Goal: Information Seeking & Learning: Compare options

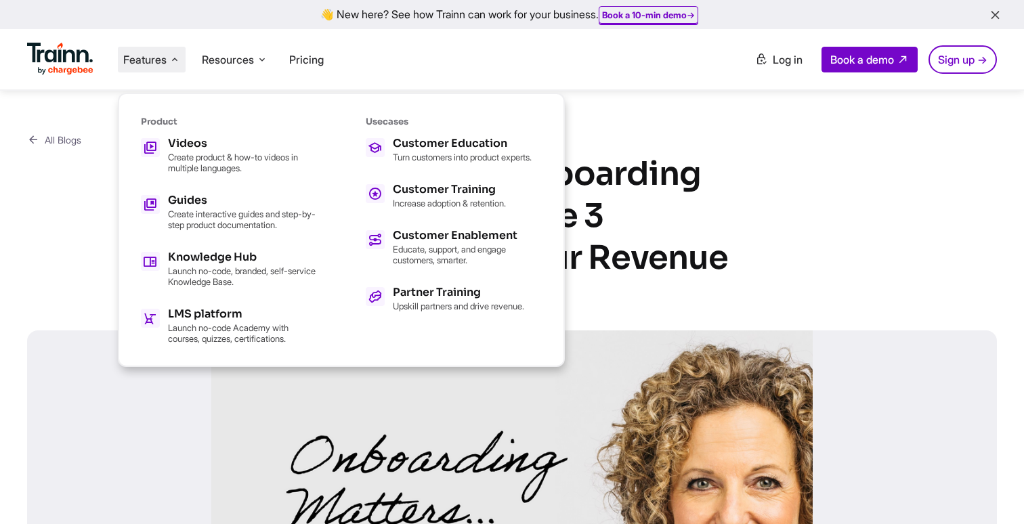
scroll to position [754, 0]
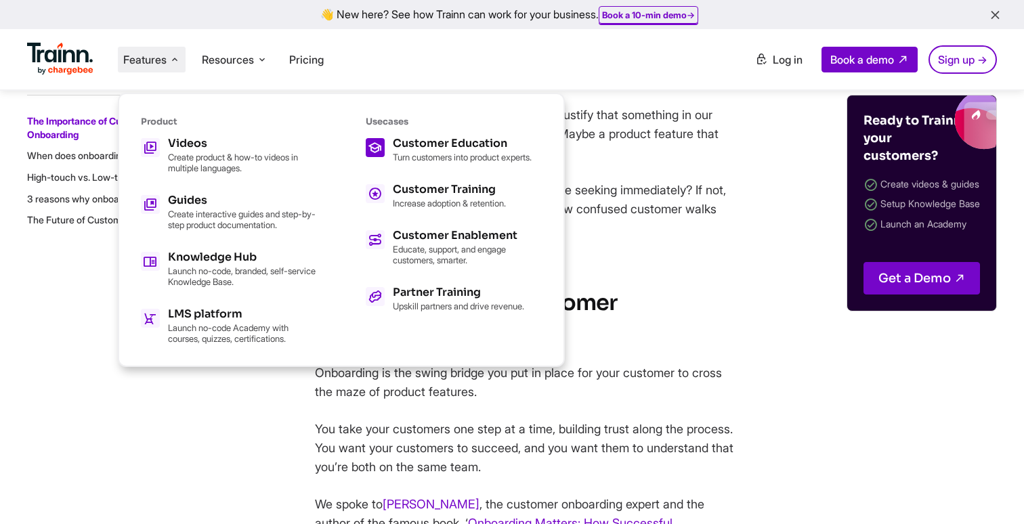
click at [381, 156] on icon at bounding box center [375, 147] width 14 height 23
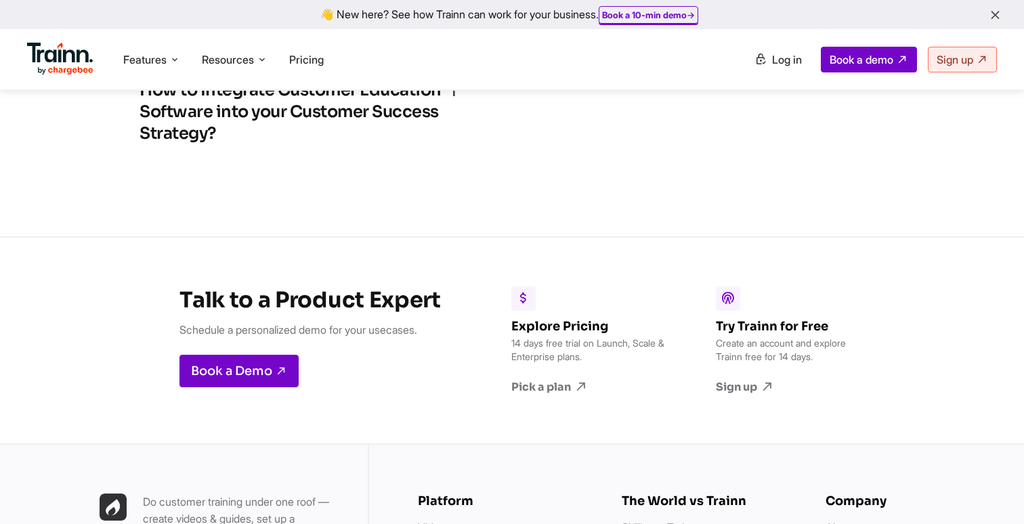
scroll to position [3598, 0]
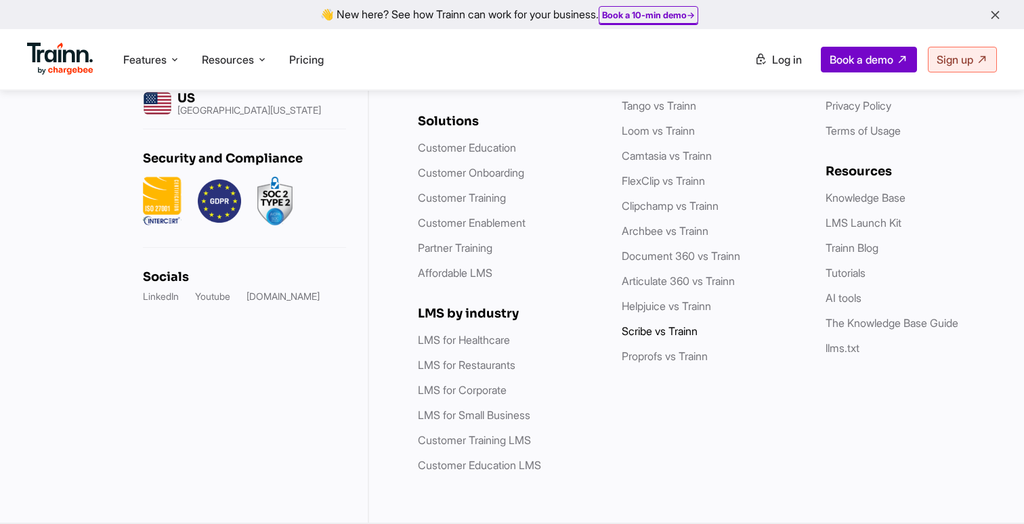
click at [652, 333] on link "Scribe vs Trainn" at bounding box center [660, 331] width 76 height 14
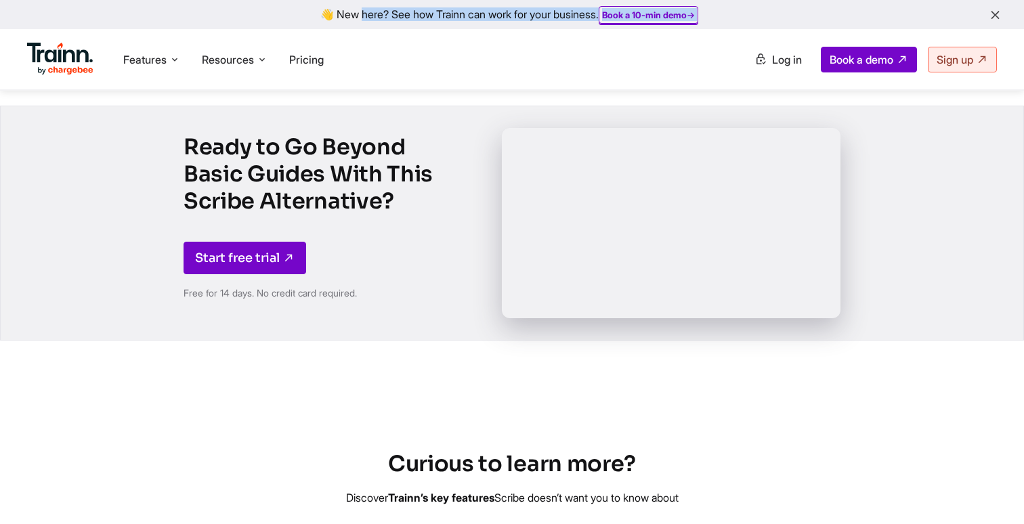
drag, startPoint x: 33, startPoint y: 98, endPoint x: 498, endPoint y: -10, distance: 477.7
click at [498, 0] on html "👋 New here? See how Trainn can work for your business. Book a 10-min demo → Fea…" at bounding box center [512, 214] width 1024 height 5173
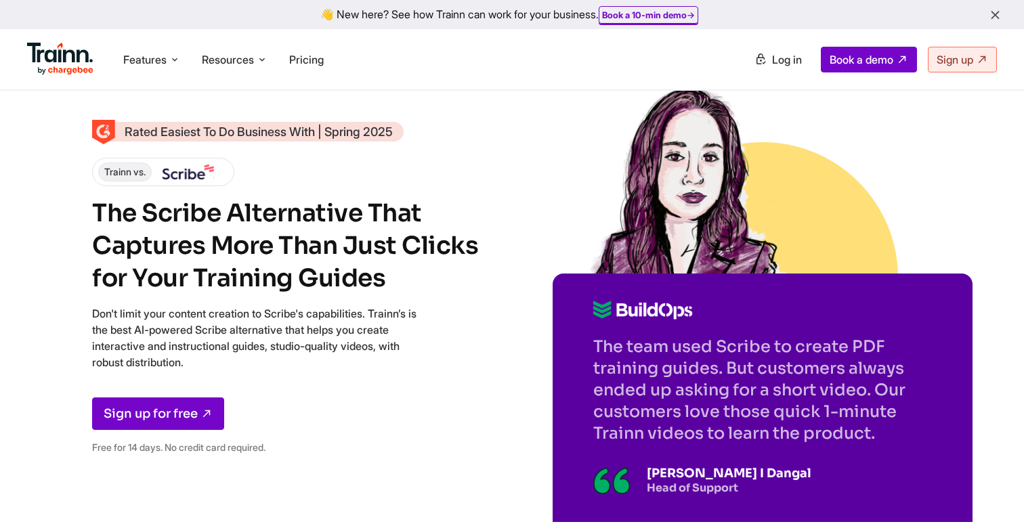
click at [444, 282] on h1 "The Scribe Alternative That Captures More Than Just Clicks for Your Training Gu…" at bounding box center [288, 246] width 393 height 98
click at [993, 15] on icon "button" at bounding box center [995, 15] width 14 height 15
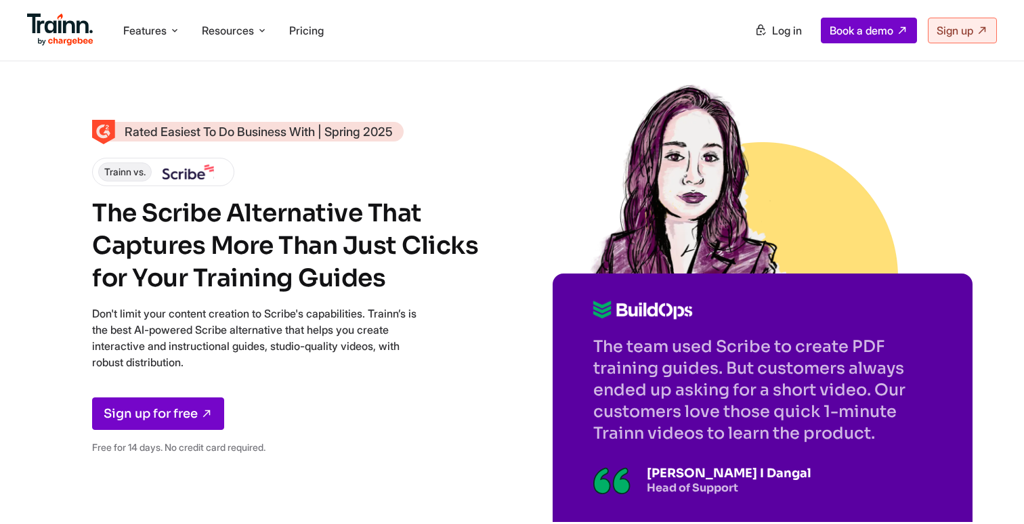
drag, startPoint x: 752, startPoint y: 168, endPoint x: 717, endPoint y: 2, distance: 169.8
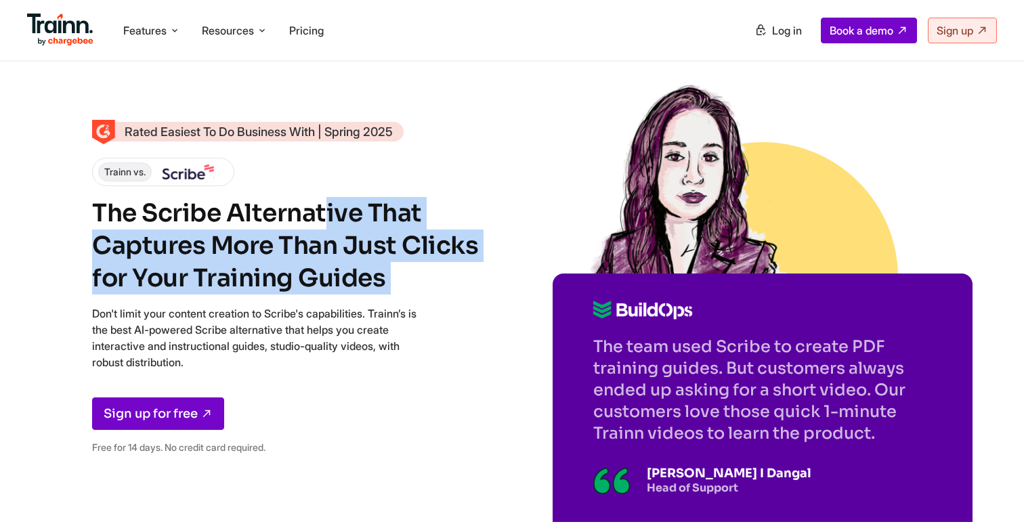
drag, startPoint x: 94, startPoint y: 217, endPoint x: 388, endPoint y: 297, distance: 304.6
click at [388, 297] on div "Rated Easiest To Do Business With | Spring 2025 Trainn vs. The Scribe Alternati…" at bounding box center [288, 293] width 393 height 343
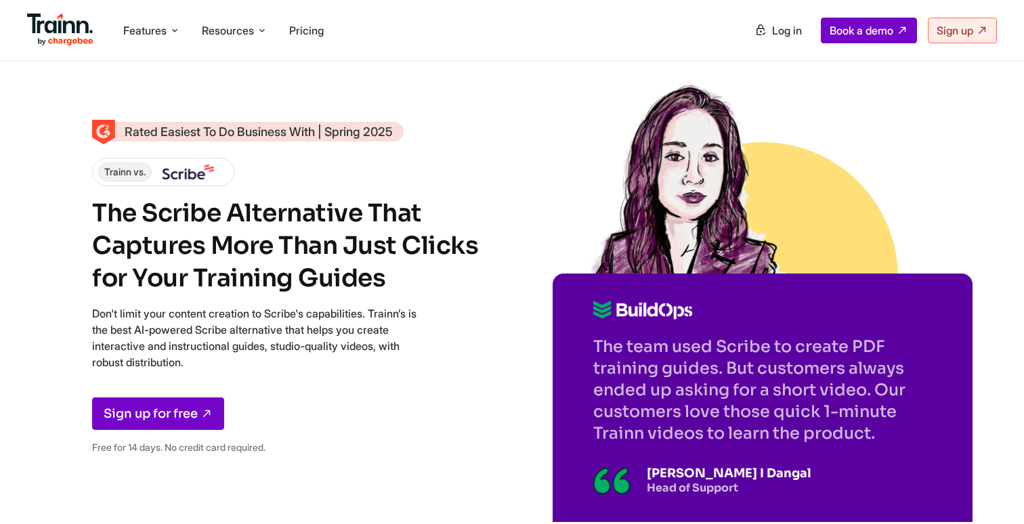
drag, startPoint x: 98, startPoint y: 217, endPoint x: 448, endPoint y: 278, distance: 355.4
click at [448, 278] on h1 "The Scribe Alternative That Captures More Than Just Clicks for Your Training Gu…" at bounding box center [288, 246] width 393 height 98
drag, startPoint x: 92, startPoint y: 215, endPoint x: 412, endPoint y: 265, distance: 323.7
click at [412, 266] on h1 "The Scribe Alternative That Captures More Than Just Clicks for Your Training Gu…" at bounding box center [288, 246] width 393 height 98
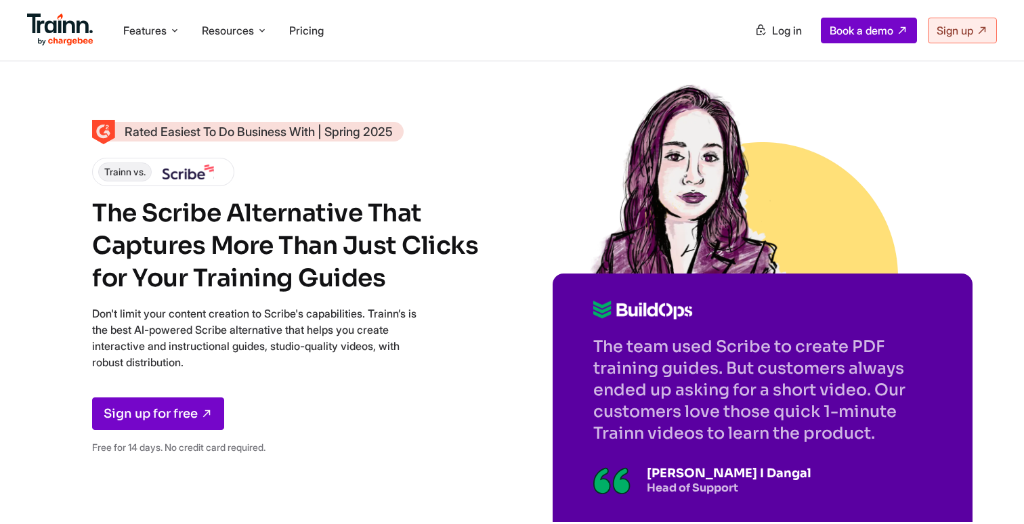
click at [412, 265] on h1 "The Scribe Alternative That Captures More Than Just Clicks for Your Training Gu…" at bounding box center [288, 246] width 393 height 98
drag, startPoint x: 104, startPoint y: 172, endPoint x: 224, endPoint y: 178, distance: 120.7
click at [225, 178] on div "Trainn vs." at bounding box center [163, 172] width 142 height 28
click at [219, 230] on h1 "The Scribe Alternative That Captures More Than Just Clicks for Your Training Gu…" at bounding box center [288, 246] width 393 height 98
drag, startPoint x: 93, startPoint y: 211, endPoint x: 391, endPoint y: 285, distance: 307.0
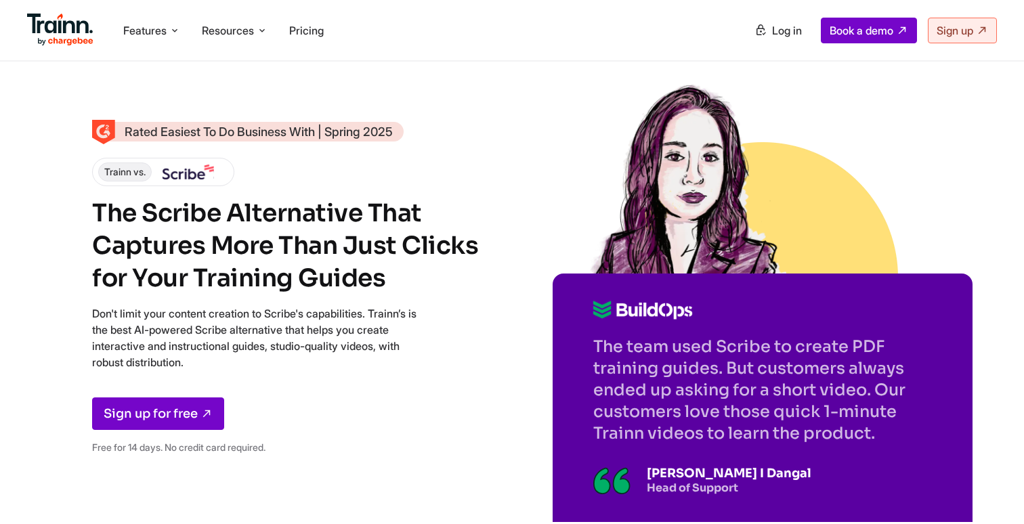
click at [391, 285] on h1 "The Scribe Alternative That Captures More Than Just Clicks for Your Training Gu…" at bounding box center [288, 246] width 393 height 98
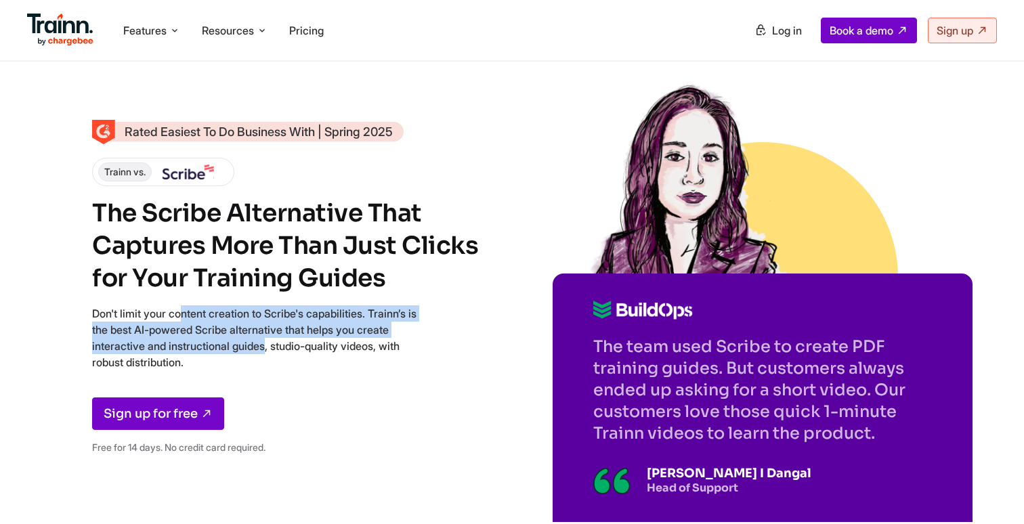
drag, startPoint x: 92, startPoint y: 315, endPoint x: 242, endPoint y: 359, distance: 156.7
click at [242, 359] on p "Don't limit your content creation to Scribe's capabilities. Trainn’s is the bes…" at bounding box center [254, 337] width 325 height 65
drag, startPoint x: 596, startPoint y: 347, endPoint x: 878, endPoint y: 435, distance: 295.2
click at [878, 435] on p "The team used Scribe to create PDF training guides. But customers always ended …" at bounding box center [762, 390] width 339 height 108
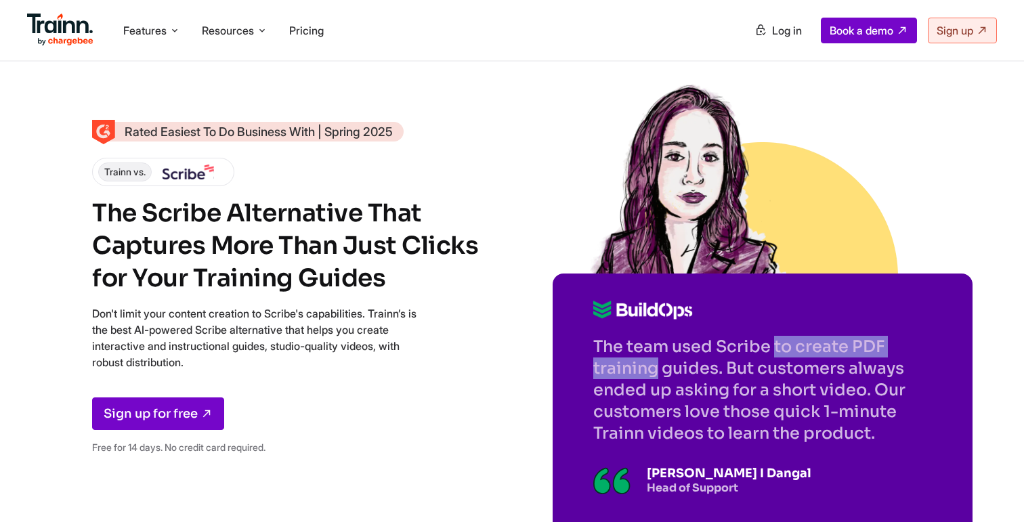
drag, startPoint x: 595, startPoint y: 343, endPoint x: 785, endPoint y: 344, distance: 189.6
click at [785, 344] on p "The team used Scribe to create PDF training guides. But customers always ended …" at bounding box center [762, 390] width 339 height 108
click at [749, 347] on p "The team used Scribe to create PDF training guides. But customers always ended …" at bounding box center [762, 390] width 339 height 108
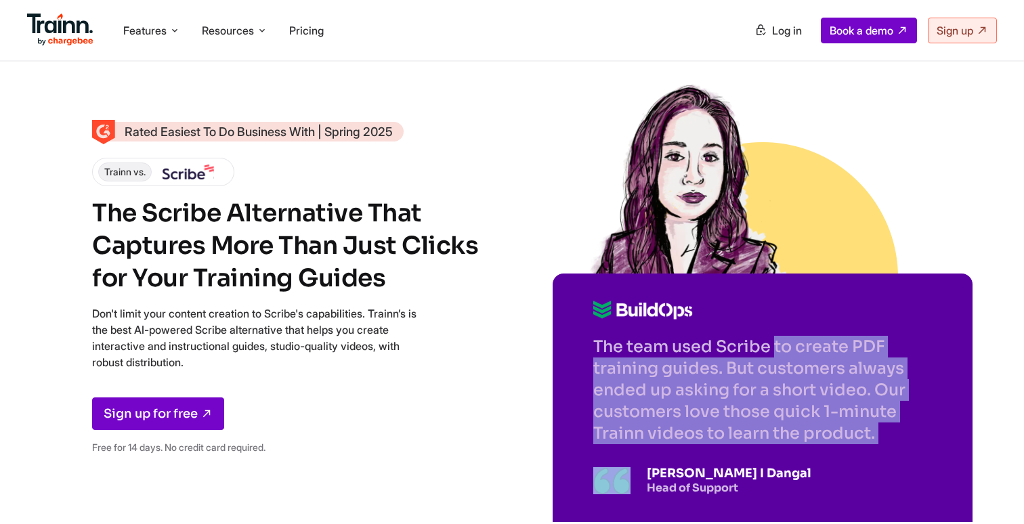
click at [749, 347] on p "The team used Scribe to create PDF training guides. But customers always ended …" at bounding box center [762, 390] width 339 height 108
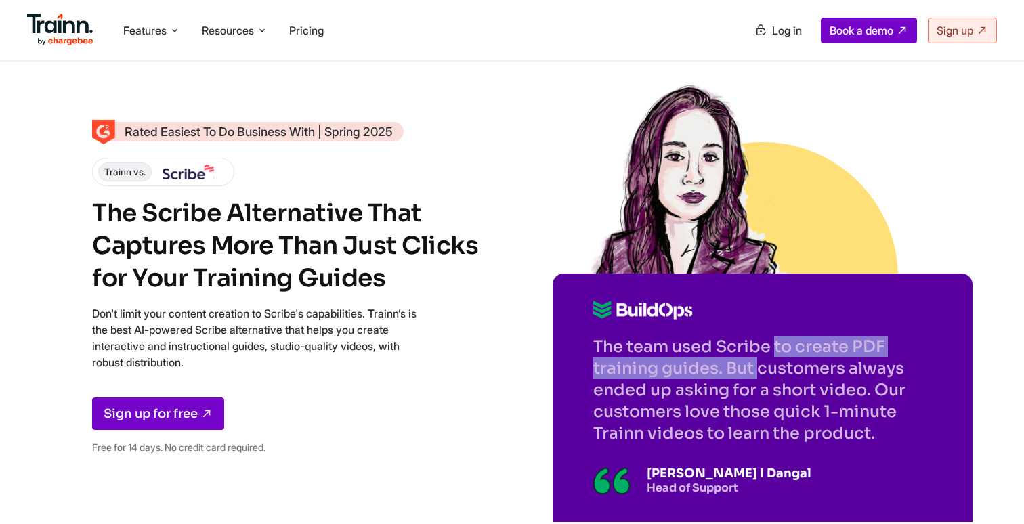
drag, startPoint x: 596, startPoint y: 348, endPoint x: 723, endPoint y: 368, distance: 128.2
click at [723, 368] on p "The team used Scribe to create PDF training guides. But customers always ended …" at bounding box center [762, 390] width 339 height 108
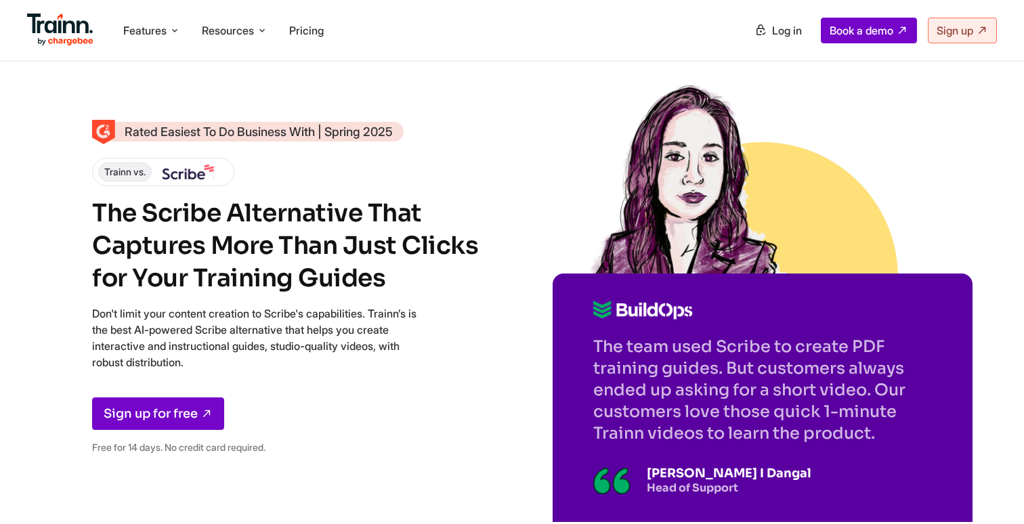
click at [162, 218] on h1 "The Scribe Alternative That Captures More Than Just Clicks for Your Training Gu…" at bounding box center [288, 246] width 393 height 98
click at [189, 219] on h1 "The Scribe Alternative That Captures More Than Just Clicks for Your Training Gu…" at bounding box center [288, 246] width 393 height 98
click at [295, 221] on h1 "The Scribe Alternative That Captures More Than Just Clicks for Your Training Gu…" at bounding box center [288, 246] width 393 height 98
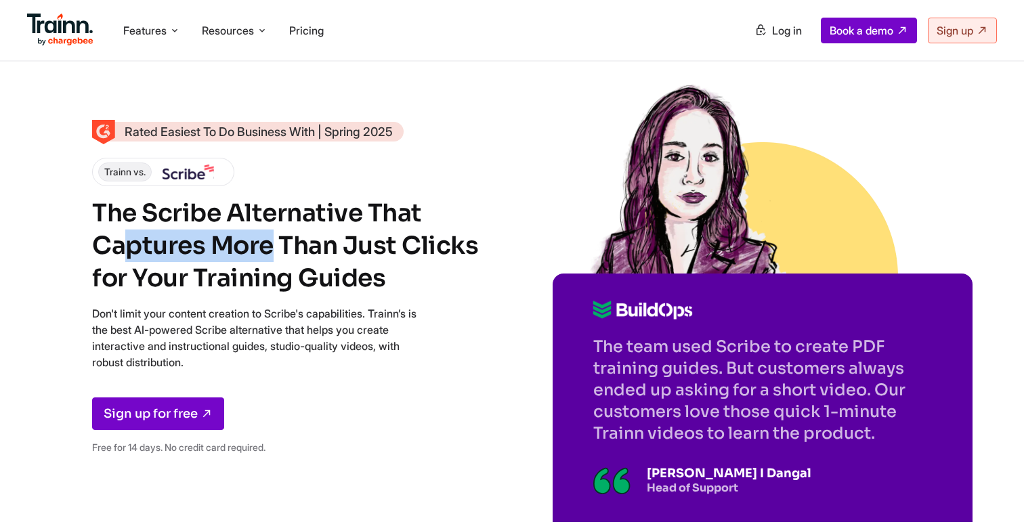
click at [295, 221] on h1 "The Scribe Alternative That Captures More Than Just Clicks for Your Training Gu…" at bounding box center [288, 246] width 393 height 98
click at [110, 213] on h1 "The Scribe Alternative That Captures More Than Just Clicks for Your Training Gu…" at bounding box center [288, 246] width 393 height 98
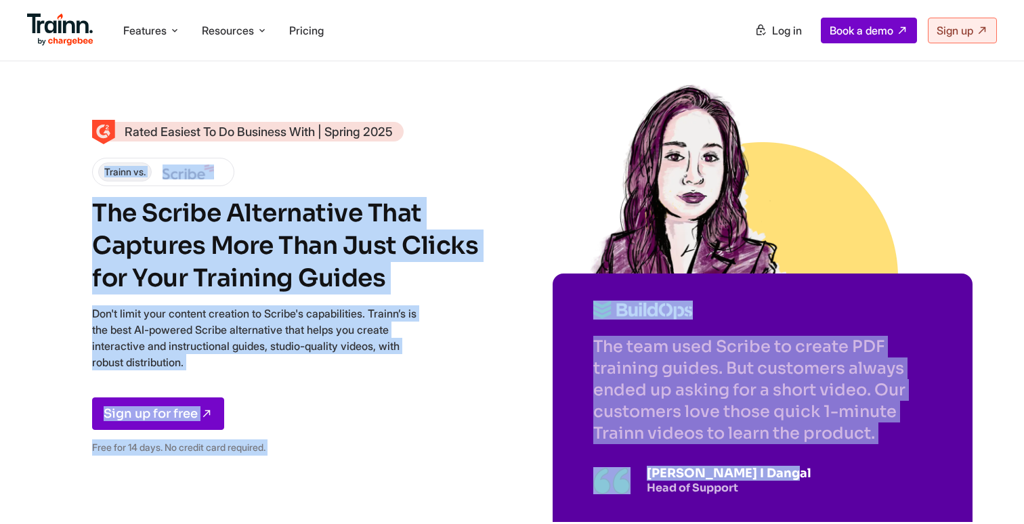
drag, startPoint x: 86, startPoint y: 165, endPoint x: 778, endPoint y: 476, distance: 759.1
click at [778, 477] on div "Rated Easiest To Do Business With | Spring 2025 Trainn vs. The Scribe Alternati…" at bounding box center [512, 287] width 1024 height 574
click at [281, 241] on h1 "The Scribe Alternative That Captures More Than Just Clicks for Your Training Gu…" at bounding box center [288, 246] width 393 height 98
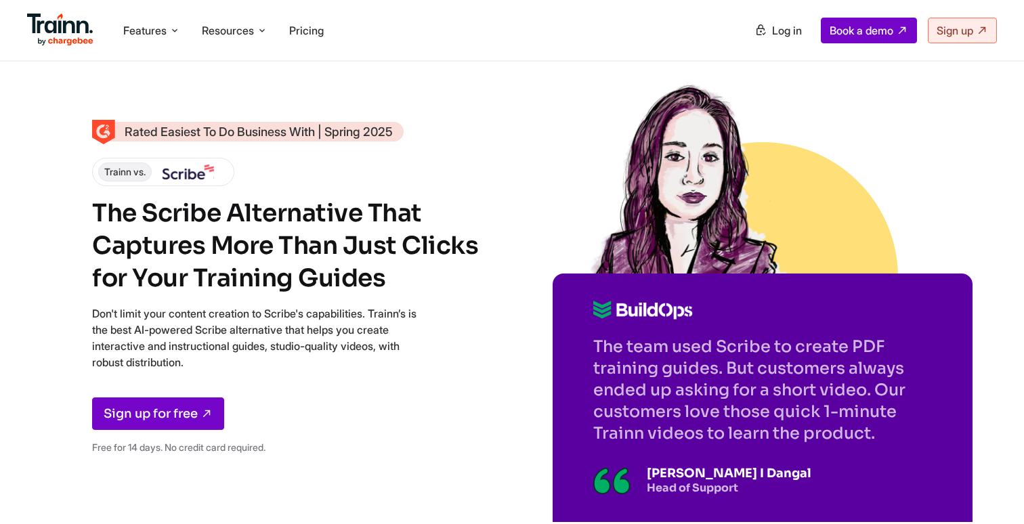
click at [256, 241] on h1 "The Scribe Alternative That Captures More Than Just Clicks for Your Training Gu…" at bounding box center [288, 246] width 393 height 98
click at [395, 251] on h1 "The Scribe Alternative That Captures More Than Just Clicks for Your Training Gu…" at bounding box center [288, 246] width 393 height 98
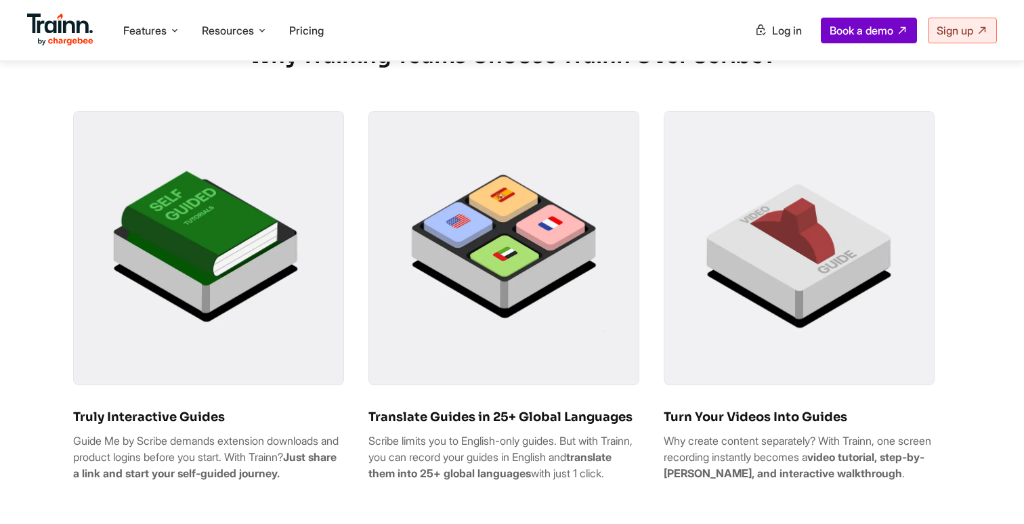
scroll to position [788, 0]
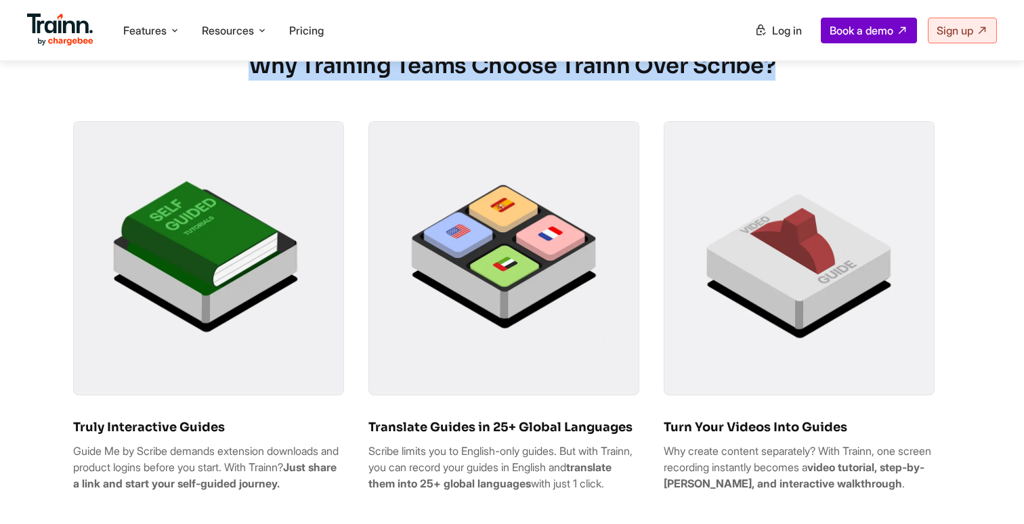
drag, startPoint x: 254, startPoint y: 75, endPoint x: 801, endPoint y: 72, distance: 546.6
click at [801, 72] on h2 "Why Training Teams Choose Trainn Over Scribe?" at bounding box center [512, 66] width 878 height 30
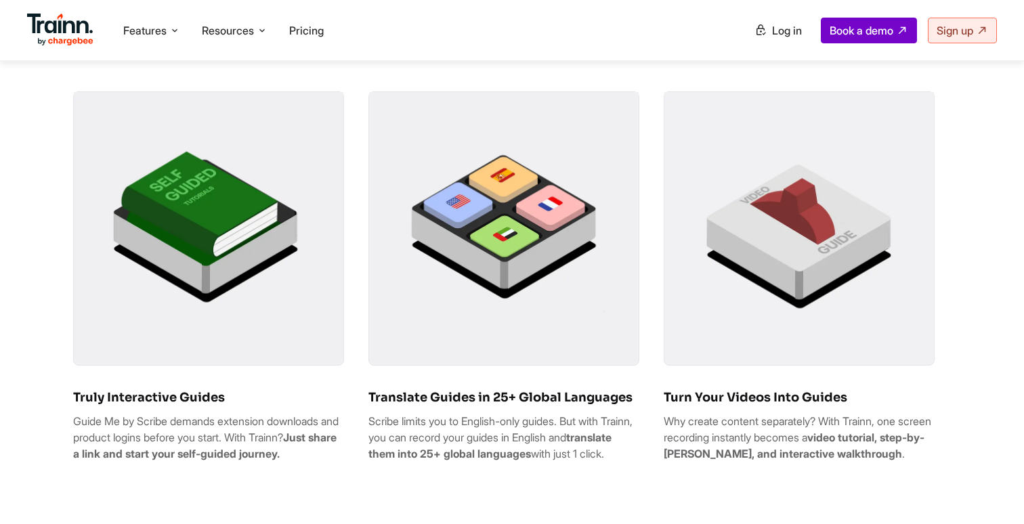
scroll to position [825, 0]
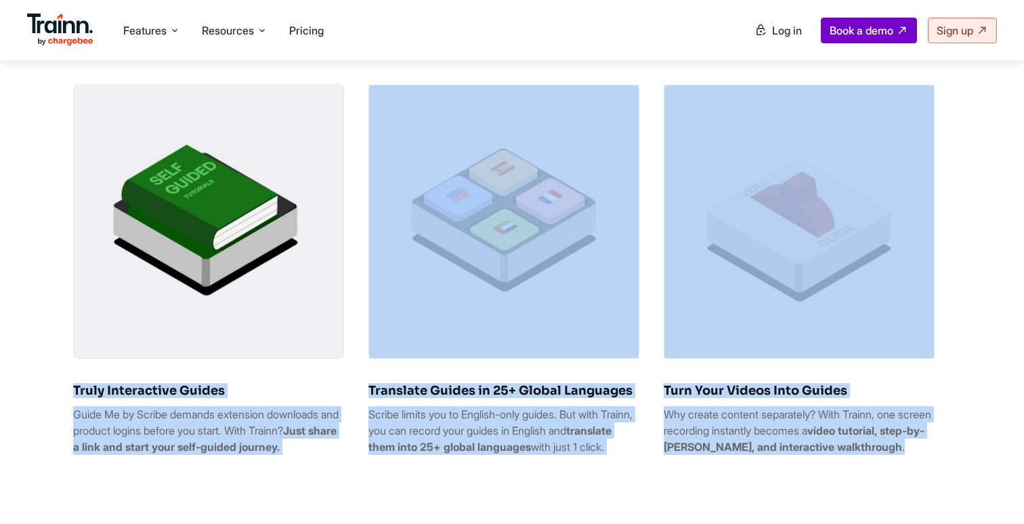
drag, startPoint x: 64, startPoint y: 401, endPoint x: 775, endPoint y: 469, distance: 713.7
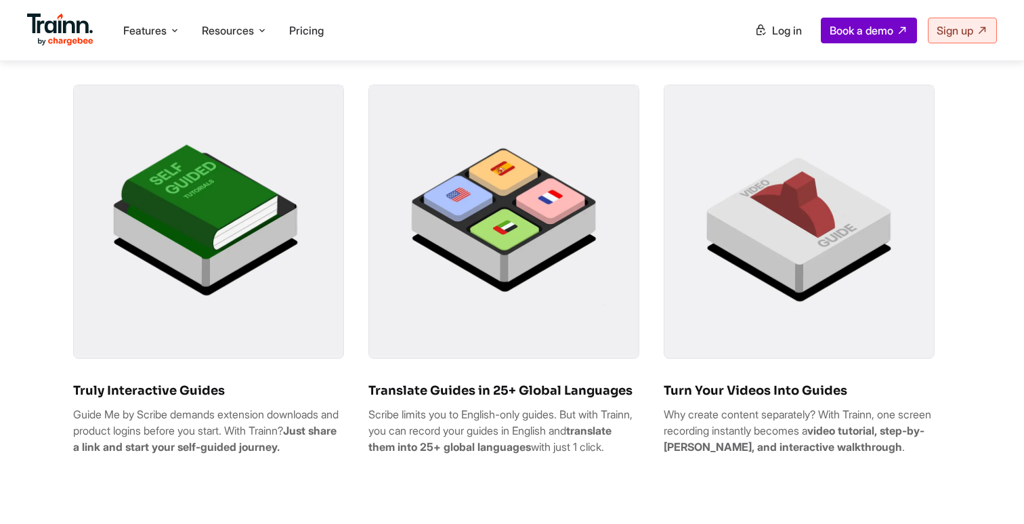
click at [775, 454] on b "video tutorial, step-by-step guide, and interactive walkthrough" at bounding box center [794, 439] width 261 height 30
click at [295, 280] on img at bounding box center [209, 220] width 270 height 270
drag, startPoint x: 74, startPoint y: 401, endPoint x: 343, endPoint y: 462, distance: 275.7
click at [343, 462] on div "Truly Interactive Guides Guide Me by Scribe demands extension downloads and pro…" at bounding box center [208, 275] width 271 height 381
click at [337, 454] on b "Just share a link and start your self-guided journey." at bounding box center [204, 439] width 263 height 30
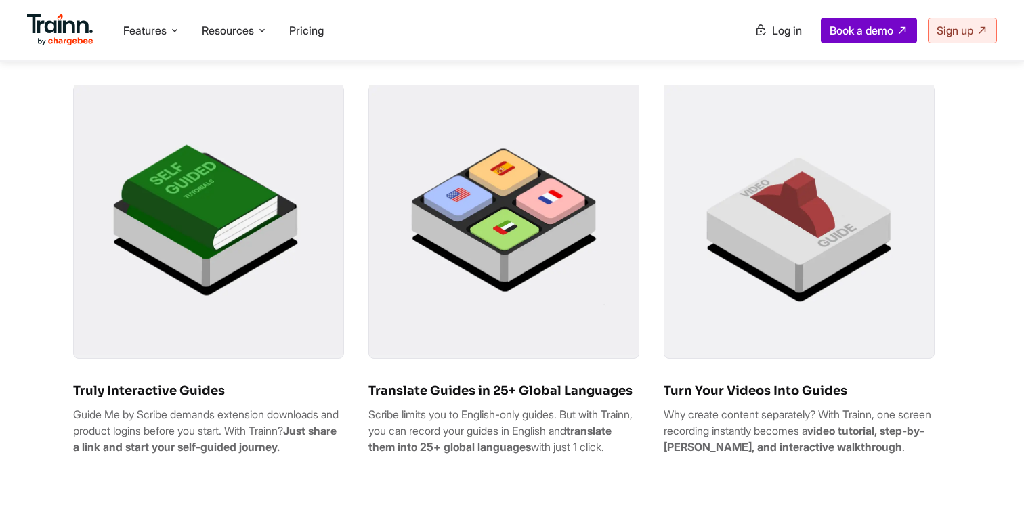
drag, startPoint x: 72, startPoint y: 393, endPoint x: 347, endPoint y: 459, distance: 282.7
click at [347, 459] on div "Truly Interactive Guides Guide Me by Scribe demands extension downloads and pro…" at bounding box center [512, 275] width 878 height 381
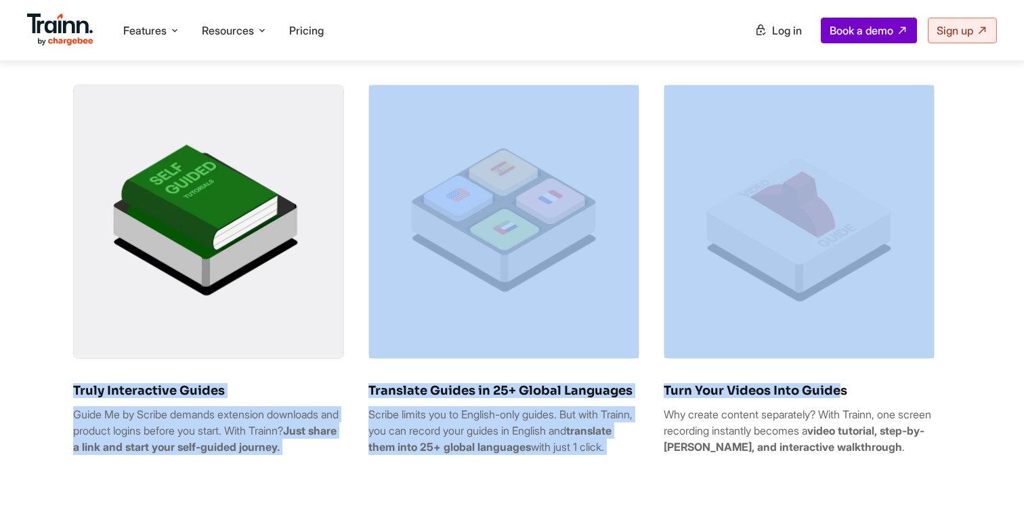
drag, startPoint x: 75, startPoint y: 402, endPoint x: 834, endPoint y: 406, distance: 758.6
click at [834, 406] on div "Truly Interactive Guides Guide Me by Scribe demands extension downloads and pro…" at bounding box center [512, 275] width 878 height 381
click at [834, 398] on h6 "Turn Your Videos Into Guides" at bounding box center [799, 390] width 271 height 15
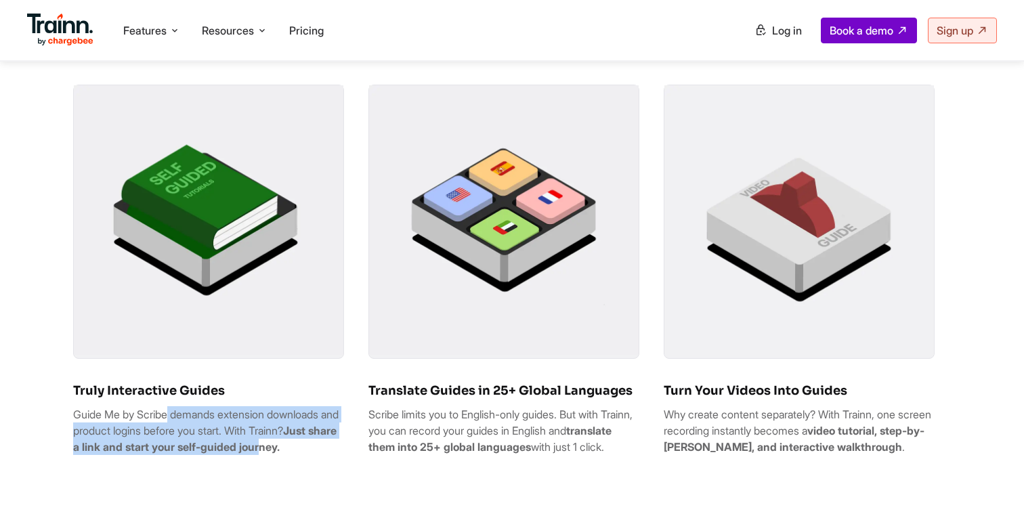
drag, startPoint x: 77, startPoint y: 431, endPoint x: 314, endPoint y: 463, distance: 238.6
click at [314, 455] on p "Guide Me by Scribe demands extension downloads and product logins before you st…" at bounding box center [208, 430] width 271 height 49
drag, startPoint x: 368, startPoint y: 429, endPoint x: 412, endPoint y: 471, distance: 60.9
click at [412, 466] on div "Truly Interactive Guides Guide Me by Scribe demands extension downloads and pro…" at bounding box center [512, 275] width 878 height 381
click at [412, 455] on p "Scribe limits you to English-only guides. But with Trainn, you can record your …" at bounding box center [503, 430] width 271 height 49
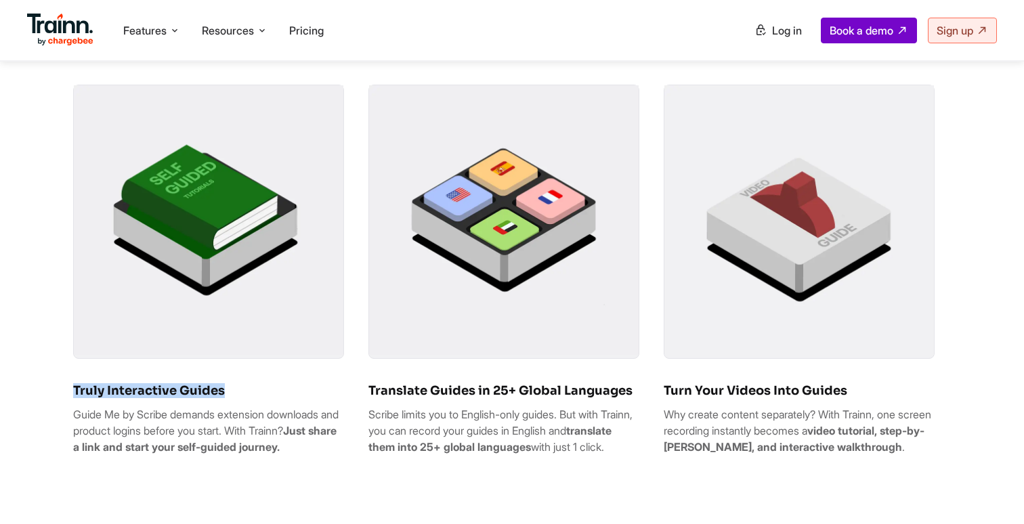
drag, startPoint x: 67, startPoint y: 401, endPoint x: 224, endPoint y: 402, distance: 156.5
click at [224, 398] on h6 "Truly Interactive Guides" at bounding box center [208, 390] width 271 height 15
drag, startPoint x: 375, startPoint y: 412, endPoint x: 635, endPoint y: 402, distance: 260.9
click at [635, 402] on div "Translate Guides in 25+ Global Languages Scribe limits you to English-only guid…" at bounding box center [503, 275] width 271 height 381
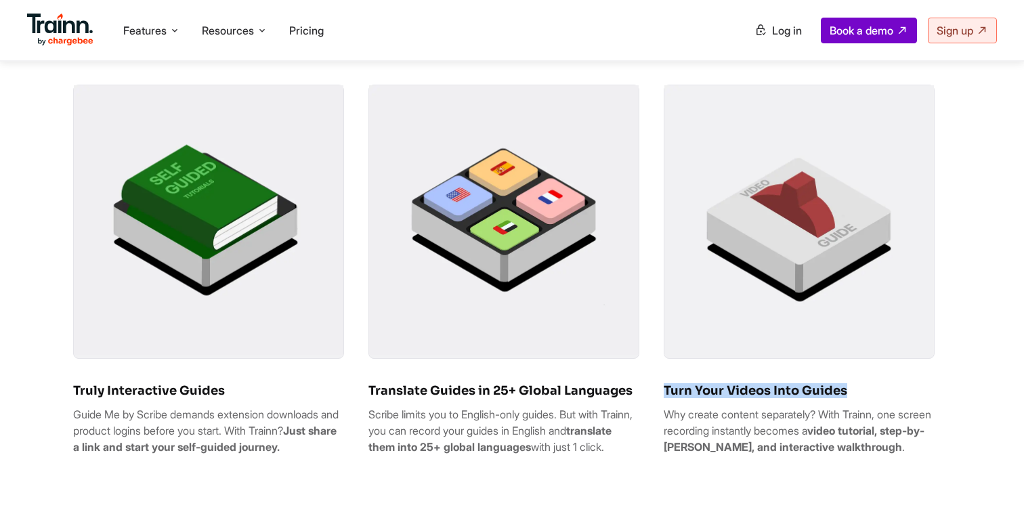
drag, startPoint x: 659, startPoint y: 403, endPoint x: 851, endPoint y: 406, distance: 191.7
click at [851, 406] on div "Truly Interactive Guides Guide Me by Scribe demands extension downloads and pro…" at bounding box center [512, 275] width 878 height 381
click at [851, 398] on h6 "Turn Your Videos Into Guides" at bounding box center [799, 390] width 271 height 15
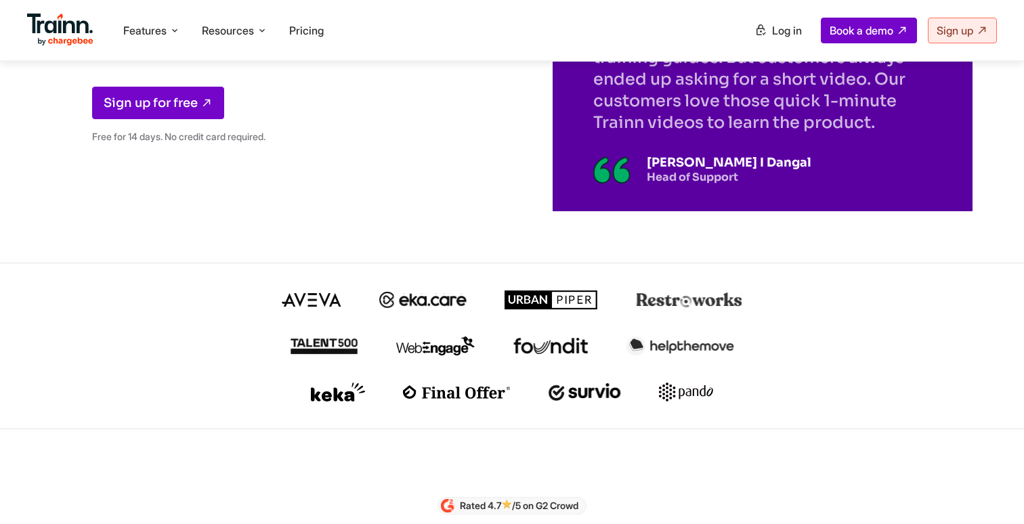
scroll to position [0, 0]
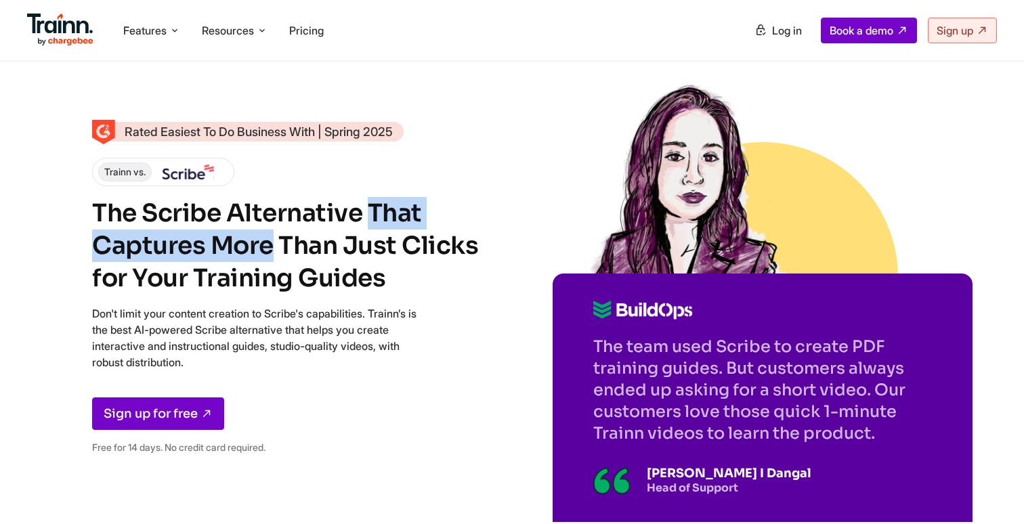
drag, startPoint x: 146, startPoint y: 209, endPoint x: 356, endPoint y: 221, distance: 210.3
click at [356, 221] on h1 "The Scribe Alternative That Captures More Than Just Clicks for Your Training Gu…" at bounding box center [288, 246] width 393 height 98
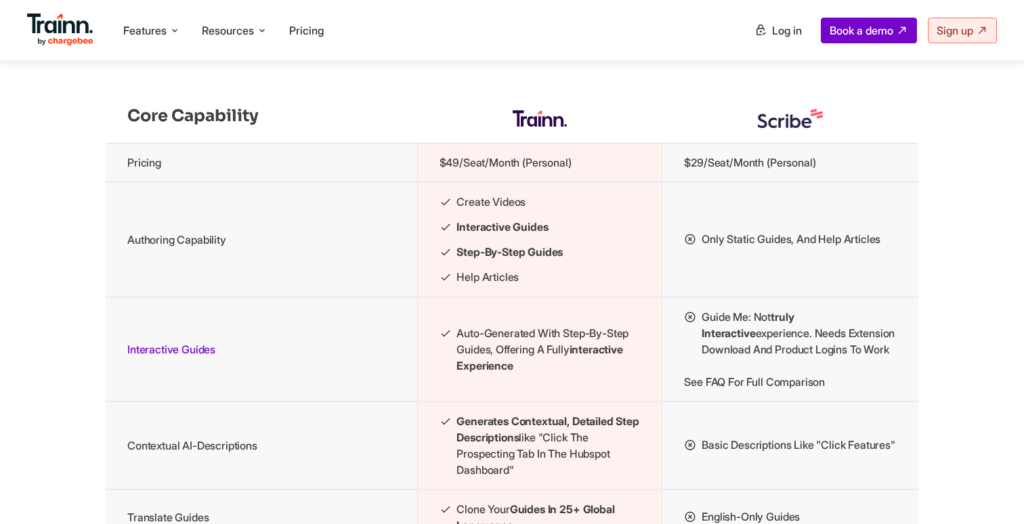
scroll to position [1445, 0]
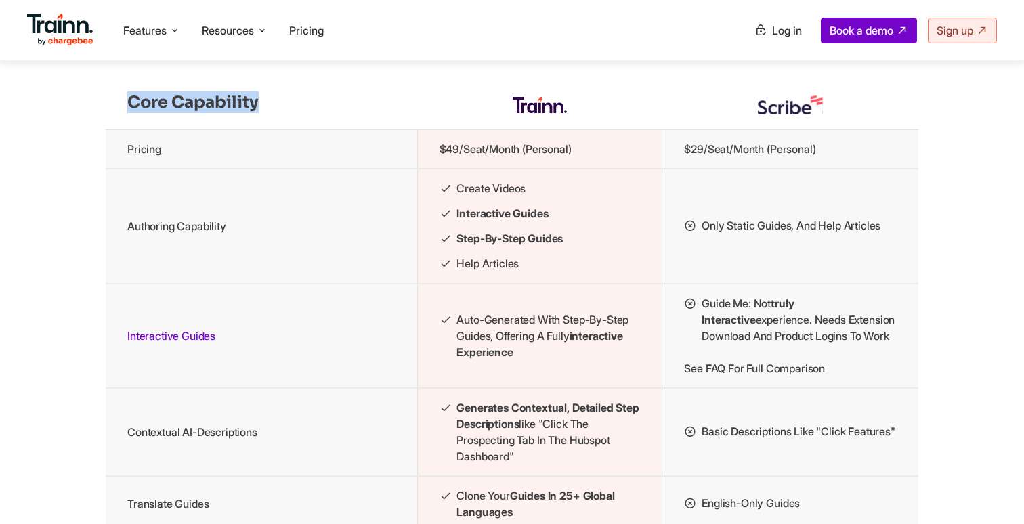
drag, startPoint x: 132, startPoint y: 130, endPoint x: 366, endPoint y: 123, distance: 233.8
click at [366, 113] on h6 "Core Capability" at bounding box center [261, 102] width 268 height 22
click at [153, 169] on td "Pricing" at bounding box center [262, 148] width 312 height 39
click at [150, 169] on td "Pricing" at bounding box center [262, 148] width 312 height 39
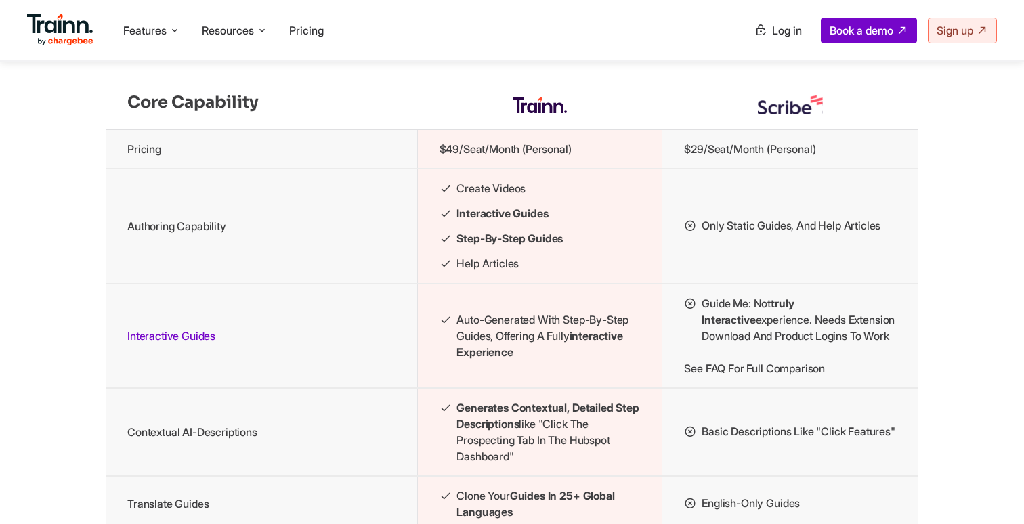
click at [189, 261] on td "Authoring Capability" at bounding box center [262, 226] width 312 height 115
click at [272, 388] on td "Interactive Guides" at bounding box center [262, 336] width 312 height 104
drag, startPoint x: 449, startPoint y: 178, endPoint x: 656, endPoint y: 178, distance: 207.2
click at [656, 169] on td "$49/seat/month (Personal)" at bounding box center [539, 148] width 245 height 39
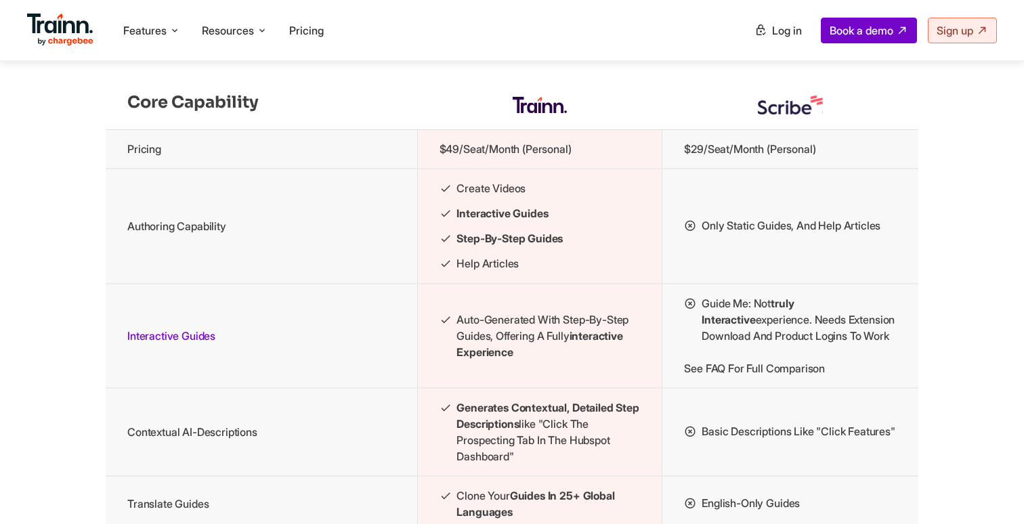
drag, startPoint x: 681, startPoint y: 177, endPoint x: 832, endPoint y: 177, distance: 151.0
click at [832, 169] on td "$29/seat/month (Personal)" at bounding box center [790, 148] width 256 height 39
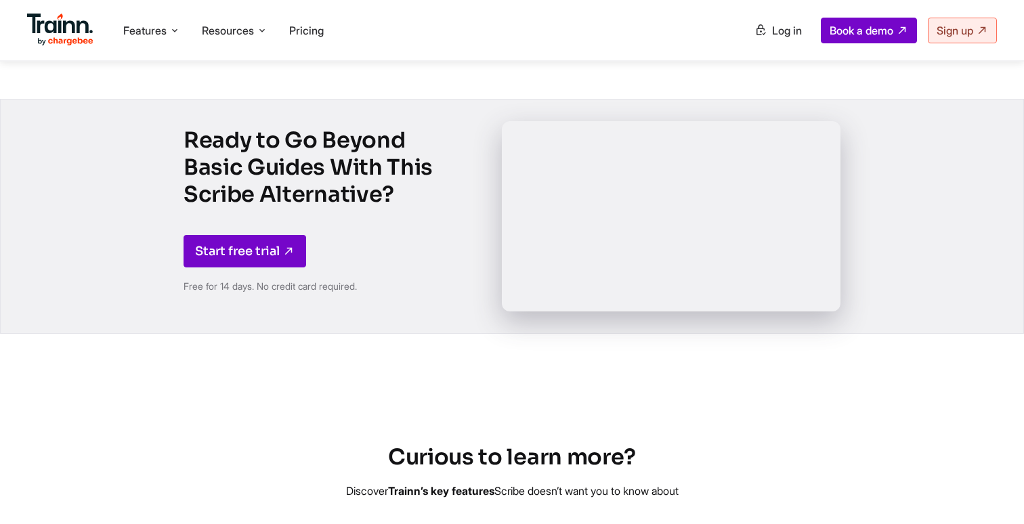
scroll to position [2377, 0]
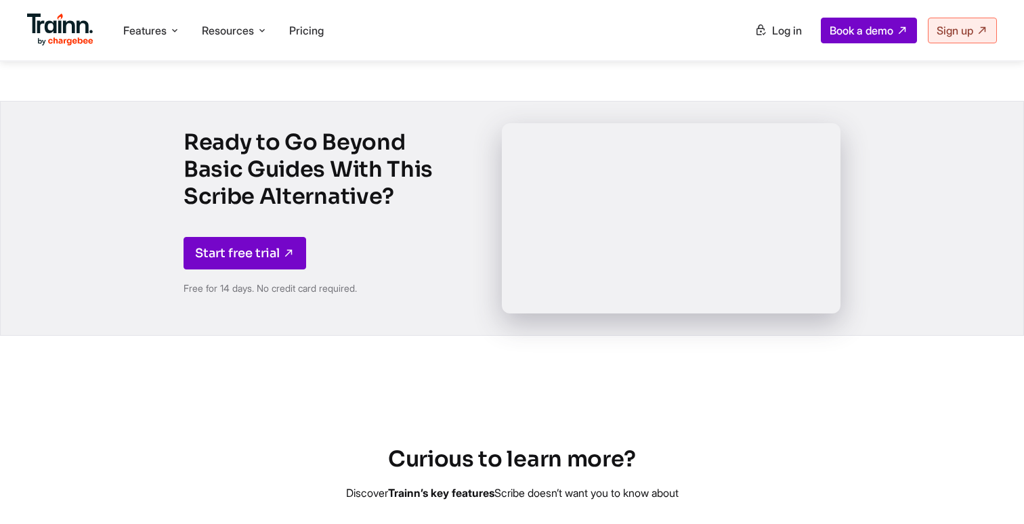
drag, startPoint x: 190, startPoint y: 193, endPoint x: 385, endPoint y: 255, distance: 203.9
click at [385, 210] on h2 "Ready to Go Beyond Basic Guides With This Scribe Alternative?" at bounding box center [309, 169] width 251 height 81
click at [77, 173] on div "Ready to Go Beyond Basic Guides With This Scribe Alternative? Start free trial …" at bounding box center [512, 218] width 1024 height 235
drag, startPoint x: 187, startPoint y: 188, endPoint x: 397, endPoint y: 242, distance: 216.8
click at [398, 210] on h2 "Ready to Go Beyond Basic Guides With This Scribe Alternative?" at bounding box center [309, 169] width 251 height 81
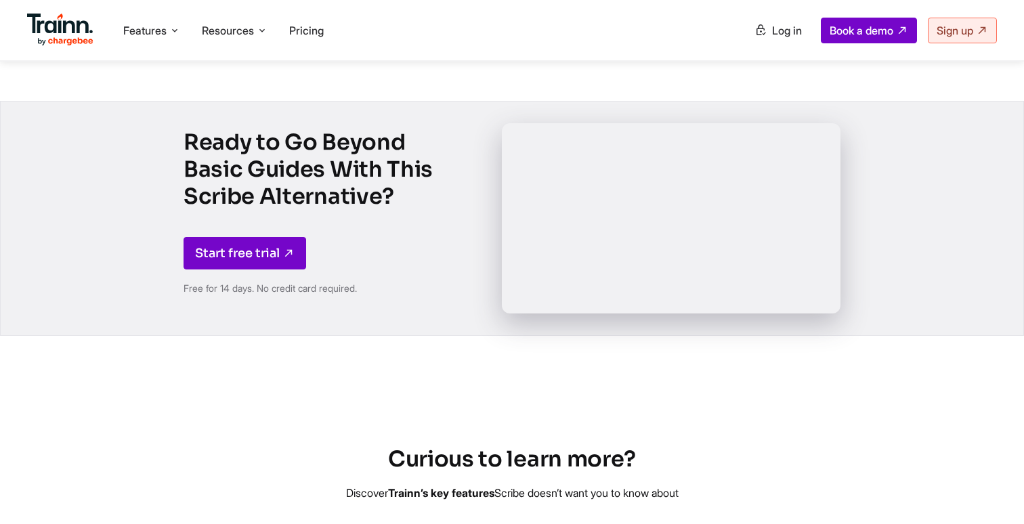
click at [396, 210] on h2 "Ready to Go Beyond Basic Guides With This Scribe Alternative?" at bounding box center [309, 169] width 251 height 81
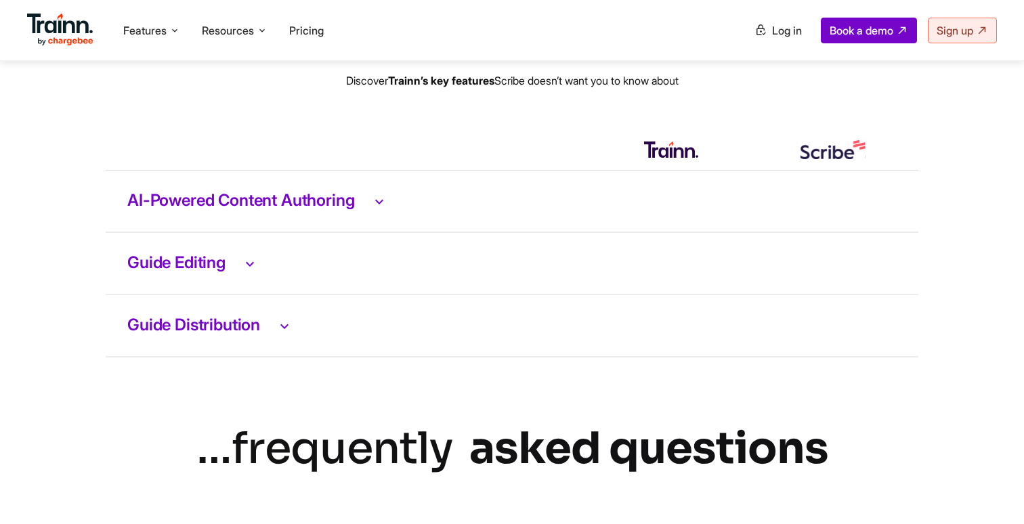
scroll to position [2784, 0]
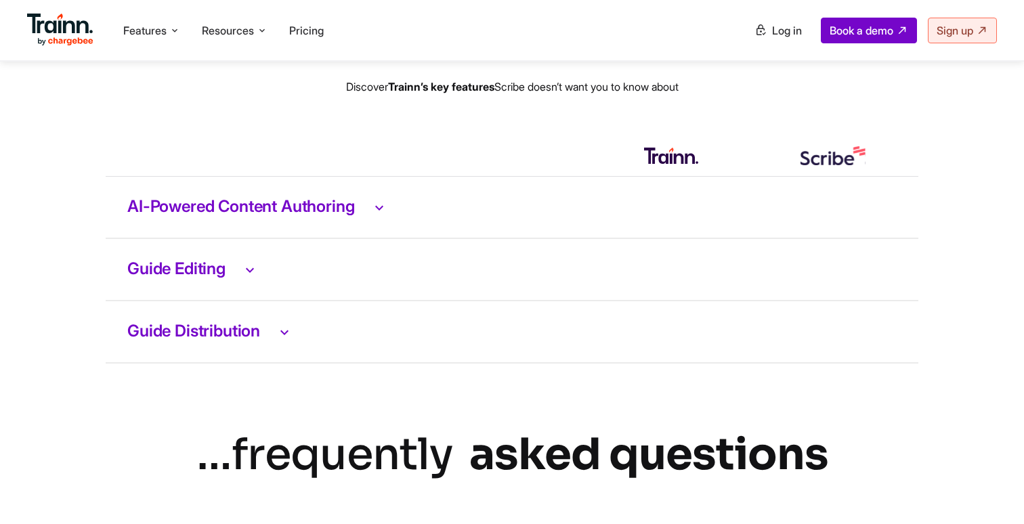
click at [397, 68] on h2 "Curious to learn more?" at bounding box center [512, 53] width 1024 height 30
click at [299, 216] on h3 "AI-Powered Content Authoring" at bounding box center [511, 207] width 769 height 18
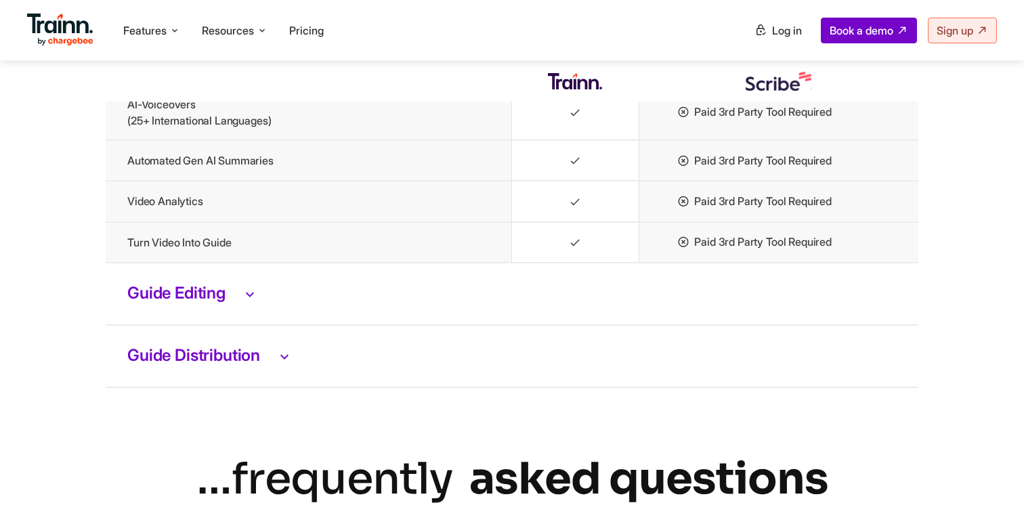
scroll to position [3032, 0]
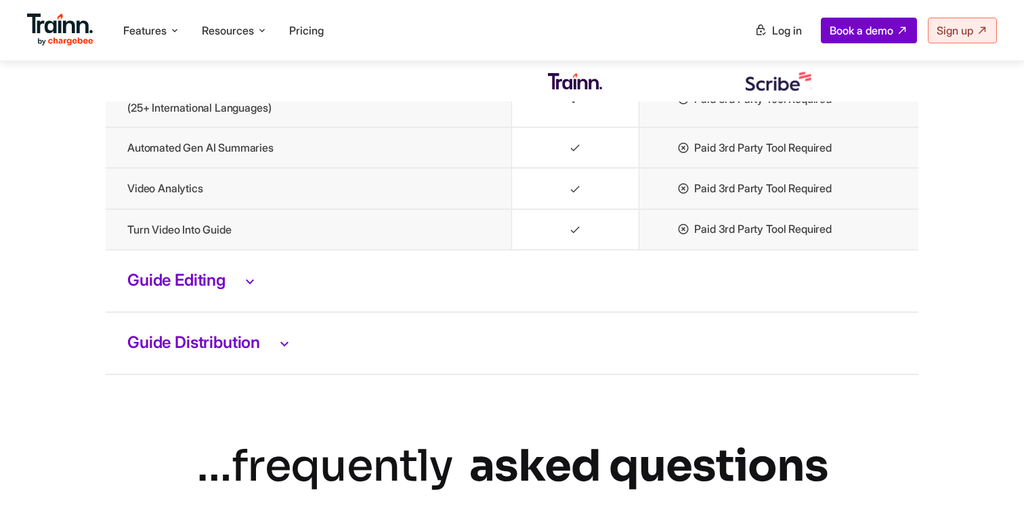
click at [243, 312] on td "Guide Editing" at bounding box center [512, 281] width 813 height 62
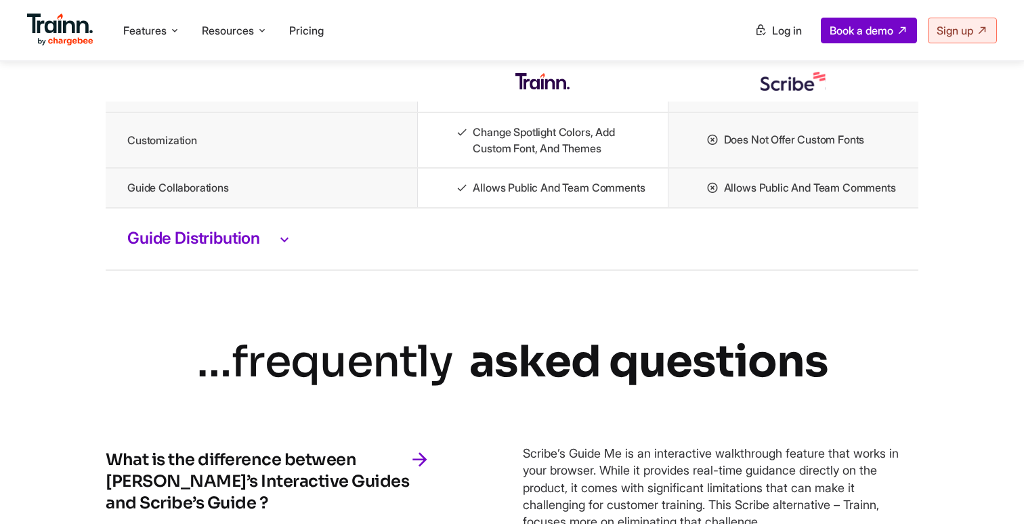
scroll to position [3512, 0]
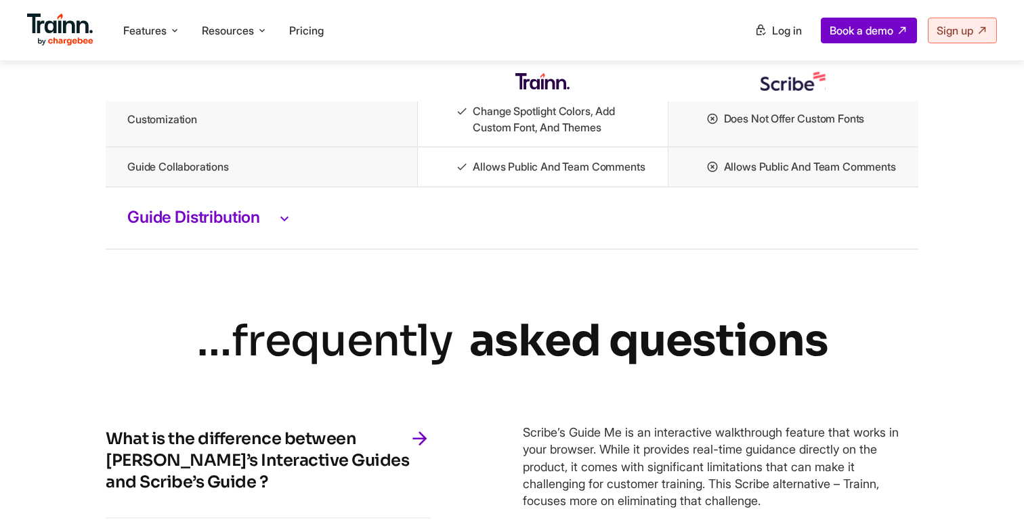
click at [247, 249] on td "Guide Distribution" at bounding box center [512, 218] width 813 height 62
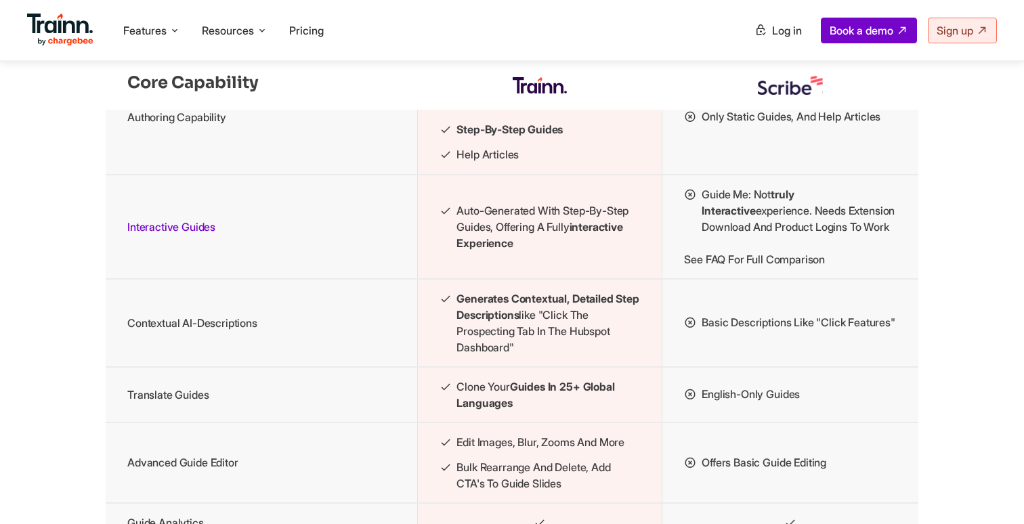
scroll to position [1556, 0]
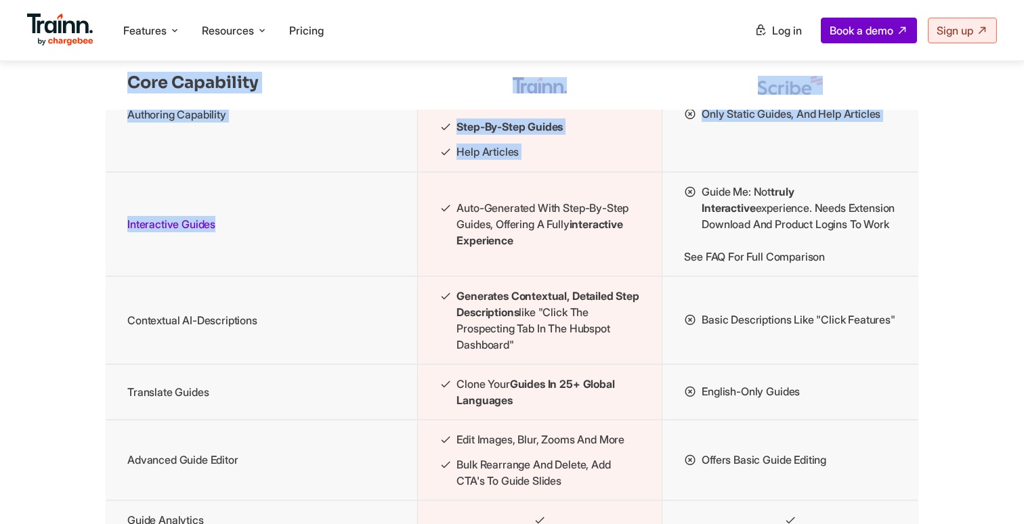
drag, startPoint x: 234, startPoint y: 257, endPoint x: 90, endPoint y: 263, distance: 143.7
click at [255, 213] on td "Interactive Guides" at bounding box center [262, 224] width 312 height 104
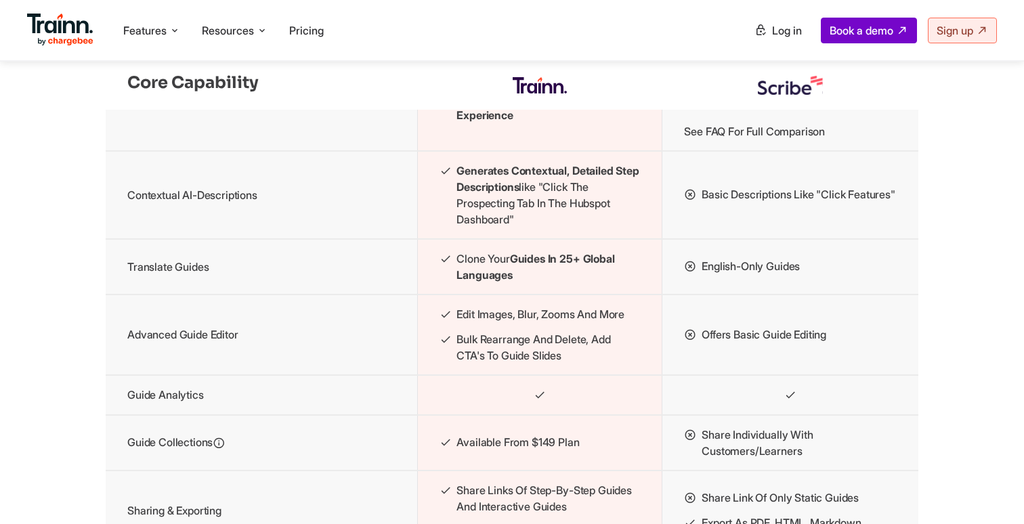
scroll to position [1690, 0]
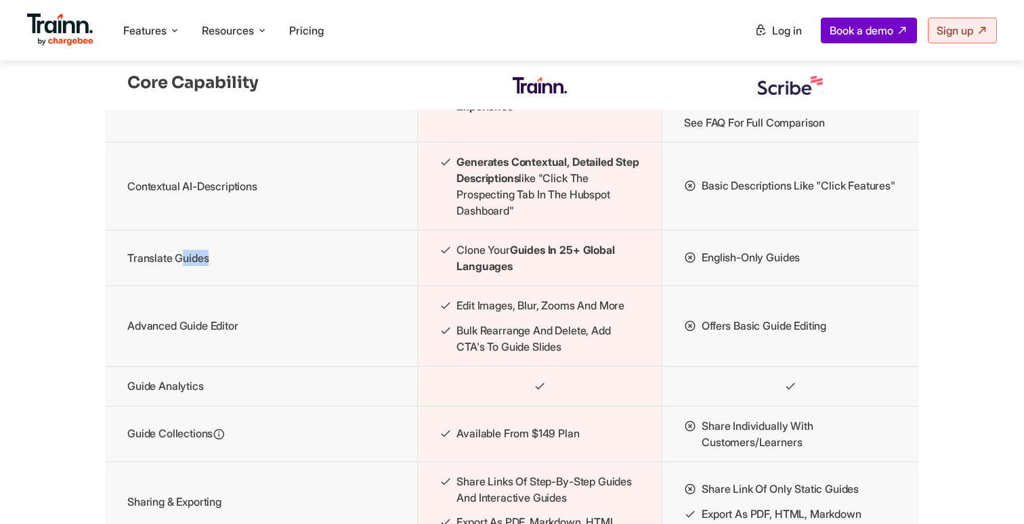
drag, startPoint x: 215, startPoint y: 307, endPoint x: 179, endPoint y: 307, distance: 35.9
click at [180, 286] on td "Translate Guides" at bounding box center [262, 258] width 312 height 56
click at [213, 366] on td "Advanced Guide Editor" at bounding box center [262, 326] width 312 height 81
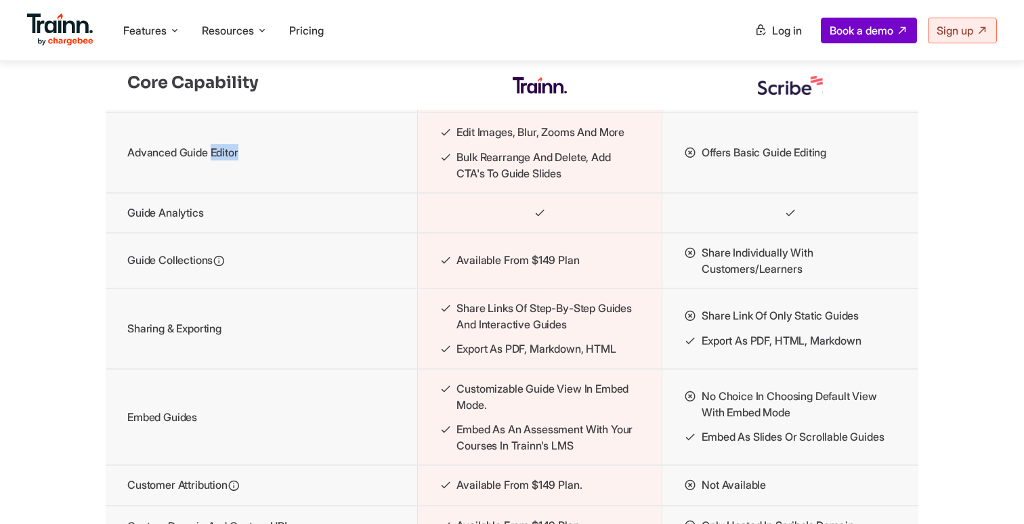
scroll to position [1865, 0]
click at [177, 232] on td "Guide Analytics" at bounding box center [262, 212] width 312 height 40
click at [188, 288] on td "Guide Collections" at bounding box center [262, 260] width 312 height 56
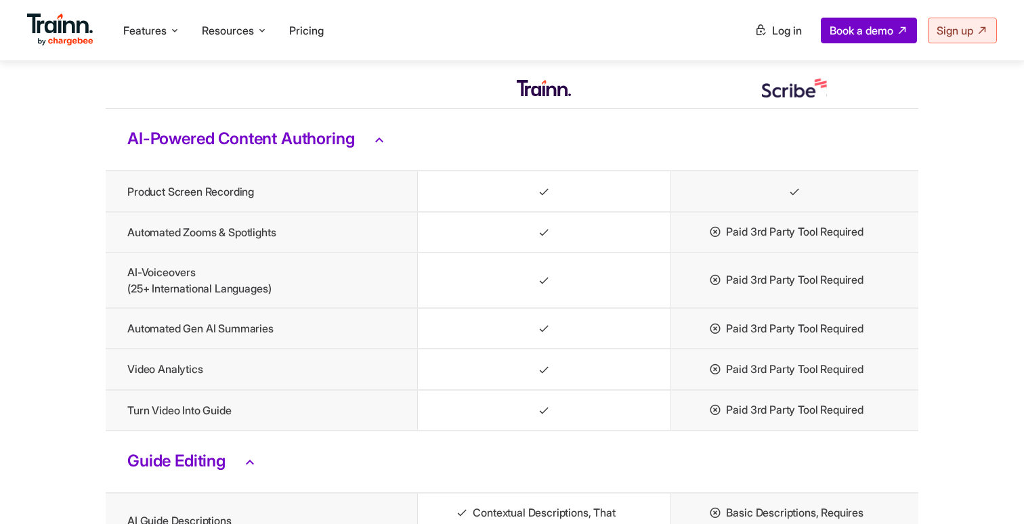
scroll to position [2853, 0]
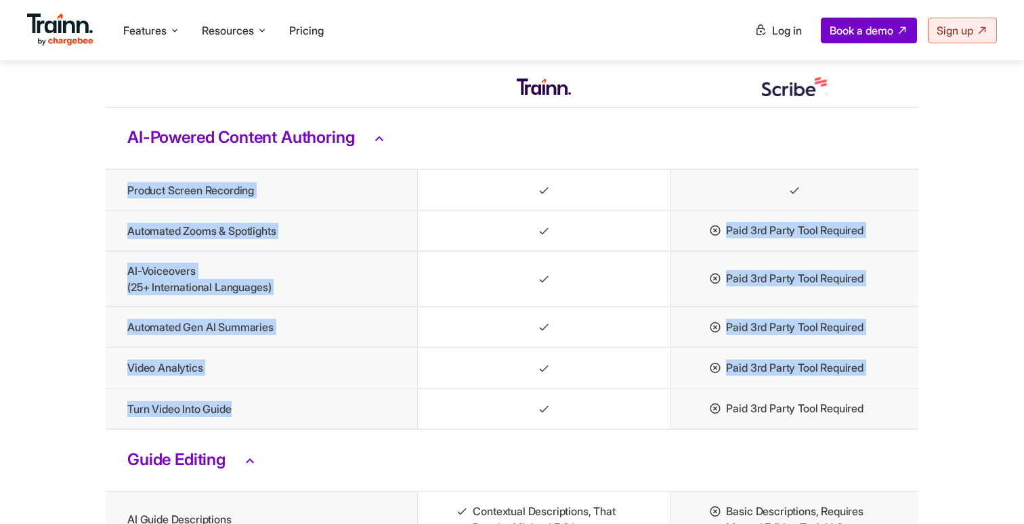
drag, startPoint x: 128, startPoint y: 232, endPoint x: 318, endPoint y: 454, distance: 292.1
click at [318, 429] on td "Turn video into guide" at bounding box center [262, 409] width 312 height 41
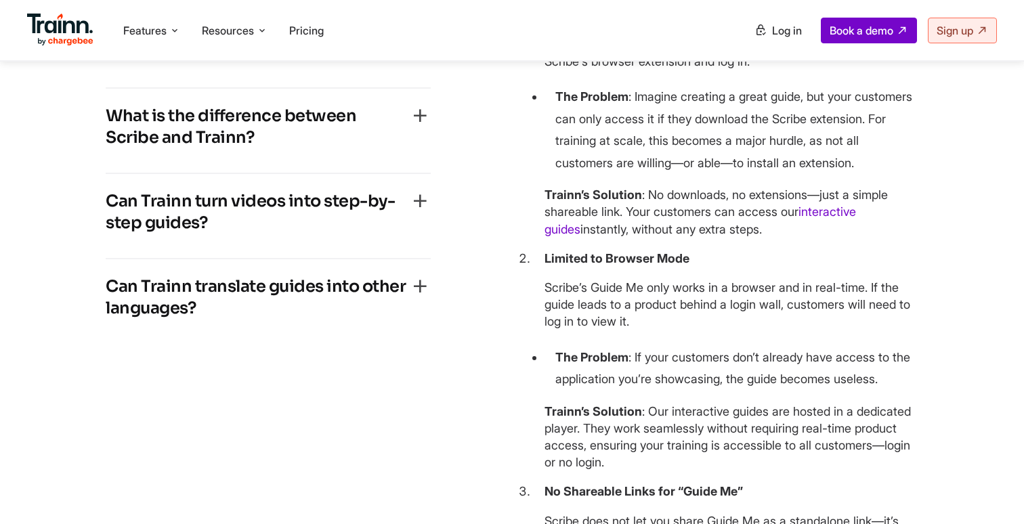
scroll to position [4550, 0]
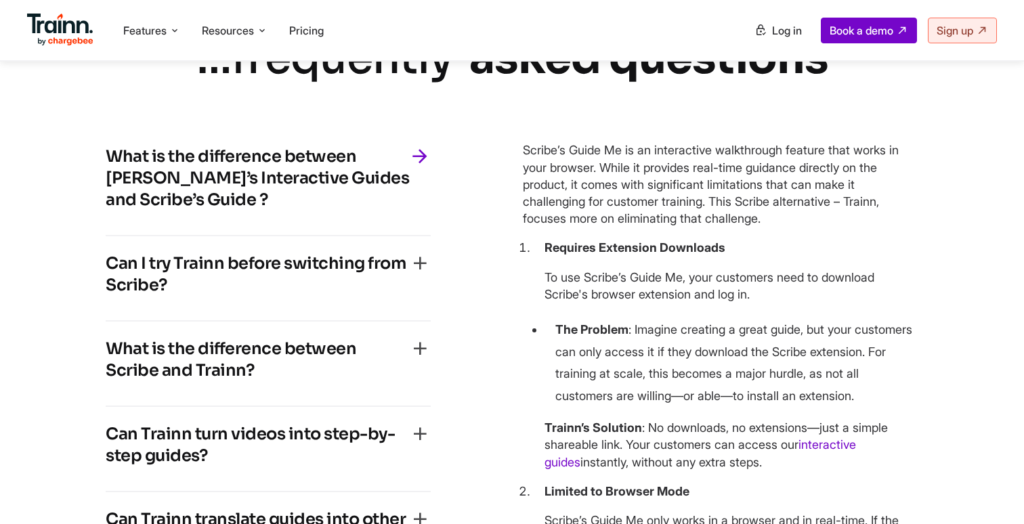
click at [351, 286] on h4 "Can I try Trainn before switching from Scribe?" at bounding box center [257, 274] width 303 height 43
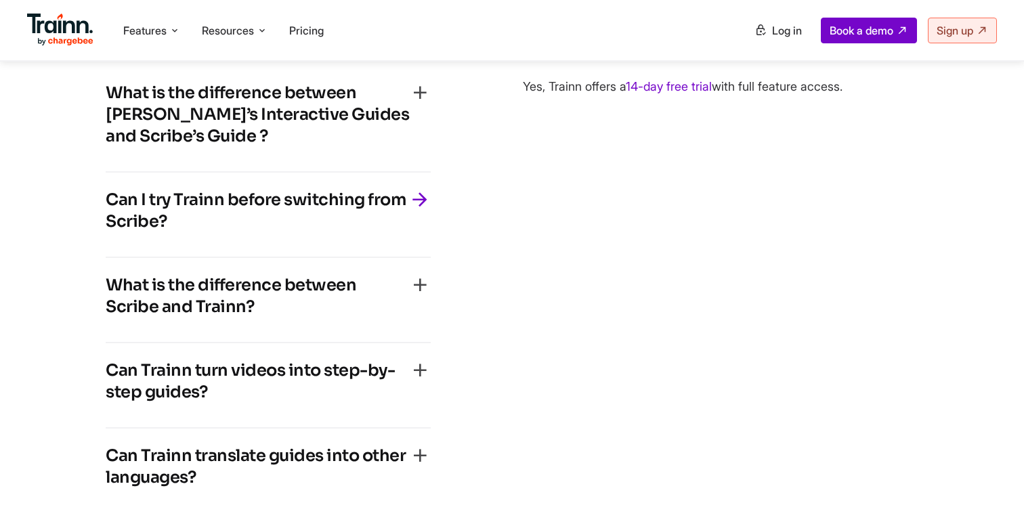
scroll to position [4145, 0]
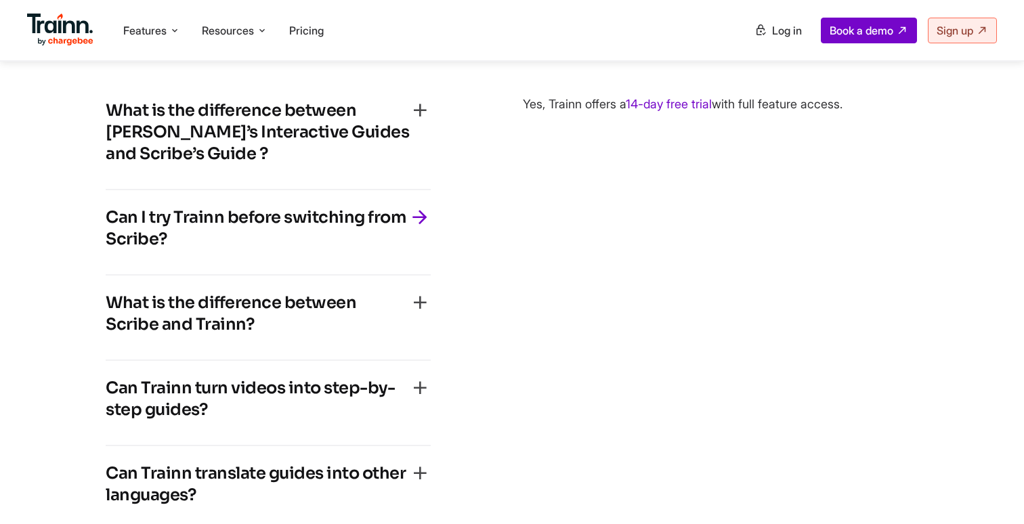
click at [270, 332] on h4 "What is the difference between Scribe and Trainn?" at bounding box center [257, 313] width 303 height 43
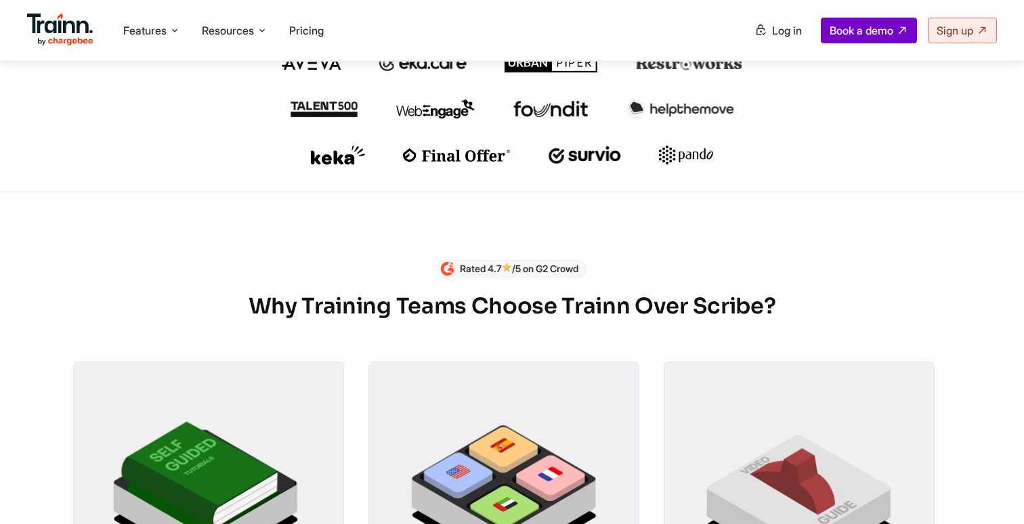
scroll to position [0, 0]
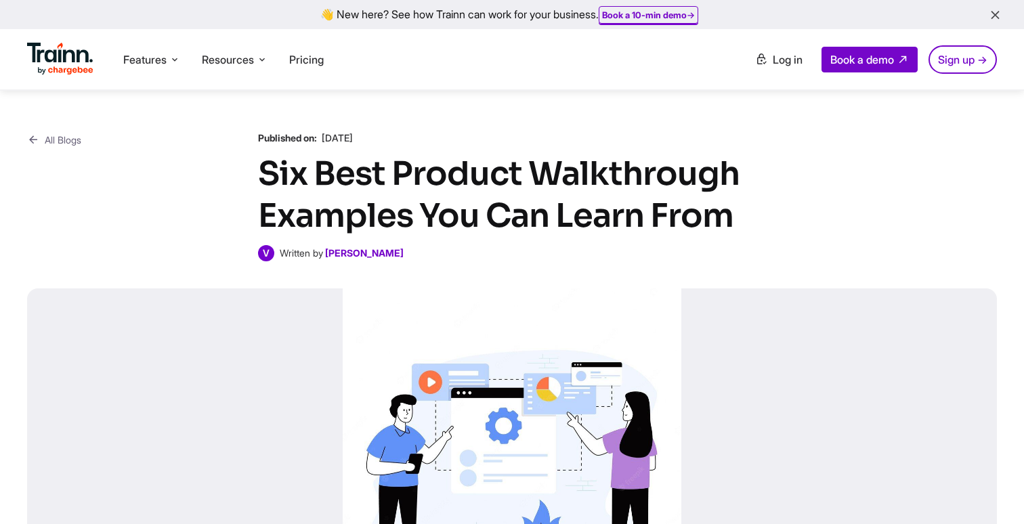
scroll to position [570, 0]
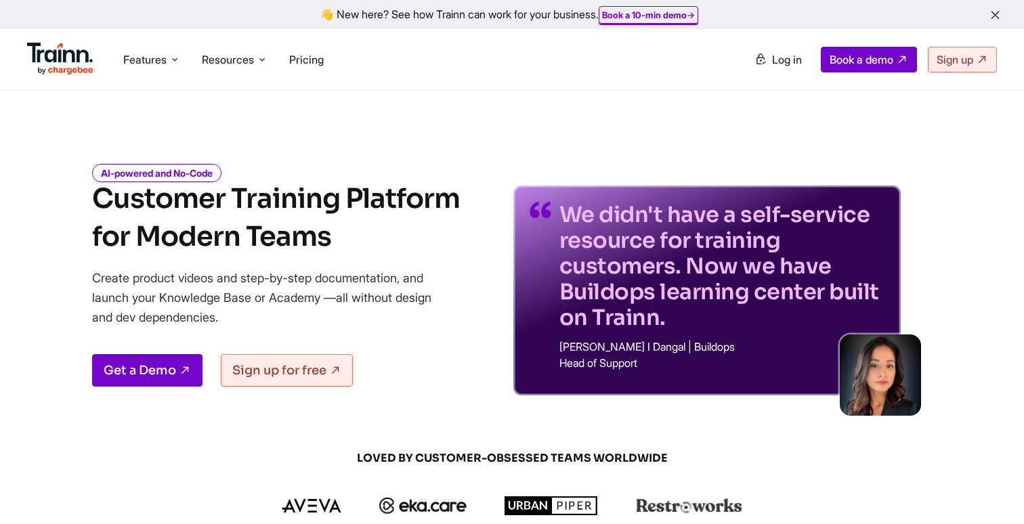
click at [161, 51] on li "Features Product Videos Create product & how-to videos in multiple languages. G…" at bounding box center [152, 60] width 68 height 26
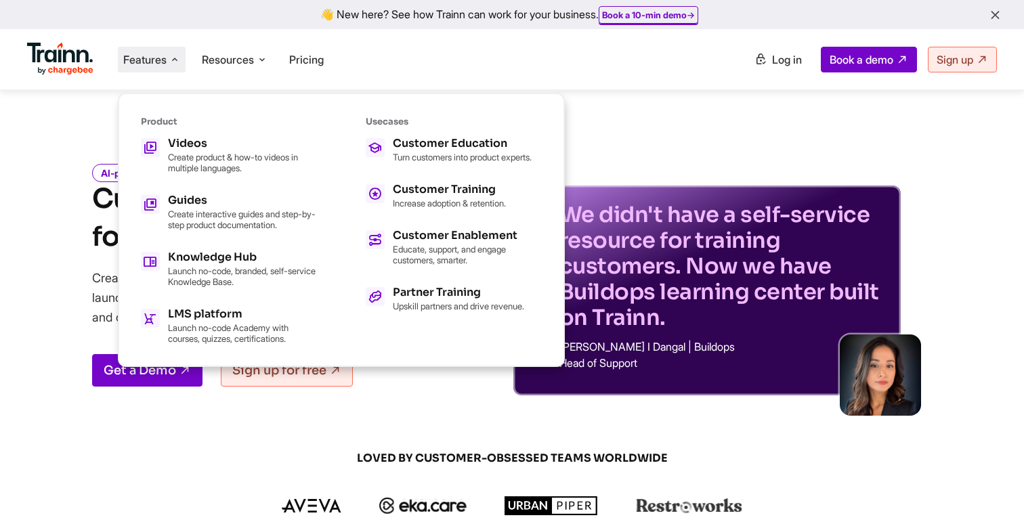
click at [192, 134] on div "Product Videos Create product & how-to videos in multiple languages. Guides Cre…" at bounding box center [229, 230] width 176 height 228
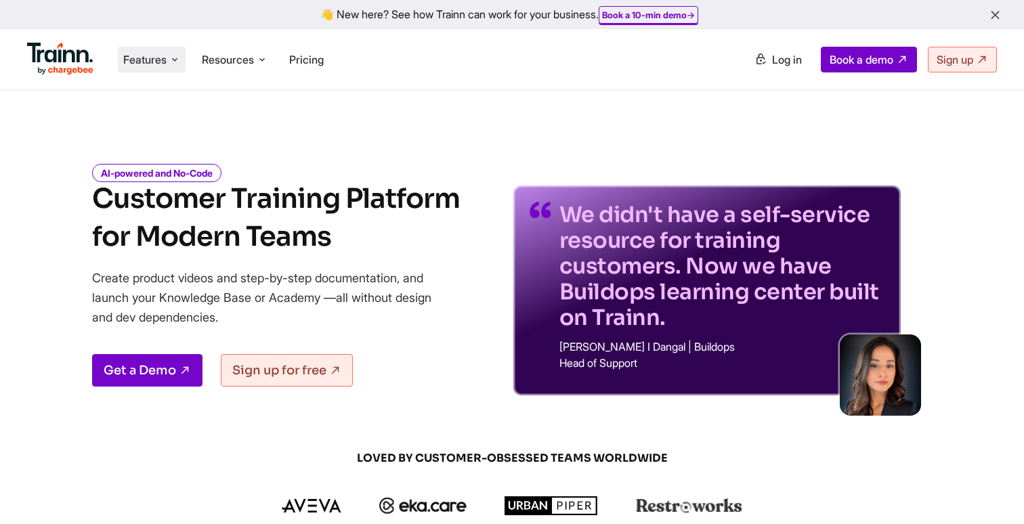
click at [158, 70] on li "Features Product Videos Create product & how-to videos in multiple languages. G…" at bounding box center [152, 60] width 68 height 26
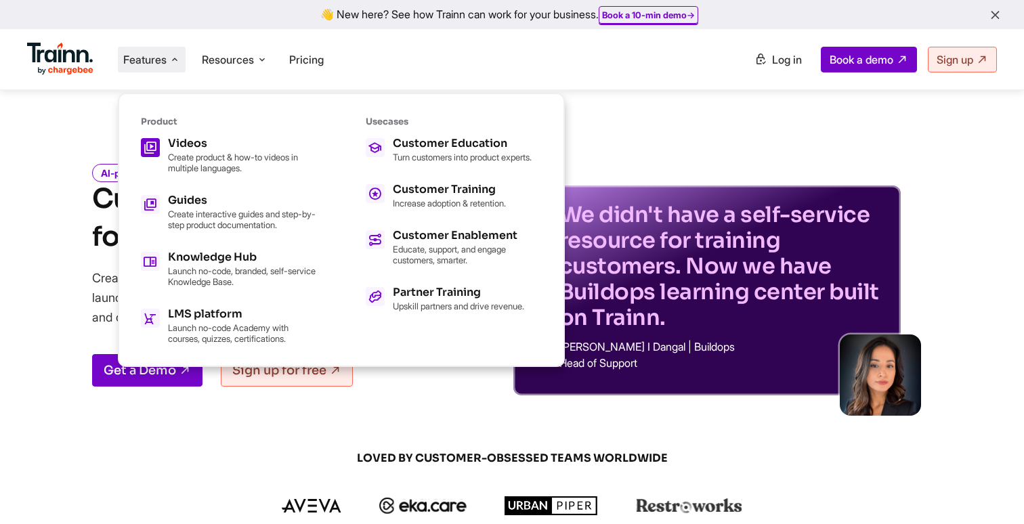
click at [152, 139] on icon at bounding box center [150, 147] width 14 height 23
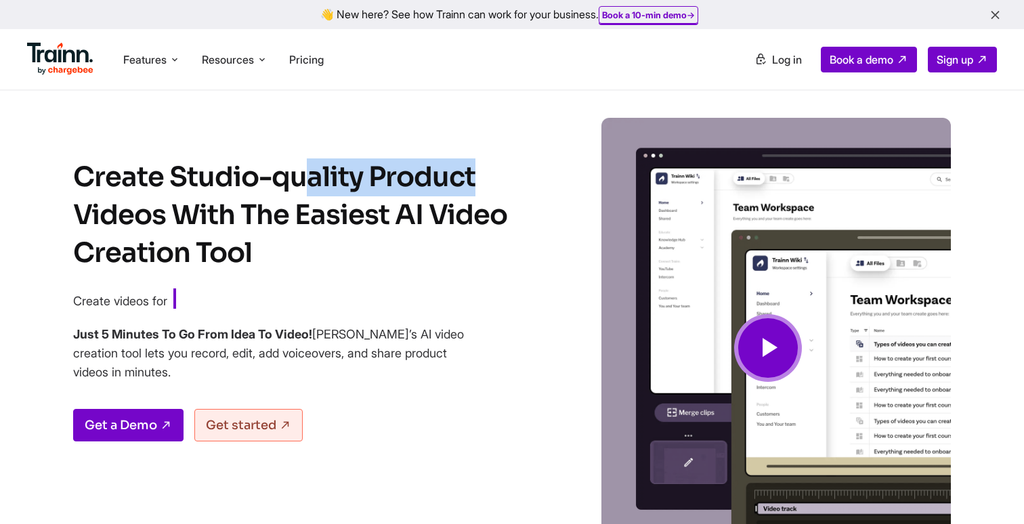
drag, startPoint x: 84, startPoint y: 178, endPoint x: 278, endPoint y: 182, distance: 194.4
click at [278, 182] on h1 "Create Studio-quality Product Videos With The Easiest AI Video Creation Tool" at bounding box center [303, 215] width 461 height 114
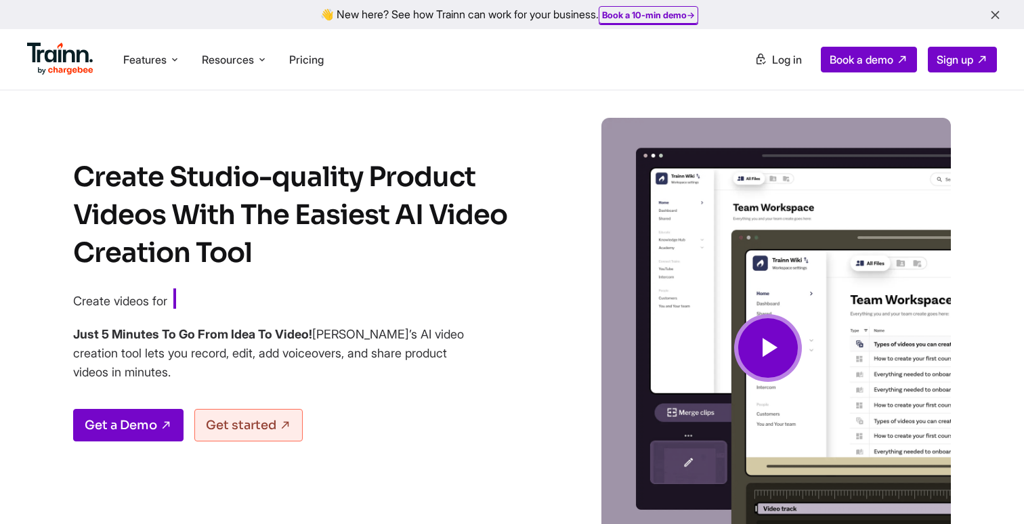
drag, startPoint x: 77, startPoint y: 165, endPoint x: 265, endPoint y: 266, distance: 213.6
click at [265, 267] on h1 "Create Studio-quality Product Videos With The Easiest AI Video Creation Tool" at bounding box center [303, 215] width 461 height 114
drag, startPoint x: 75, startPoint y: 301, endPoint x: 438, endPoint y: 300, distance: 363.0
click at [438, 301] on p "Create videos for Employee Training" at bounding box center [303, 300] width 461 height 23
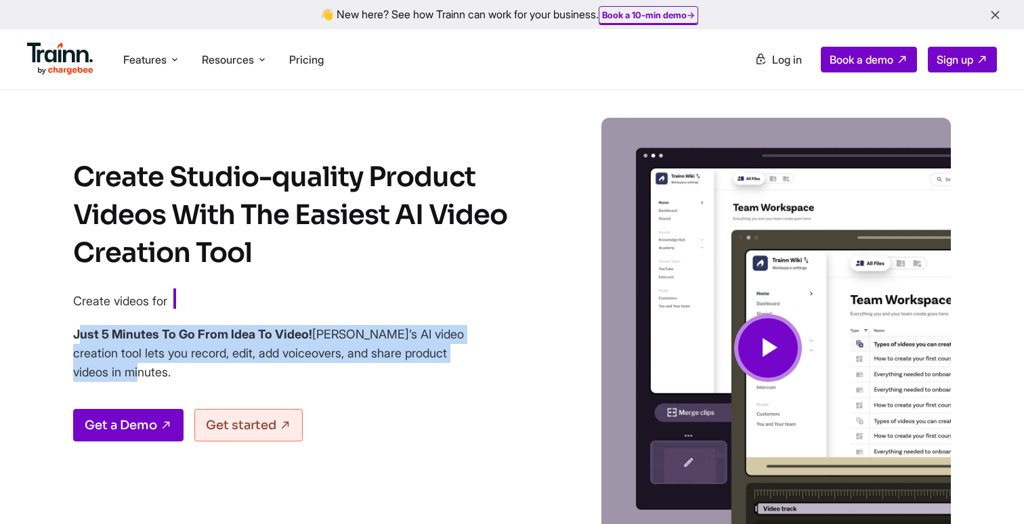
drag, startPoint x: 73, startPoint y: 335, endPoint x: 135, endPoint y: 366, distance: 70.0
click at [136, 366] on h4 "Just 5 Minutes To Go From Idea To Video! Trainn’s AI video creation tool lets y…" at bounding box center [269, 353] width 393 height 57
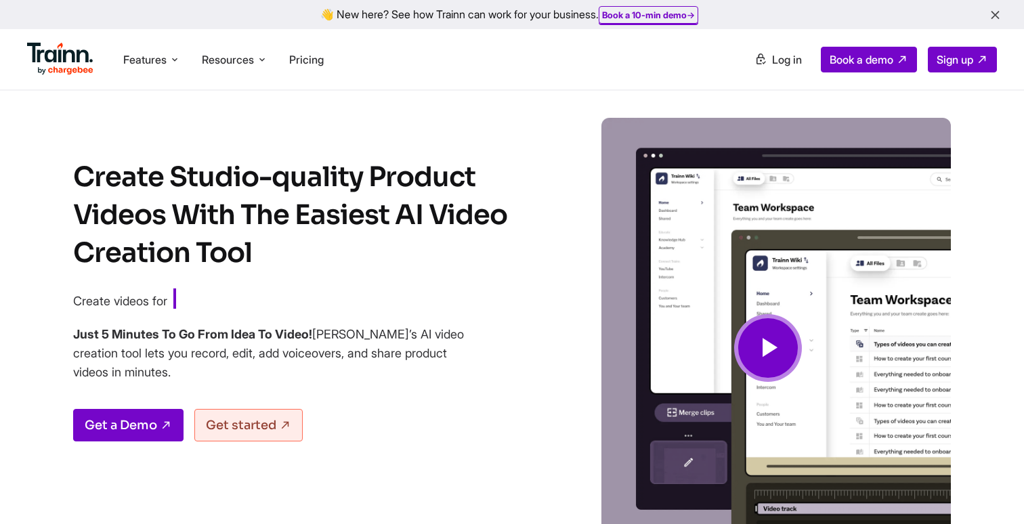
click at [156, 377] on h4 "Just 5 Minutes To Go From Idea To Video! Trainn’s AI video creation tool lets y…" at bounding box center [269, 353] width 393 height 57
drag, startPoint x: 76, startPoint y: 174, endPoint x: 263, endPoint y: 247, distance: 200.7
click at [263, 248] on h1 "Create Studio-quality Product Videos With The Easiest AI Video Creation Tool" at bounding box center [303, 215] width 461 height 114
click at [421, 281] on div "Create Studio-quality Product Videos With The Easiest AI Video Creation Tool Cr…" at bounding box center [303, 368] width 461 height 420
click at [995, 12] on icon "button" at bounding box center [995, 15] width 14 height 15
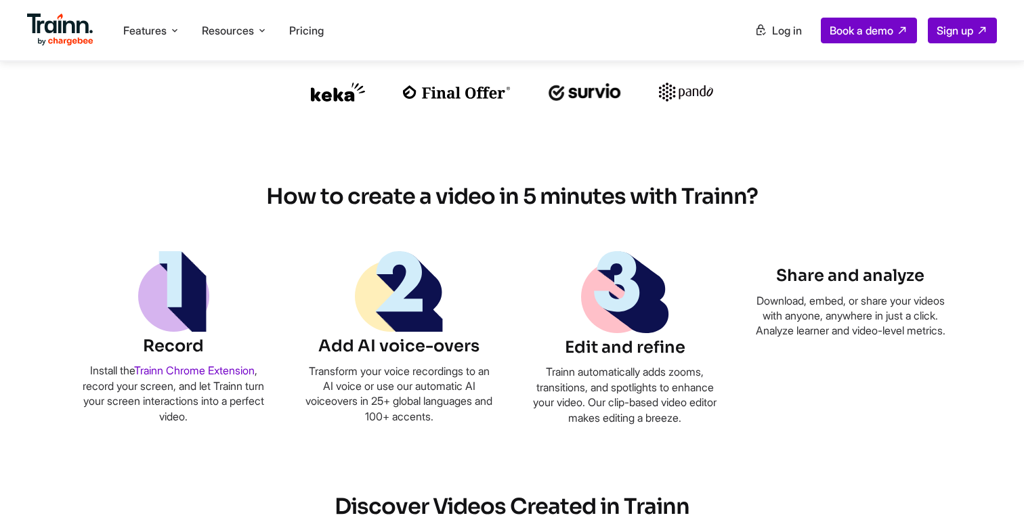
scroll to position [691, 0]
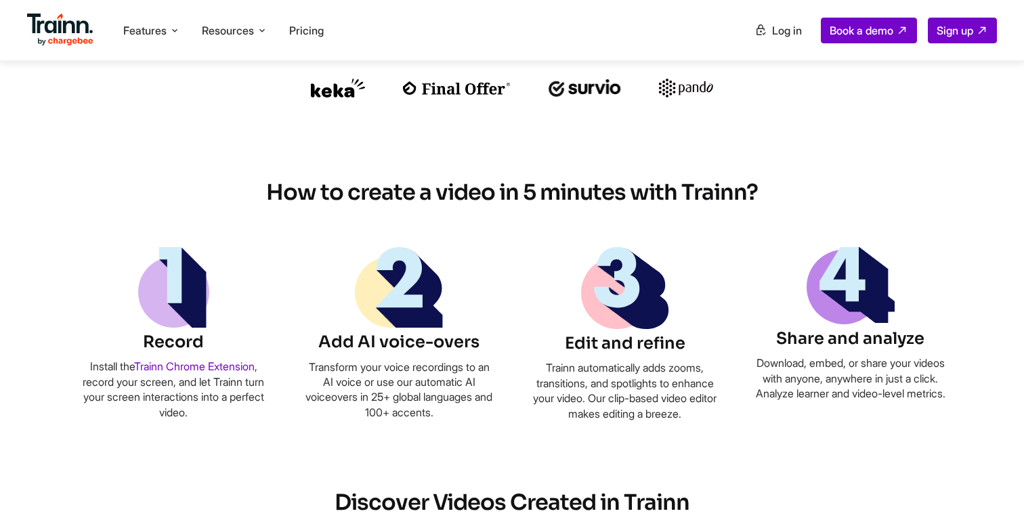
drag, startPoint x: 267, startPoint y: 200, endPoint x: 950, endPoint y: 392, distance: 709.9
click at [950, 393] on div "How to create a video in 5 minutes with Trainn? Record Install the Trainn Chrom…" at bounding box center [511, 293] width 975 height 310
click at [950, 392] on div "How to create a video in 5 minutes with Trainn? Record Install the Trainn Chrom…" at bounding box center [511, 293] width 975 height 310
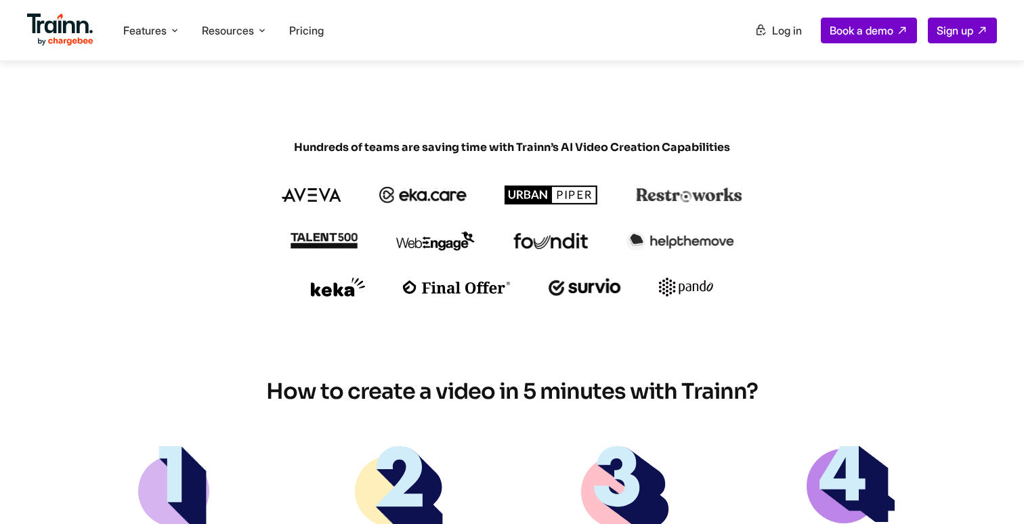
scroll to position [488, 0]
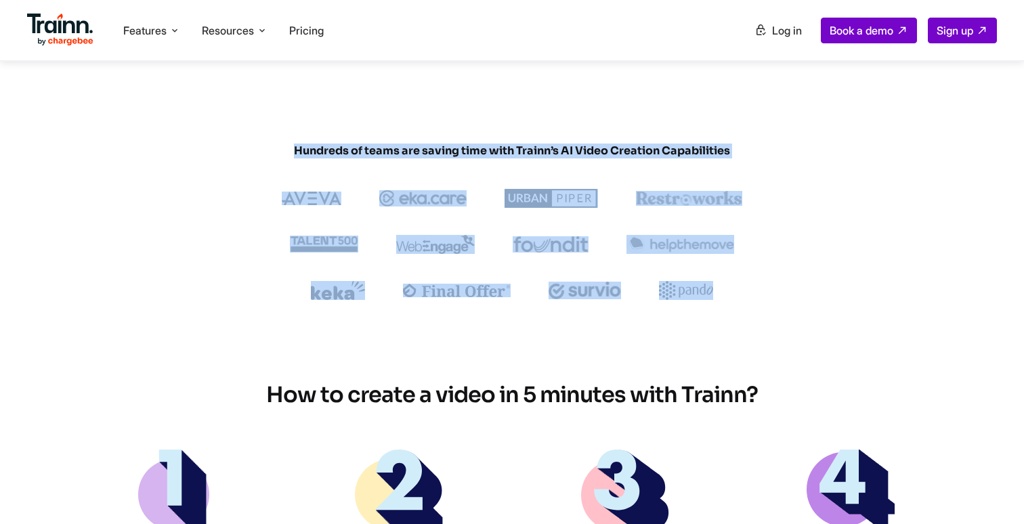
drag, startPoint x: 285, startPoint y: 153, endPoint x: 723, endPoint y: 289, distance: 458.0
click at [723, 289] on div "Hundreds of teams are saving time with Trainn’s AI Video Creation Capabilities" at bounding box center [512, 222] width 650 height 156
click at [723, 289] on div at bounding box center [512, 290] width 650 height 19
drag, startPoint x: 723, startPoint y: 289, endPoint x: 301, endPoint y: 131, distance: 449.6
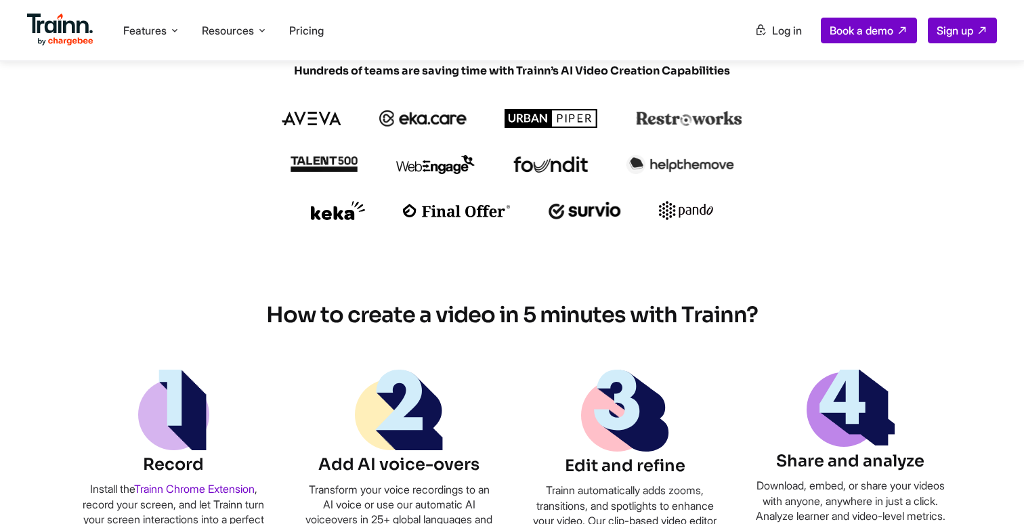
scroll to position [568, 0]
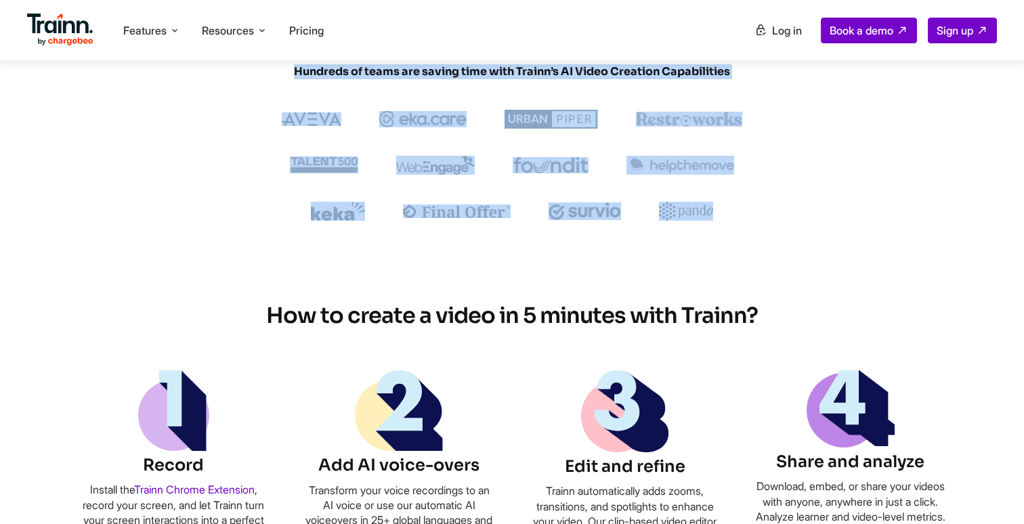
drag, startPoint x: 296, startPoint y: 70, endPoint x: 740, endPoint y: 211, distance: 466.1
click at [741, 212] on div "Hundreds of teams are saving time with Trainn’s AI Video Creation Capabilities" at bounding box center [512, 142] width 650 height 156
click at [740, 211] on div at bounding box center [512, 211] width 650 height 19
drag, startPoint x: 739, startPoint y: 211, endPoint x: 261, endPoint y: 72, distance: 497.4
click at [261, 72] on div "Hundreds of teams are saving time with Trainn’s AI Video Creation Capabilities" at bounding box center [512, 142] width 650 height 156
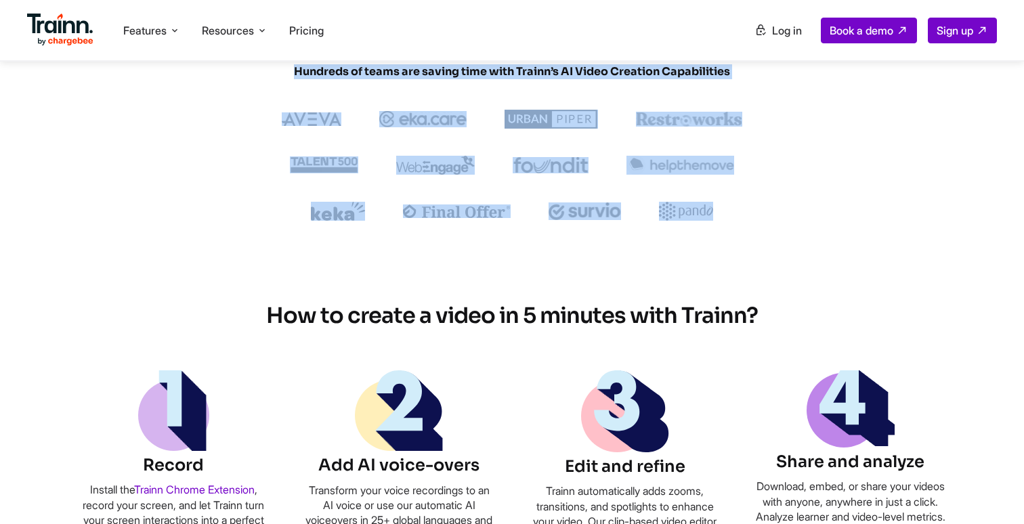
click at [261, 72] on span "Hundreds of teams are saving time with Trainn’s AI Video Creation Capabilities" at bounding box center [512, 71] width 650 height 15
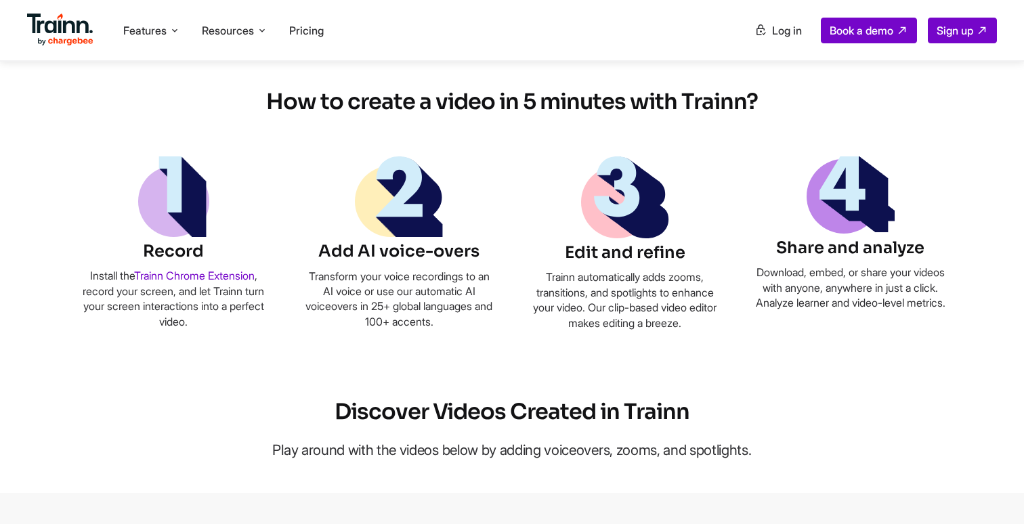
scroll to position [779, 0]
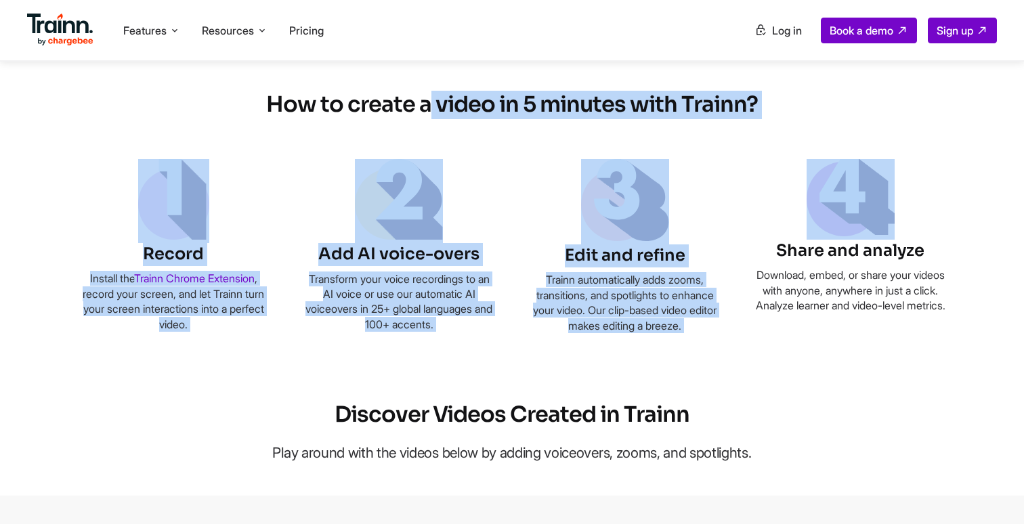
drag, startPoint x: 270, startPoint y: 116, endPoint x: 825, endPoint y: 174, distance: 558.3
click at [825, 174] on div "How to create a video in 5 minutes with Trainn? Record Install the Trainn Chrom…" at bounding box center [512, 212] width 867 height 242
click at [822, 112] on div "How to create a video in 5 minutes with Trainn? Record Install the Trainn Chrom…" at bounding box center [512, 212] width 867 height 242
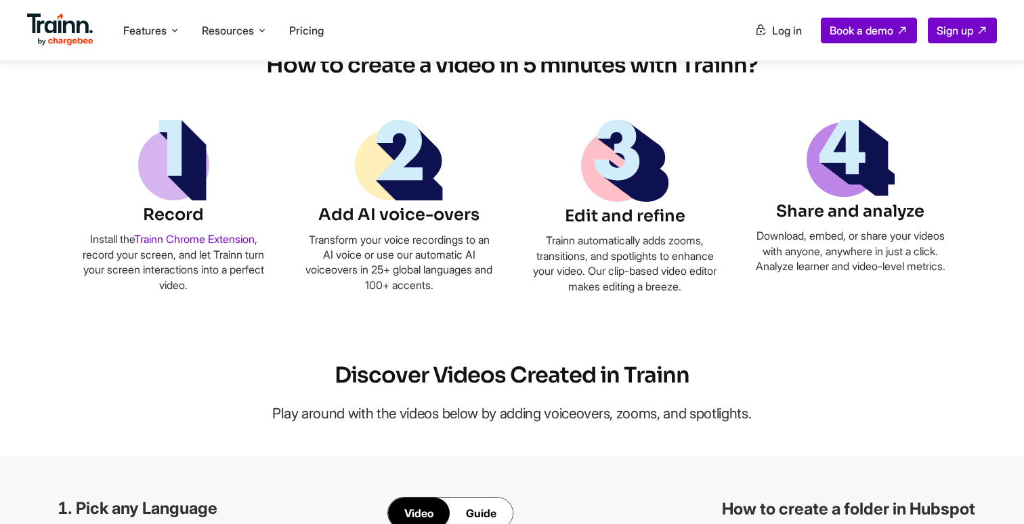
scroll to position [0, 0]
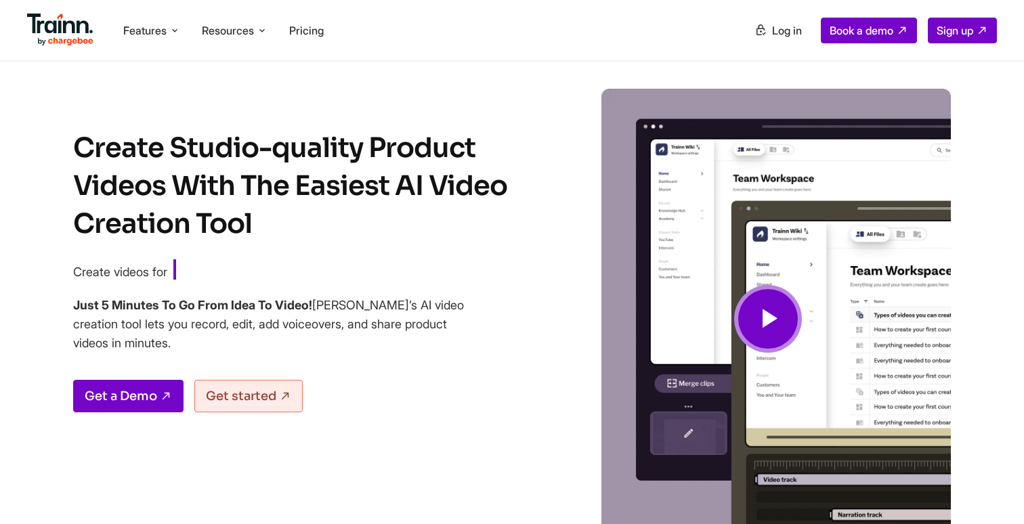
drag, startPoint x: 77, startPoint y: 151, endPoint x: 460, endPoint y: 211, distance: 387.9
click at [460, 211] on h1 "Create Studio-quality Product Videos With The Easiest AI Video Creation Tool" at bounding box center [303, 186] width 461 height 114
click at [125, 276] on span "Create videos for" at bounding box center [120, 272] width 94 height 14
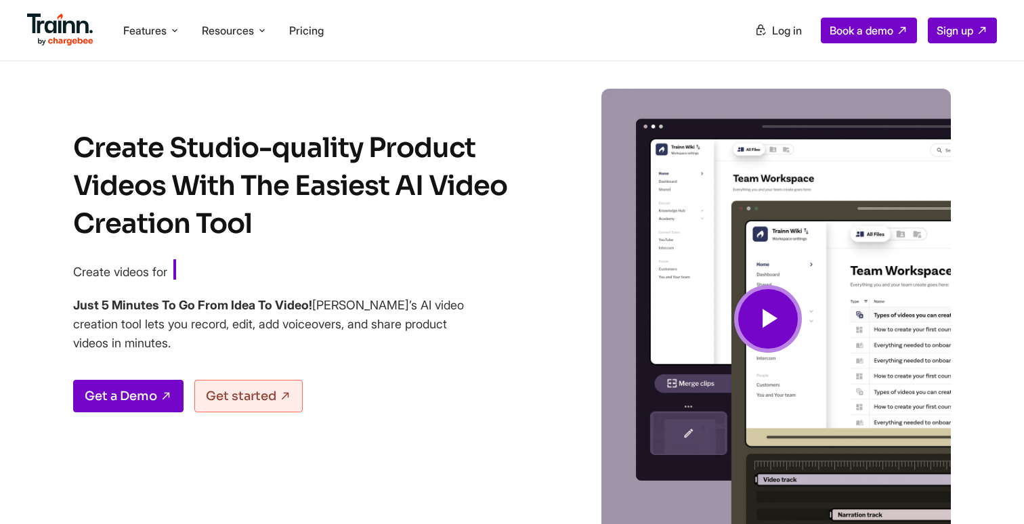
click at [131, 298] on b "Just 5 Minutes To Go From Idea To Video!" at bounding box center [192, 305] width 239 height 14
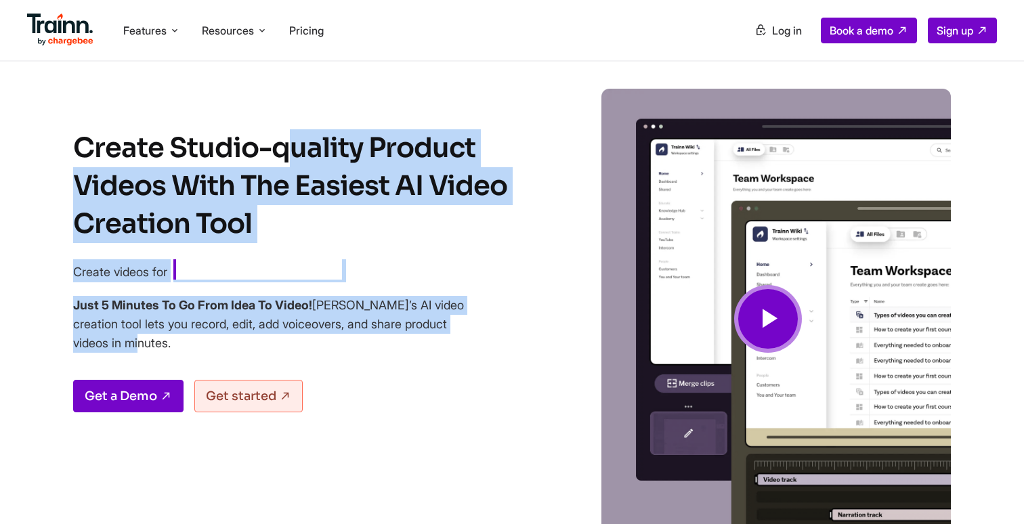
drag, startPoint x: 77, startPoint y: 143, endPoint x: 373, endPoint y: 339, distance: 354.6
click at [373, 340] on div "Create Studio-quality Product Videos With The Easiest AI Video Creation Tool Cr…" at bounding box center [303, 339] width 461 height 420
click at [373, 339] on h4 "Just 5 Minutes To Go From Idea To Video! Trainn’s AI video creation tool lets y…" at bounding box center [269, 324] width 393 height 57
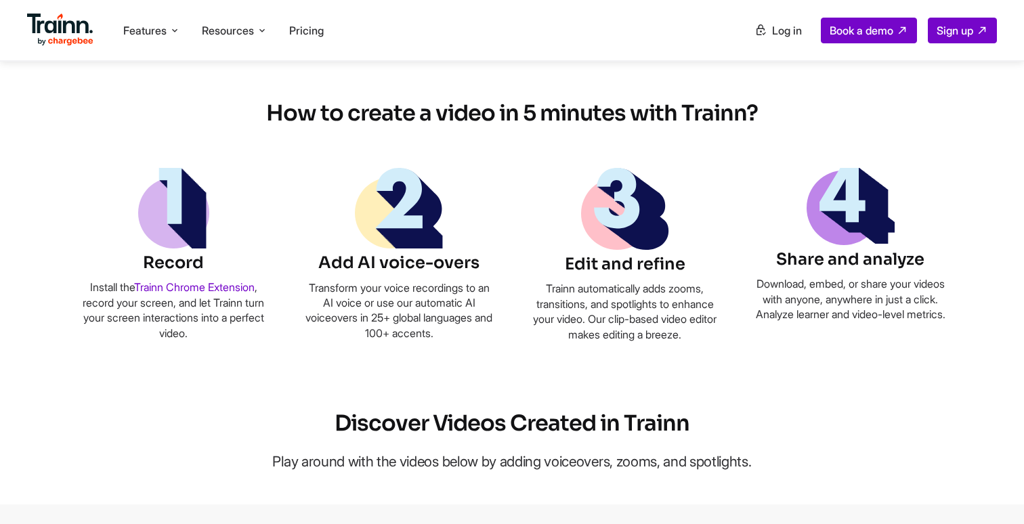
scroll to position [775, 0]
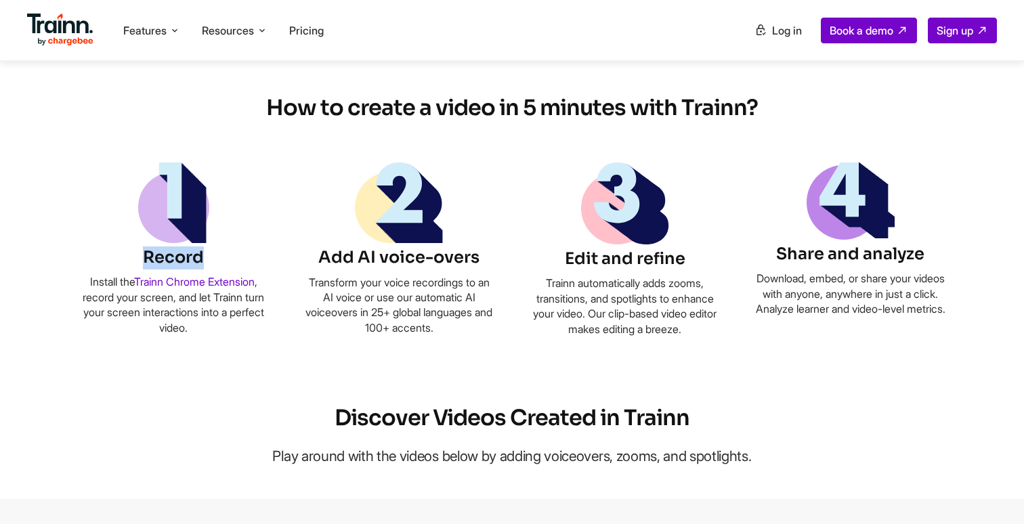
drag, startPoint x: 142, startPoint y: 259, endPoint x: 239, endPoint y: 261, distance: 96.9
click at [239, 261] on h6 "Record" at bounding box center [174, 258] width 190 height 23
drag, startPoint x: 326, startPoint y: 256, endPoint x: 496, endPoint y: 256, distance: 170.0
click at [496, 256] on ul "Record Install the Trainn Chrome Extension , record your screen, and let Trainn…" at bounding box center [512, 250] width 867 height 174
drag, startPoint x: 605, startPoint y: 263, endPoint x: 717, endPoint y: 263, distance: 111.8
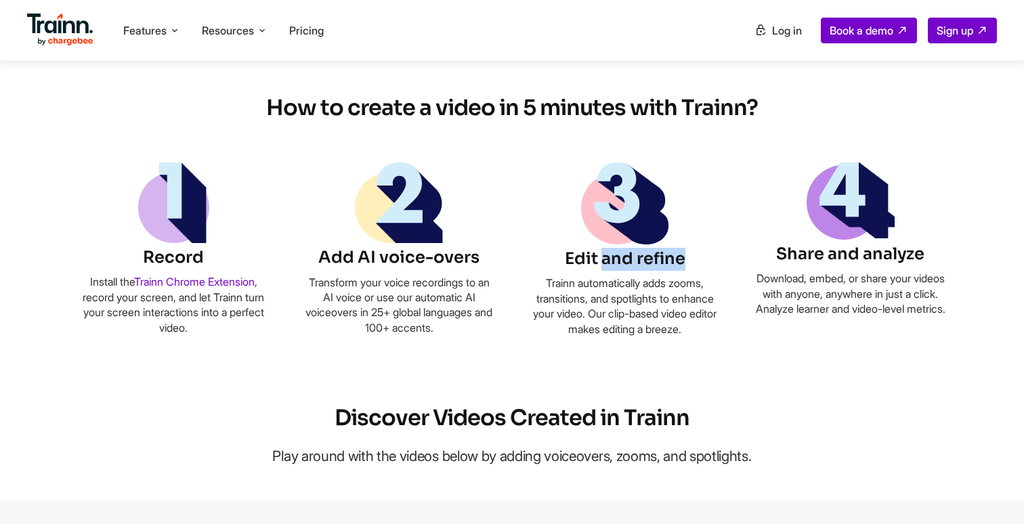
click at [717, 263] on h6 "Edit and refine" at bounding box center [625, 259] width 190 height 23
click at [824, 259] on h6 "Share and analyze" at bounding box center [851, 254] width 190 height 23
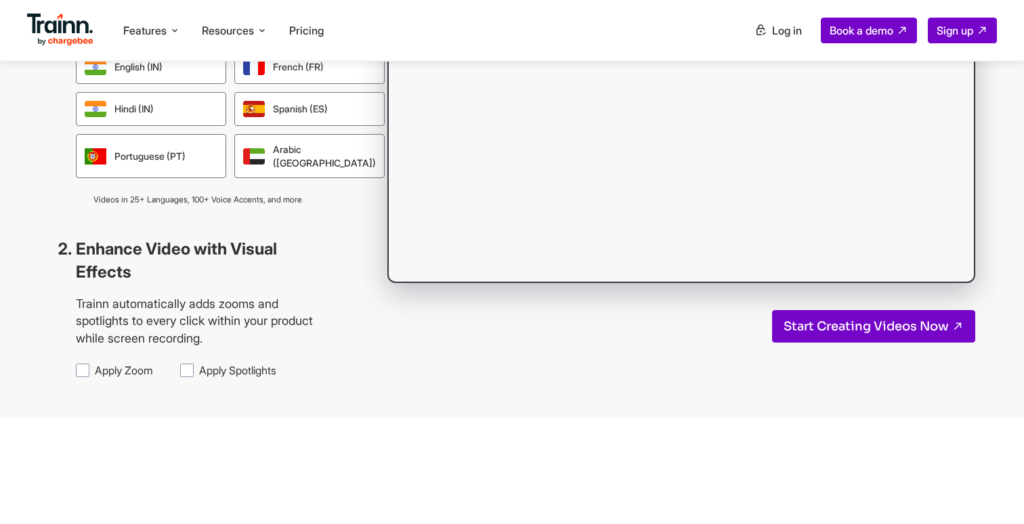
scroll to position [1419, 0]
click at [110, 364] on span "Apply Zoom" at bounding box center [124, 371] width 58 height 15
click at [95, 363] on input "Apply Zoom" at bounding box center [94, 363] width 1 height 1
checkbox input "true"
click at [199, 364] on span "Apply Spotlights" at bounding box center [237, 371] width 77 height 15
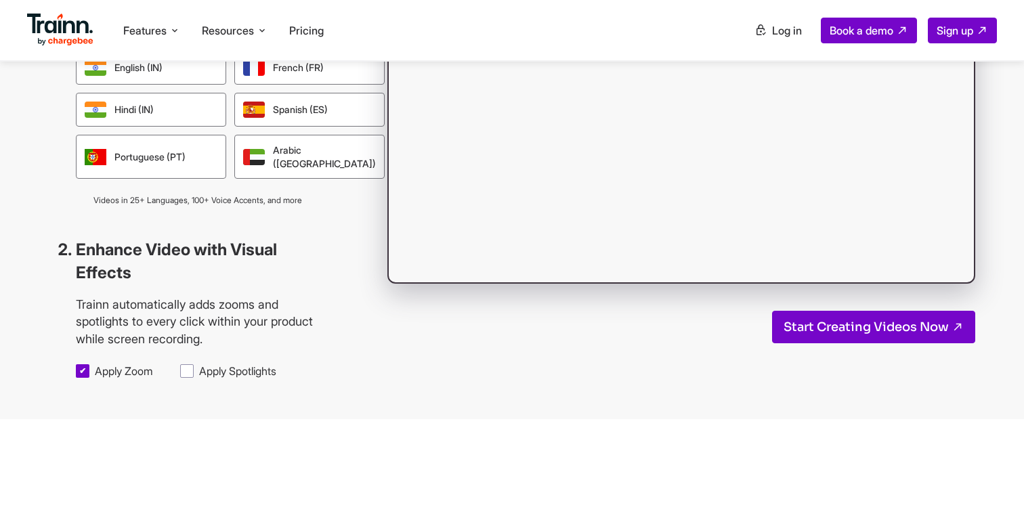
click at [198, 363] on input "Apply Spotlights" at bounding box center [198, 363] width 1 height 1
click at [199, 364] on span "Apply Spotlights" at bounding box center [237, 371] width 77 height 15
click at [198, 363] on input "Apply Spotlights" at bounding box center [198, 363] width 1 height 1
checkbox input "false"
click at [102, 364] on span "Apply Zoom" at bounding box center [124, 371] width 58 height 15
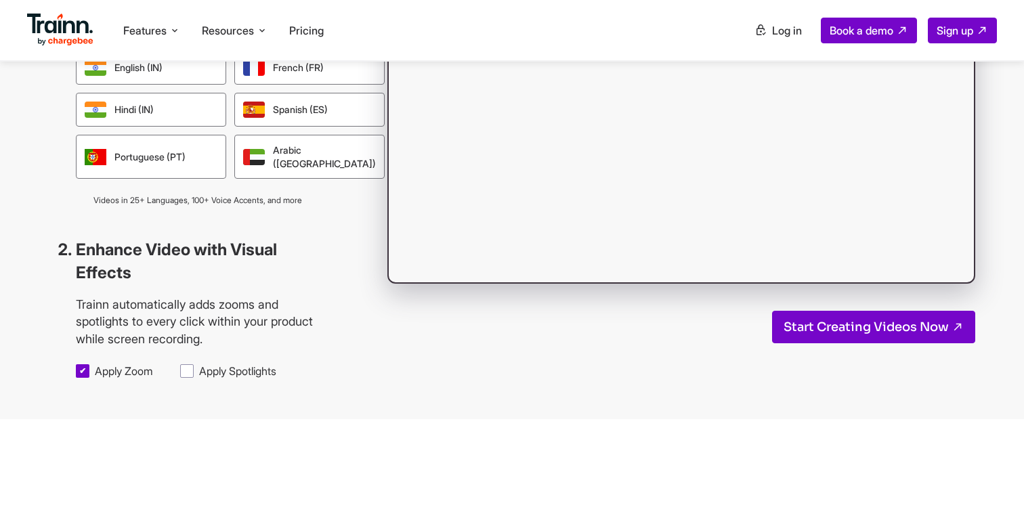
click at [95, 363] on input "Apply Zoom" at bounding box center [94, 363] width 1 height 1
checkbox input "false"
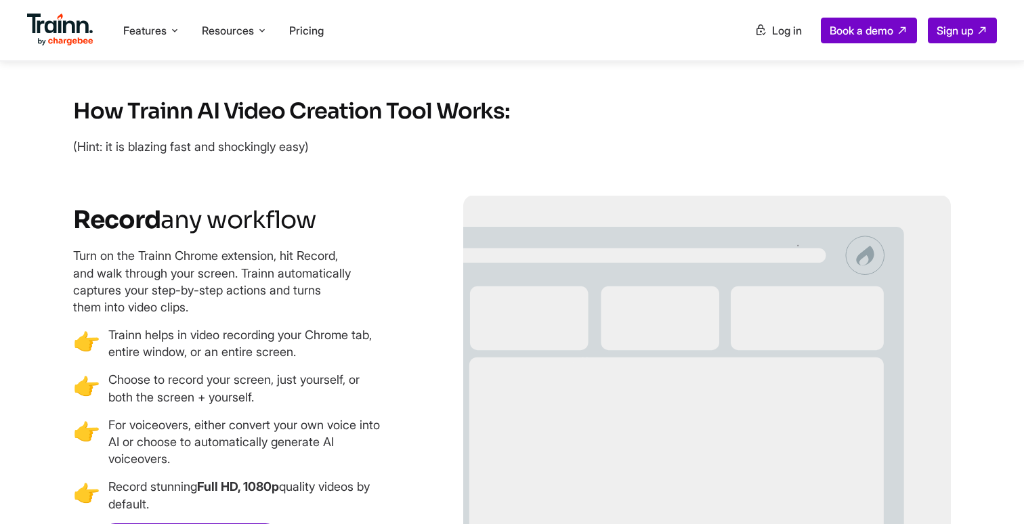
scroll to position [1848, 0]
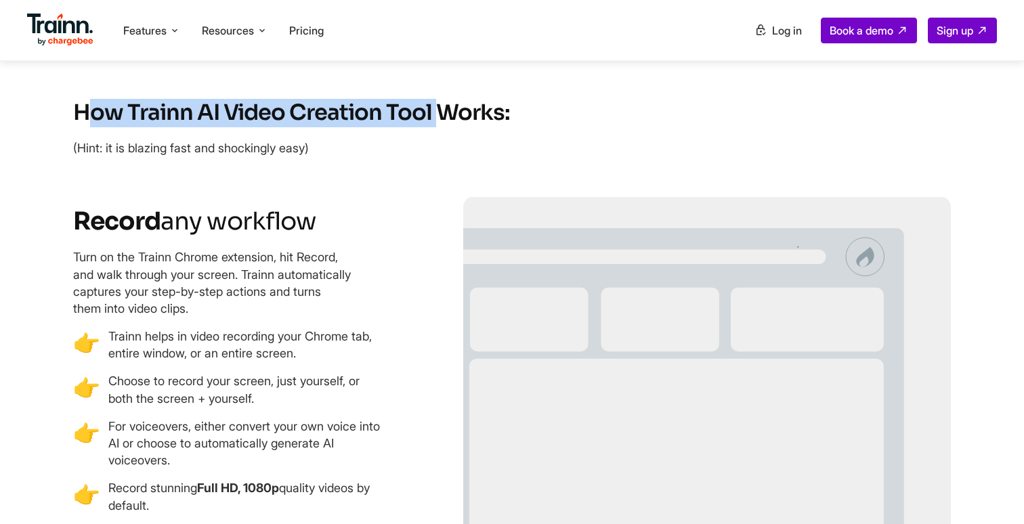
drag, startPoint x: 86, startPoint y: 100, endPoint x: 435, endPoint y: 101, distance: 349.5
click at [435, 100] on h2 "How Trainn AI Video Creation Tool Works:" at bounding box center [512, 113] width 878 height 28
click at [435, 101] on h2 "How Trainn AI Video Creation Tool Works:" at bounding box center [512, 113] width 878 height 28
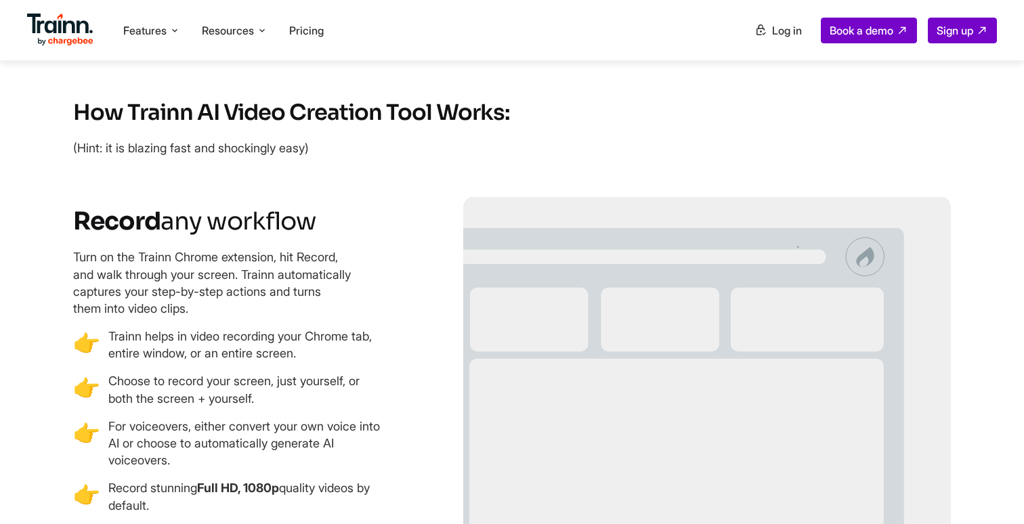
scroll to position [1894, 0]
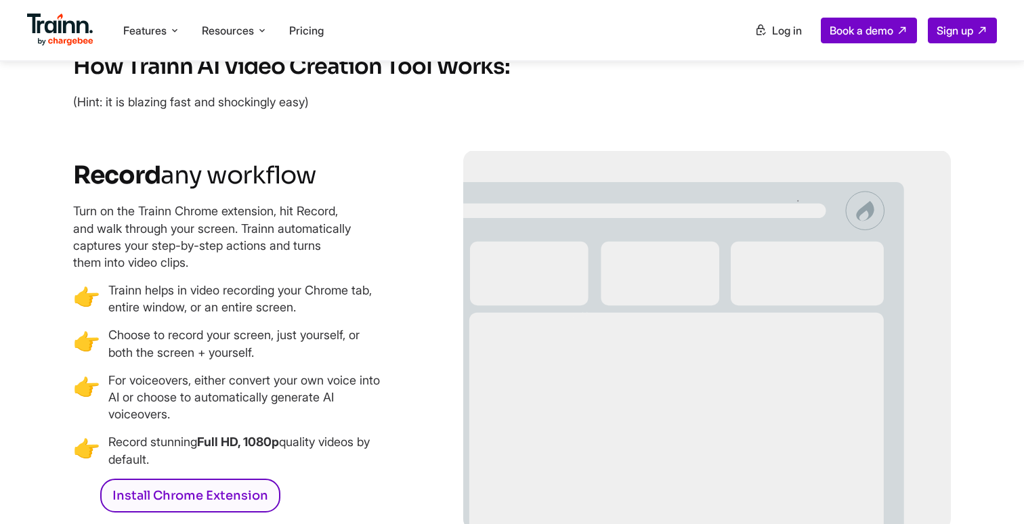
drag, startPoint x: 87, startPoint y: 163, endPoint x: 238, endPoint y: 452, distance: 326.0
click at [238, 452] on div "Record any workflow Turn on the Trainn Chrome extension, hit Record, and walk t…" at bounding box center [229, 342] width 313 height 364
click at [238, 452] on p "Record stunning Full HD, 1080p quality videos by default." at bounding box center [247, 450] width 278 height 34
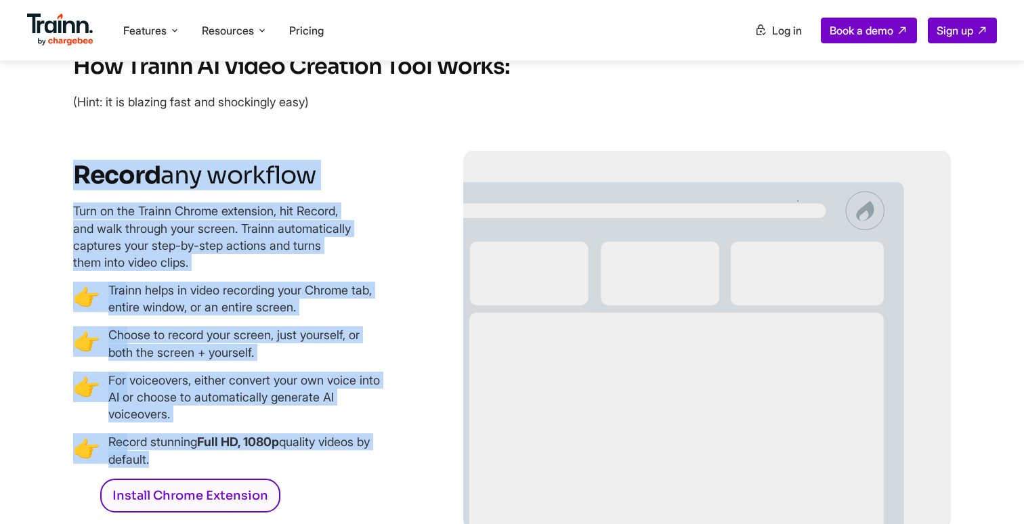
drag, startPoint x: 238, startPoint y: 452, endPoint x: 93, endPoint y: 160, distance: 325.9
click at [93, 160] on div "Record any workflow Turn on the Trainn Chrome extension, hit Record, and walk t…" at bounding box center [229, 342] width 313 height 364
click at [93, 160] on h3 "Record any workflow" at bounding box center [229, 175] width 313 height 30
drag, startPoint x: 78, startPoint y: 158, endPoint x: 162, endPoint y: 444, distance: 297.9
click at [162, 444] on div "Record any workflow Turn on the Trainn Chrome extension, hit Record, and walk t…" at bounding box center [229, 342] width 313 height 364
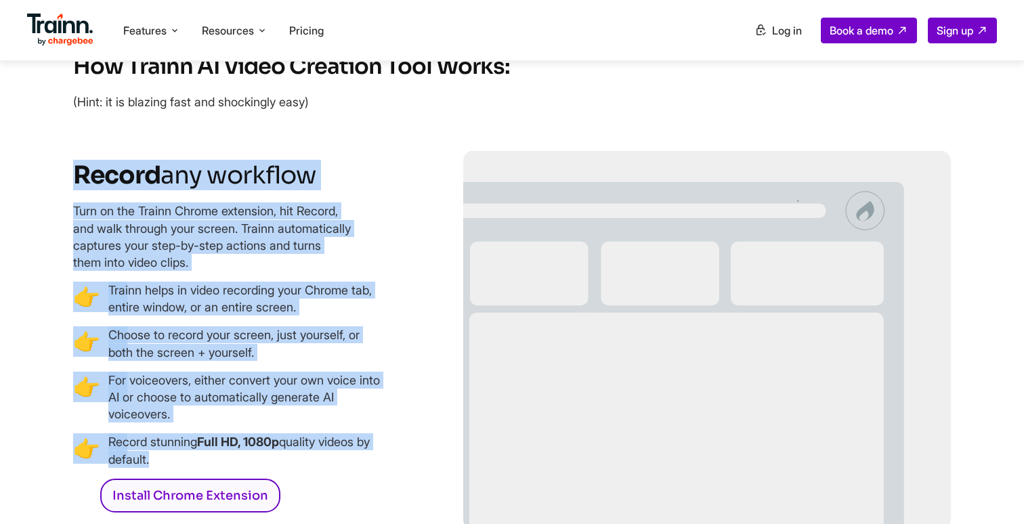
click at [162, 444] on p "Record stunning Full HD, 1080p quality videos by default." at bounding box center [247, 450] width 278 height 34
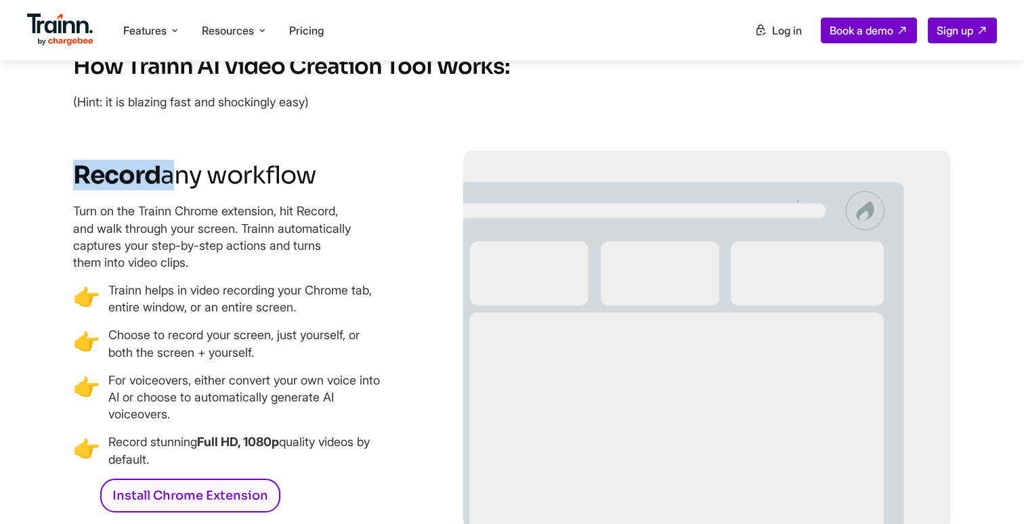
drag, startPoint x: 75, startPoint y: 166, endPoint x: 173, endPoint y: 163, distance: 97.6
click at [173, 164] on h3 "Record any workflow" at bounding box center [229, 175] width 313 height 30
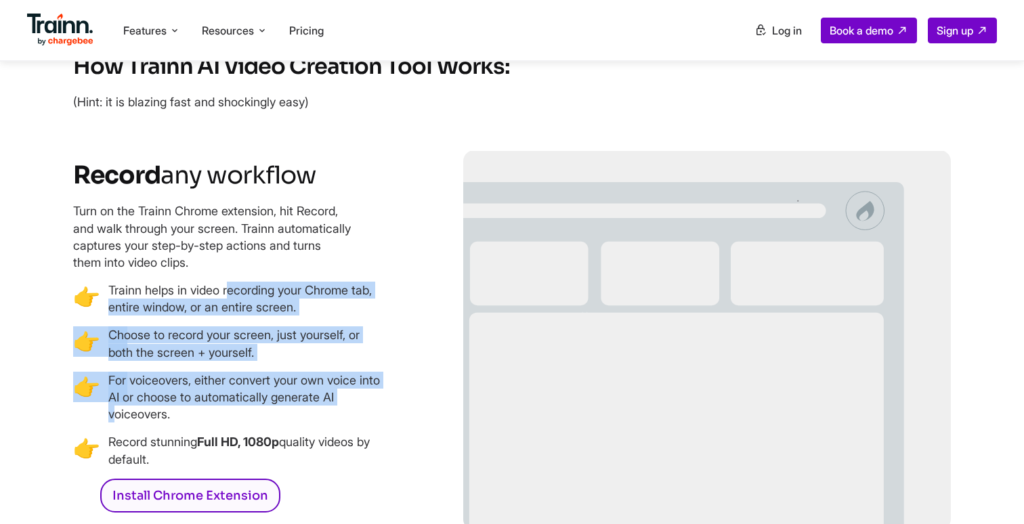
drag, startPoint x: 100, startPoint y: 278, endPoint x: 244, endPoint y: 394, distance: 185.4
click at [244, 394] on ul "👉 Trainn helps in video recording your Chrome tab, entire window, or an entire …" at bounding box center [229, 375] width 313 height 186
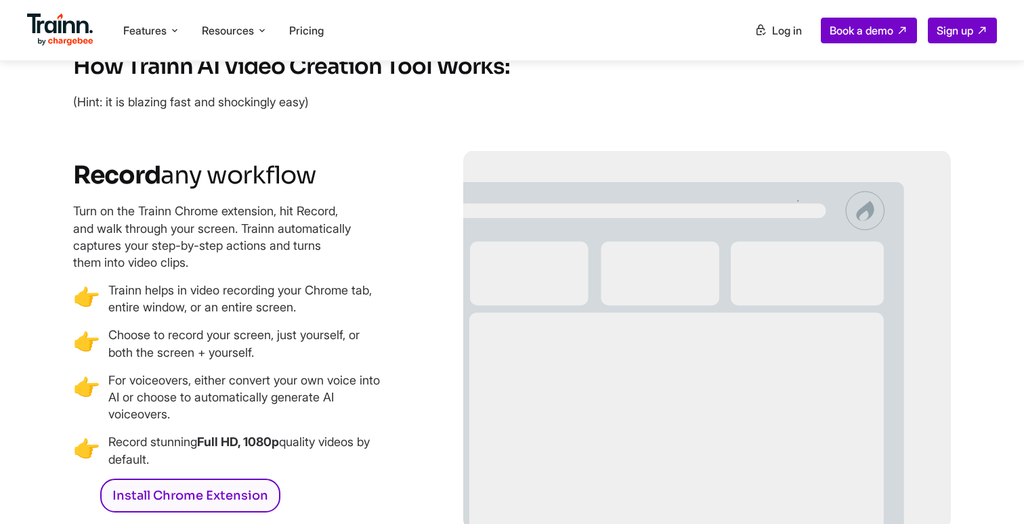
click at [204, 416] on ul "👉 Trainn helps in video recording your Chrome tab, entire window, or an entire …" at bounding box center [229, 375] width 313 height 186
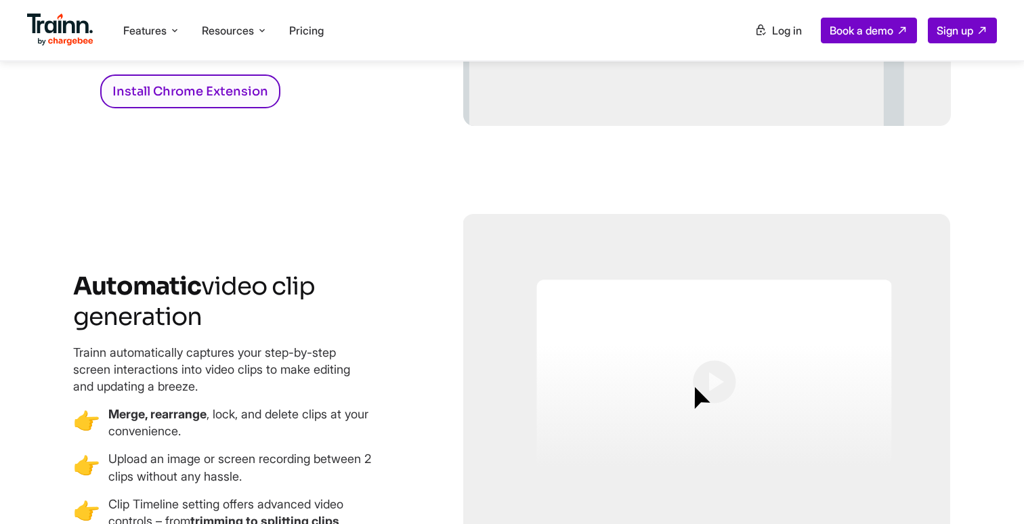
scroll to position [2363, 0]
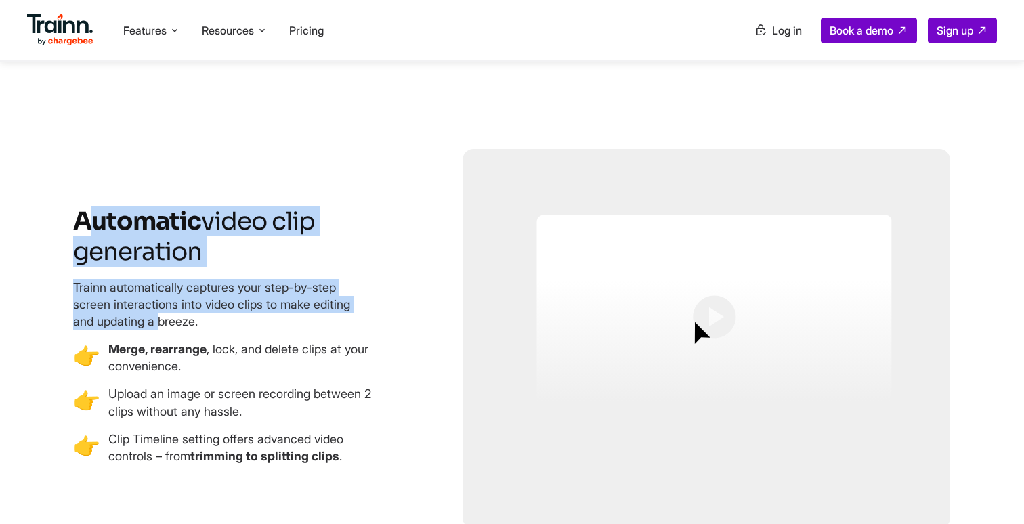
drag, startPoint x: 83, startPoint y: 207, endPoint x: 118, endPoint y: 309, distance: 107.3
click at [117, 310] on div "Automatic video clip generation Trainn automatically captures your step-by-step…" at bounding box center [231, 341] width 316 height 270
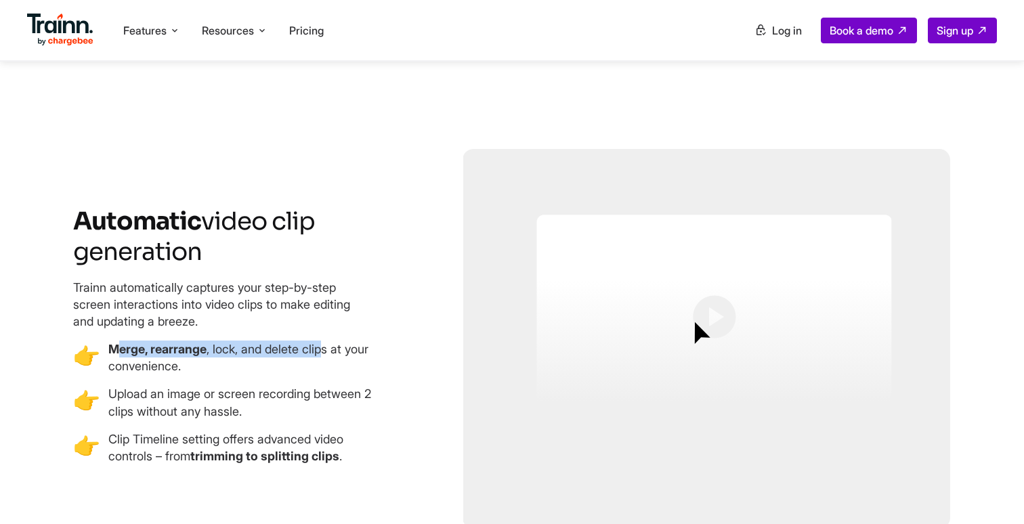
drag, startPoint x: 114, startPoint y: 343, endPoint x: 326, endPoint y: 345, distance: 212.0
click at [326, 345] on p "Merge, rearrange , lock, and delete clips at your convenience." at bounding box center [247, 358] width 278 height 34
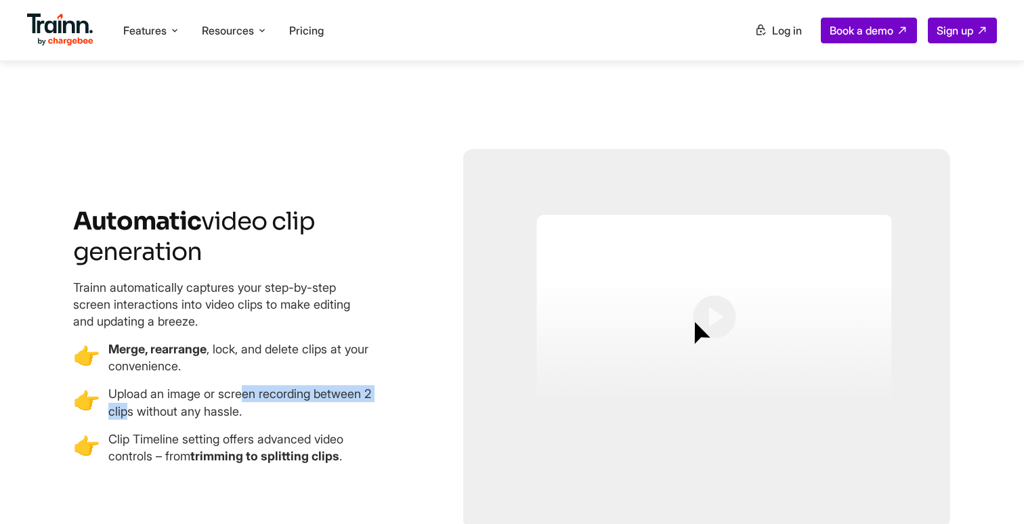
drag, startPoint x: 174, startPoint y: 389, endPoint x: 266, endPoint y: 389, distance: 92.1
click at [266, 389] on p "Upload an image or screen recording between 2 clips without any hassle." at bounding box center [247, 402] width 278 height 34
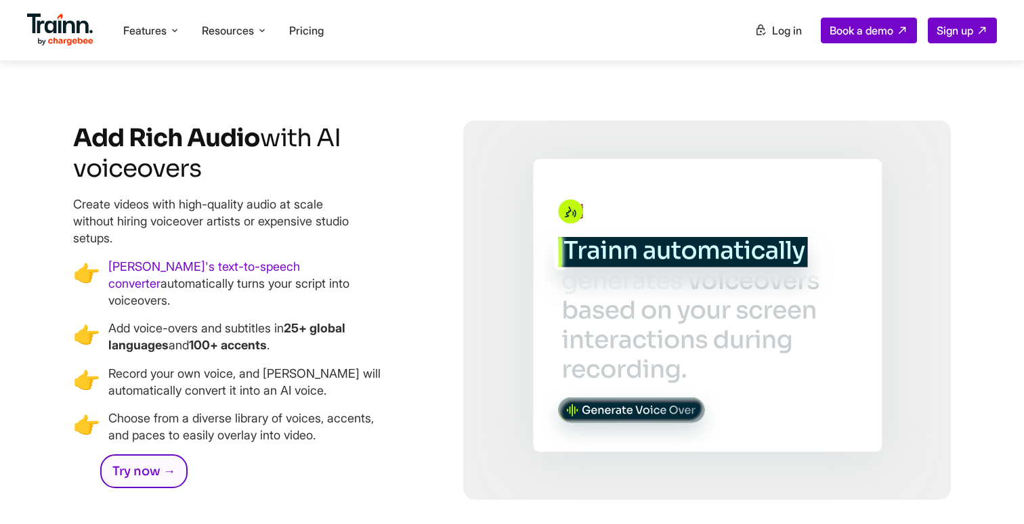
scroll to position [2860, 0]
drag, startPoint x: 42, startPoint y: 140, endPoint x: 270, endPoint y: 140, distance: 228.2
click at [112, 140] on div "How Trainn AI Video Creation Tool Works: (Hint: it is blazing fast and shocking…" at bounding box center [511, 297] width 975 height 2503
click at [255, 205] on p "Create videos with high-quality audio at scale without hiring voiceover artists…" at bounding box center [212, 220] width 278 height 51
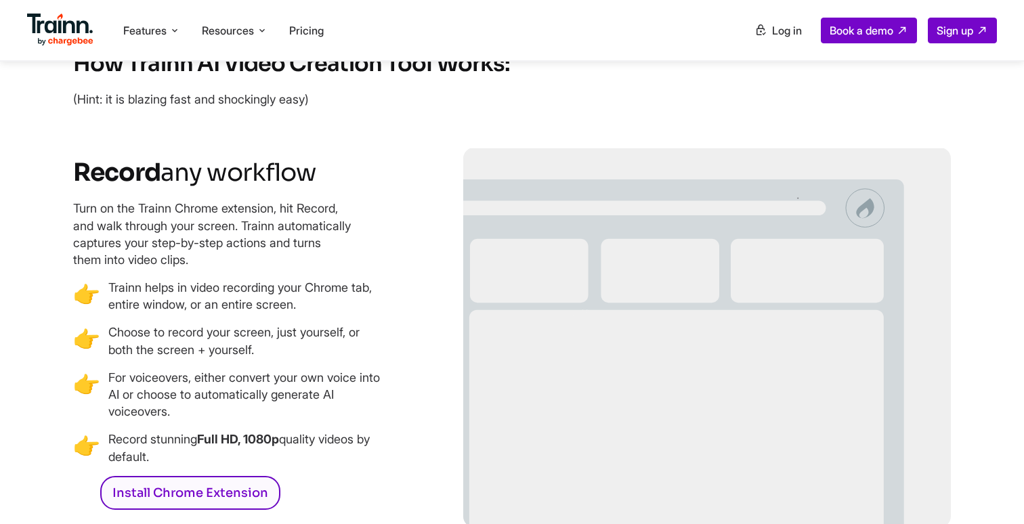
scroll to position [1896, 0]
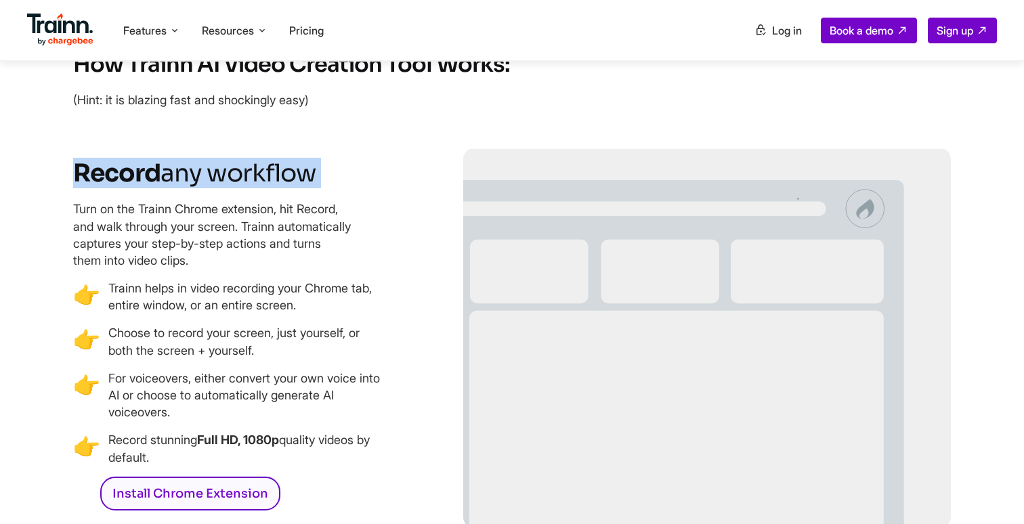
drag, startPoint x: 81, startPoint y: 164, endPoint x: 313, endPoint y: 181, distance: 232.9
click at [313, 181] on div "Record any workflow Turn on the Trainn Chrome extension, hit Record, and walk t…" at bounding box center [229, 340] width 313 height 364
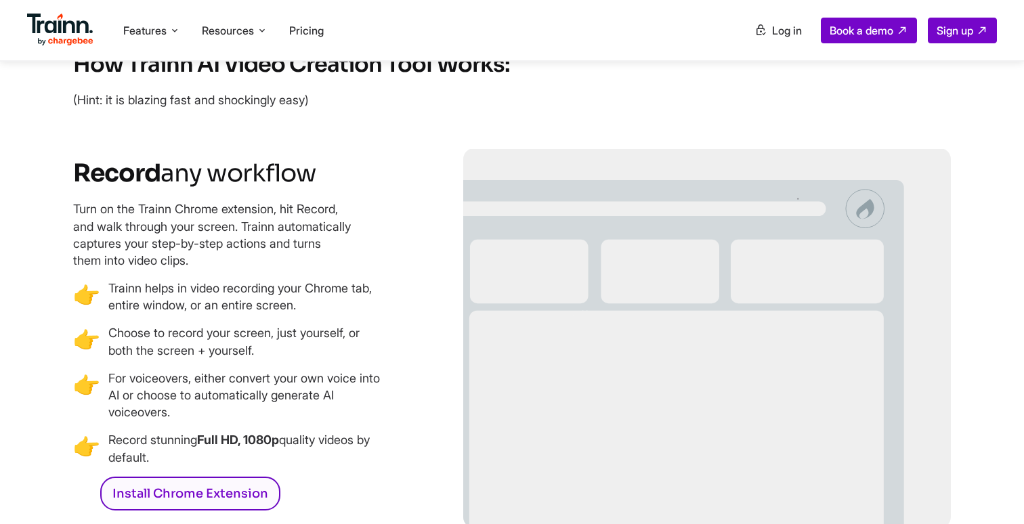
click at [271, 165] on span "any workflow" at bounding box center [239, 173] width 156 height 30
drag, startPoint x: 74, startPoint y: 203, endPoint x: 278, endPoint y: 205, distance: 204.5
click at [278, 205] on p "Turn on the Trainn Chrome extension, hit Record, and walk through your screen. …" at bounding box center [212, 234] width 278 height 68
drag, startPoint x: 291, startPoint y: 203, endPoint x: 248, endPoint y: 221, distance: 46.7
click at [248, 221] on p "Turn on the Trainn Chrome extension, hit Record, and walk through your screen. …" at bounding box center [212, 234] width 278 height 68
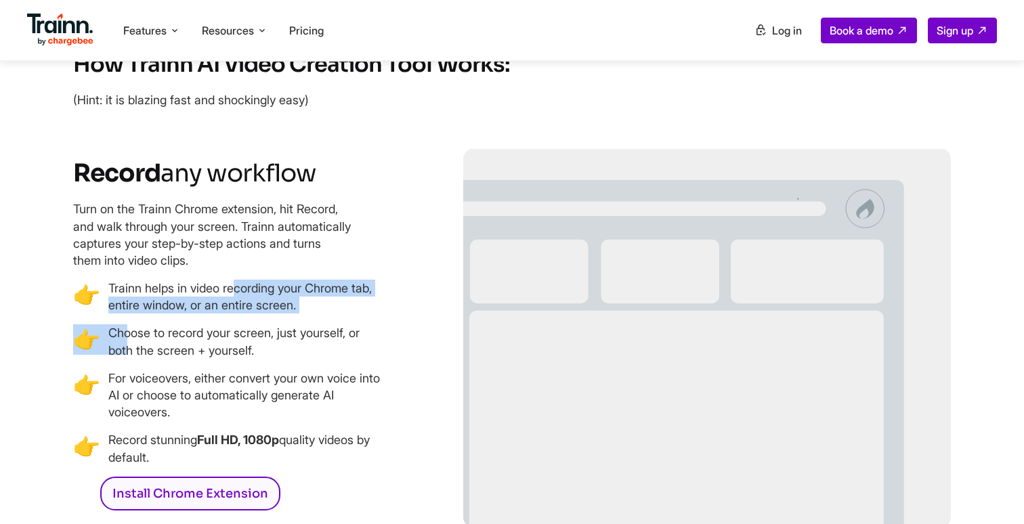
drag, startPoint x: 106, startPoint y: 278, endPoint x: 287, endPoint y: 304, distance: 182.8
click at [287, 304] on ul "👉 Trainn helps in video recording your Chrome tab, entire window, or an entire …" at bounding box center [229, 373] width 313 height 186
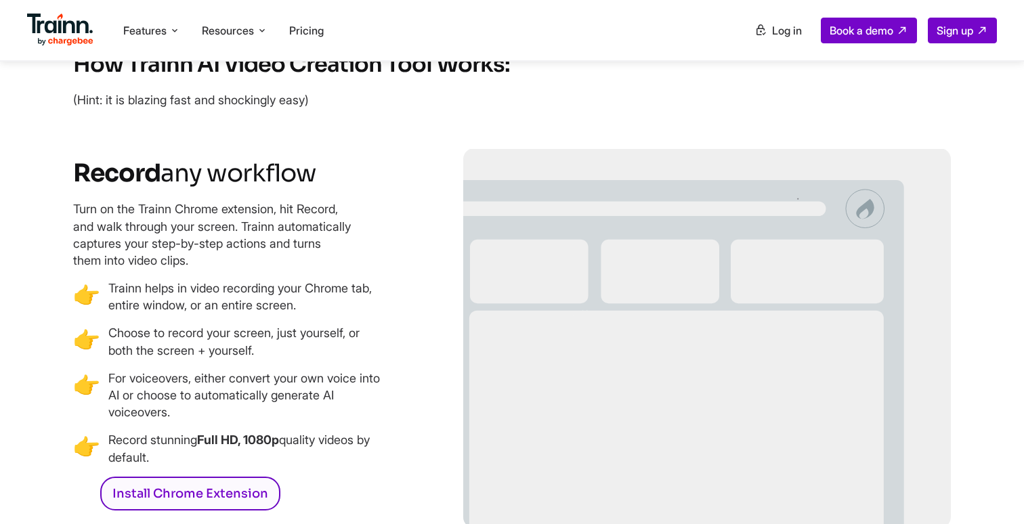
click at [188, 359] on ul "👉 Trainn helps in video recording your Chrome tab, entire window, or an entire …" at bounding box center [229, 373] width 313 height 186
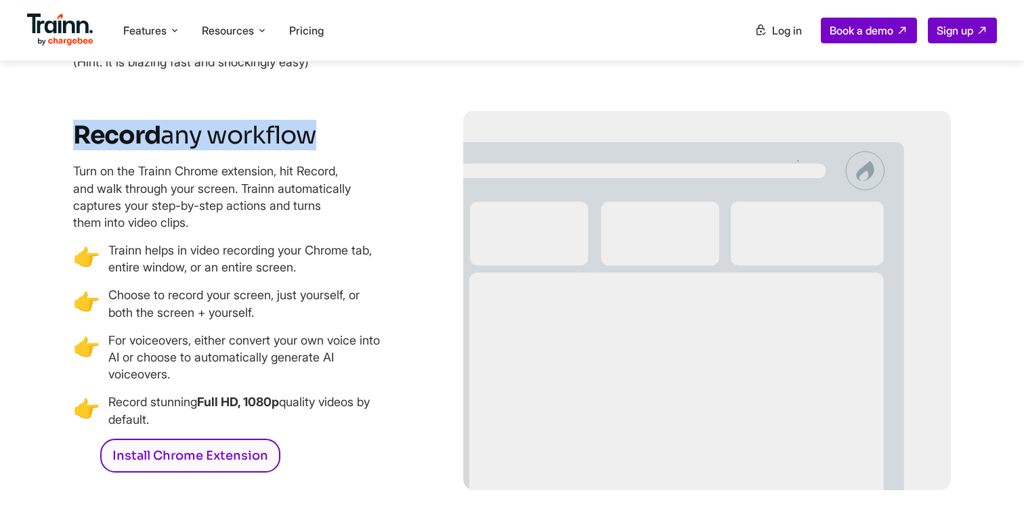
drag, startPoint x: 75, startPoint y: 131, endPoint x: 318, endPoint y: 135, distance: 242.5
click at [318, 135] on h3 "Record any workflow" at bounding box center [229, 135] width 313 height 30
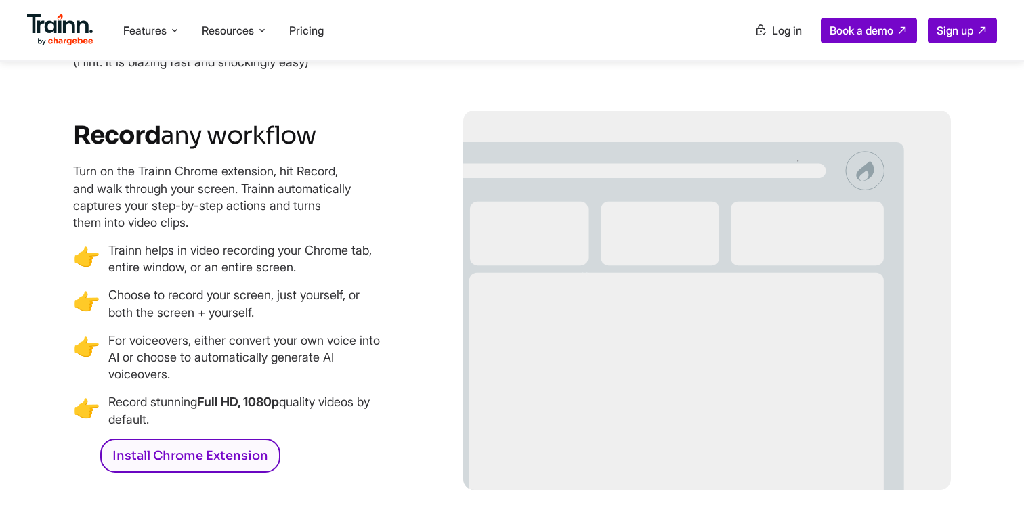
click at [85, 163] on p "Turn on the Trainn Chrome extension, hit Record, and walk through your screen. …" at bounding box center [212, 197] width 278 height 68
drag, startPoint x: 97, startPoint y: 242, endPoint x: 280, endPoint y: 358, distance: 216.5
click at [280, 358] on ul "👉 Trainn helps in video recording your Chrome tab, entire window, or an entire …" at bounding box center [229, 335] width 313 height 186
click at [280, 358] on p "For voiceovers, either convert your own voice into AI or choose to automaticall…" at bounding box center [247, 357] width 278 height 51
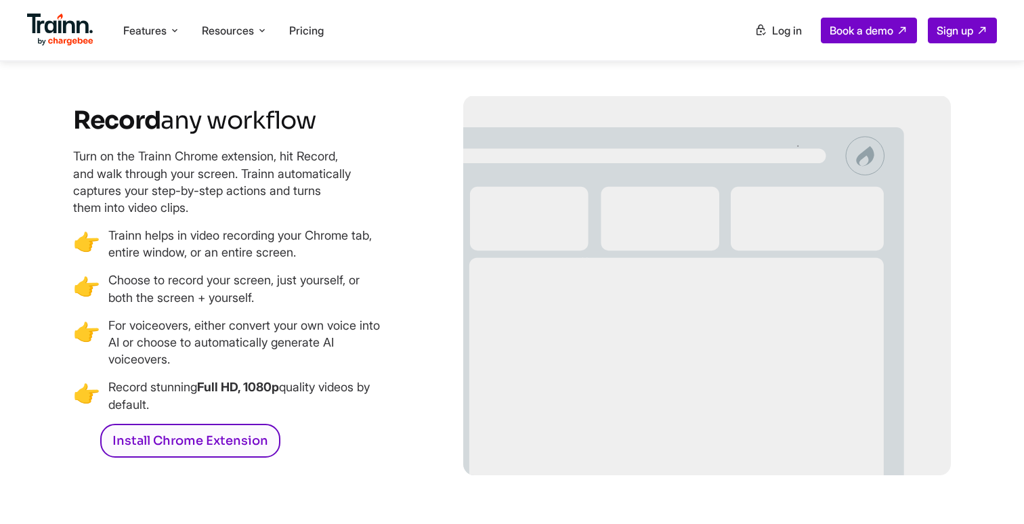
scroll to position [1939, 0]
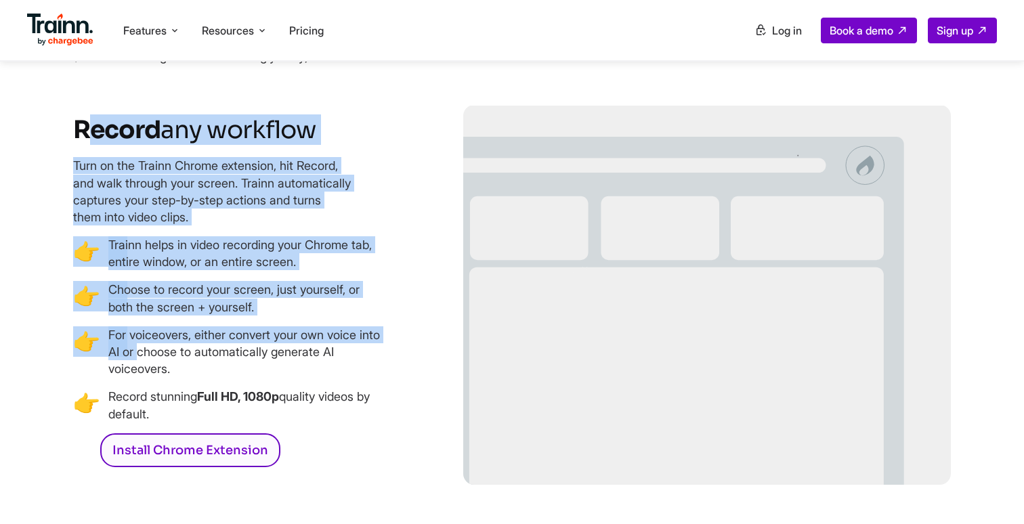
drag, startPoint x: 82, startPoint y: 126, endPoint x: 360, endPoint y: 320, distance: 339.1
click at [360, 320] on div "Record any workflow Turn on the Trainn Chrome extension, hit Record, and walk t…" at bounding box center [229, 296] width 313 height 364
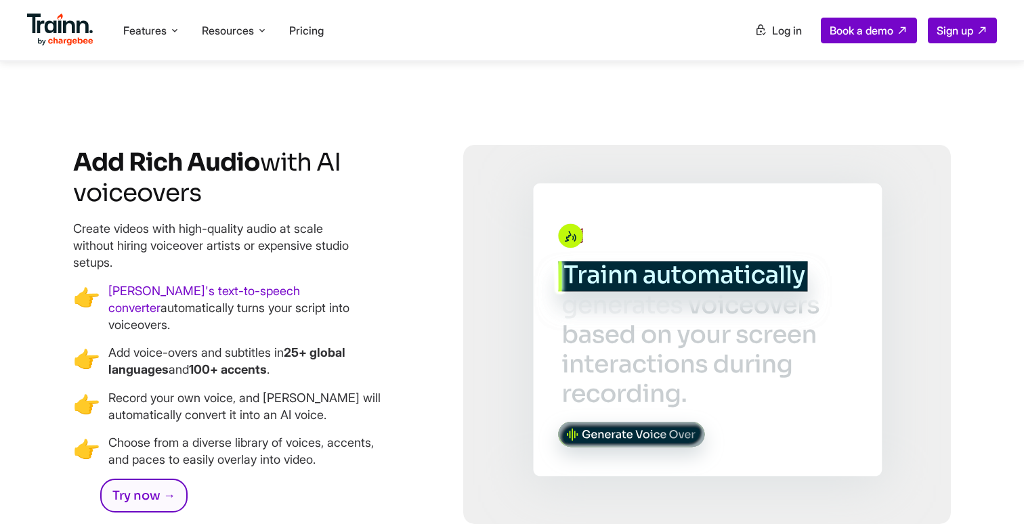
scroll to position [2837, 0]
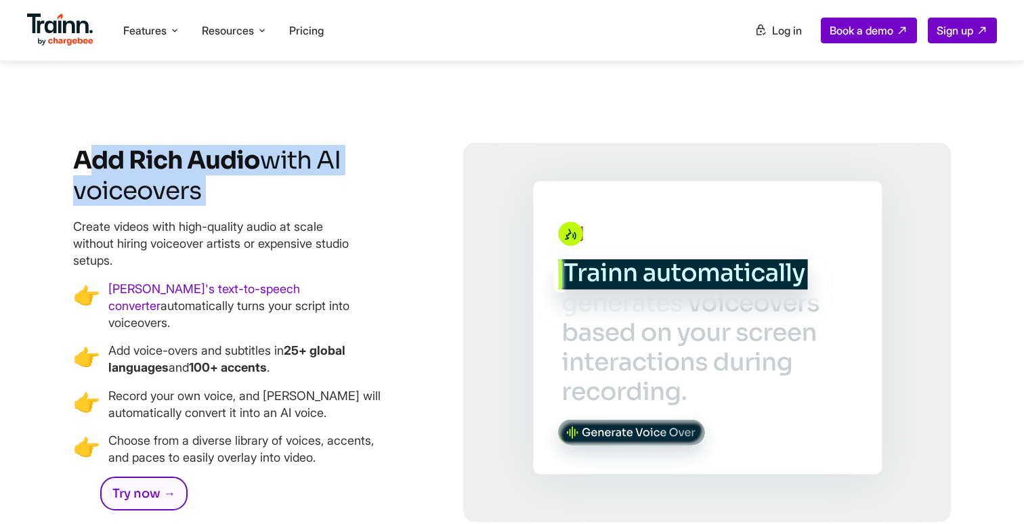
drag, startPoint x: 88, startPoint y: 161, endPoint x: 226, endPoint y: 209, distance: 145.7
click at [226, 209] on div "Add Rich Audio with AI voiceovers Create videos with high-quality audio at scal…" at bounding box center [231, 334] width 316 height 378
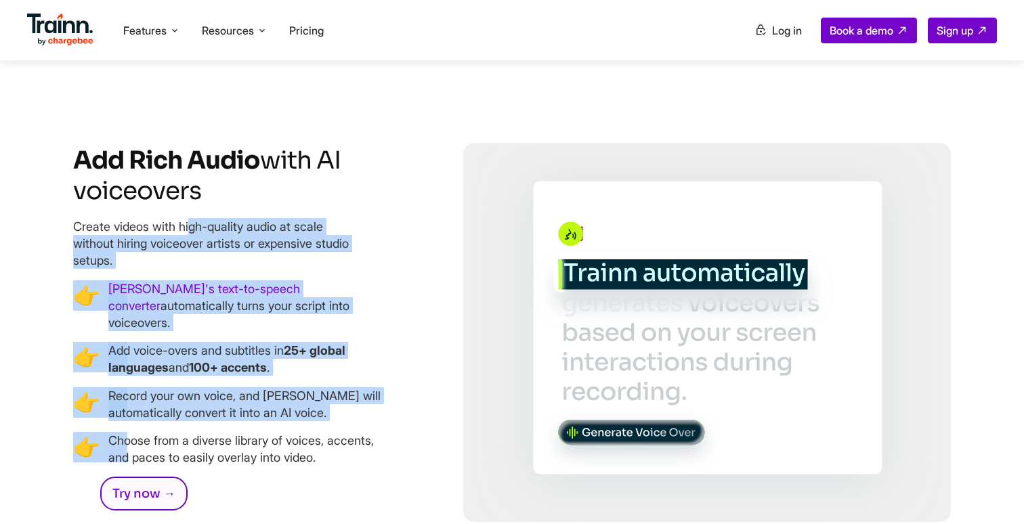
drag, startPoint x: 89, startPoint y: 232, endPoint x: 295, endPoint y: 404, distance: 268.7
click at [295, 404] on div "Add Rich Audio with AI voiceovers Create videos with high-quality audio at scal…" at bounding box center [231, 334] width 316 height 378
click at [295, 404] on ul "👉 Trainn's text-to-speech converter automatically turns your script into voiceo…" at bounding box center [231, 373] width 316 height 186
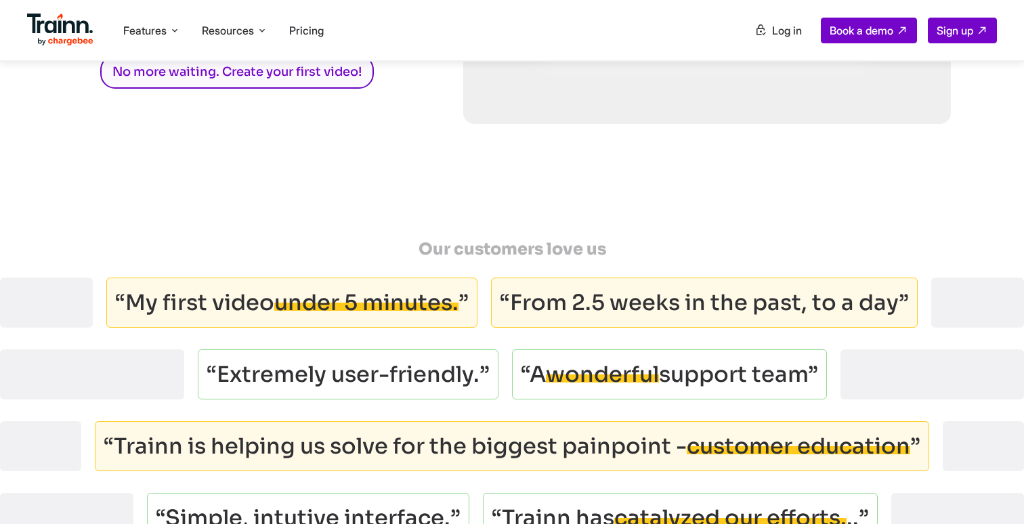
scroll to position [4182, 0]
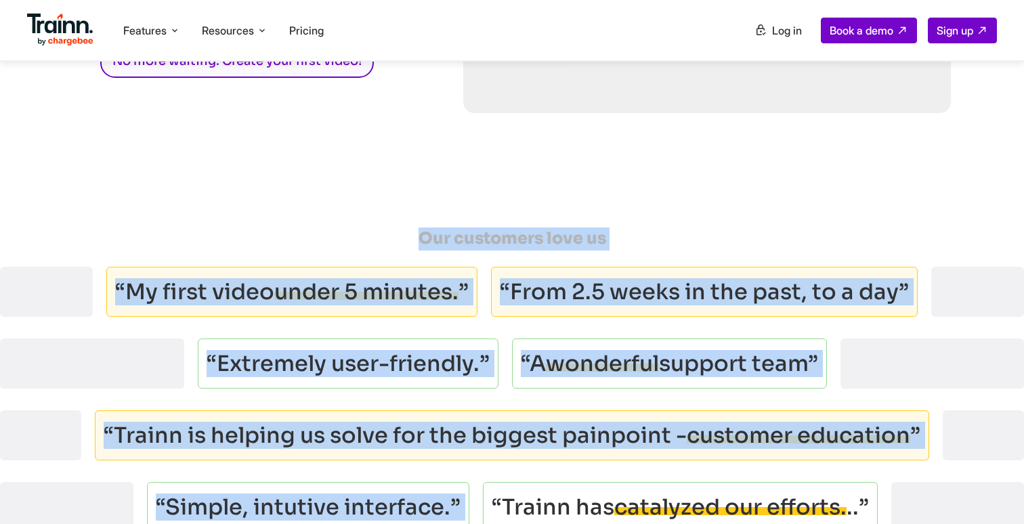
drag, startPoint x: 410, startPoint y: 235, endPoint x: 584, endPoint y: 473, distance: 295.2
click at [584, 473] on div "Our customers love us “My first video under 5 minutes. ” “From 2.5 weeks in the…" at bounding box center [512, 416] width 1024 height 377
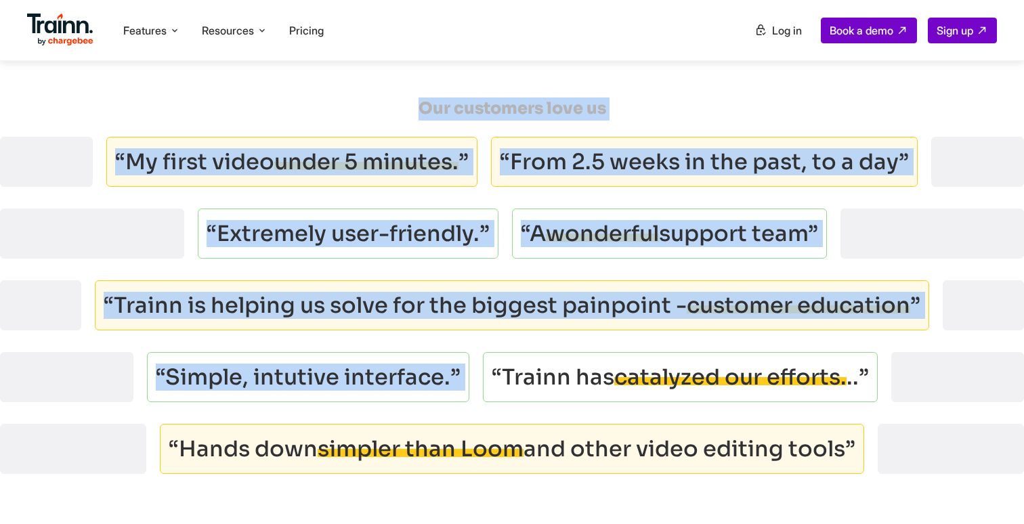
scroll to position [4268, 0]
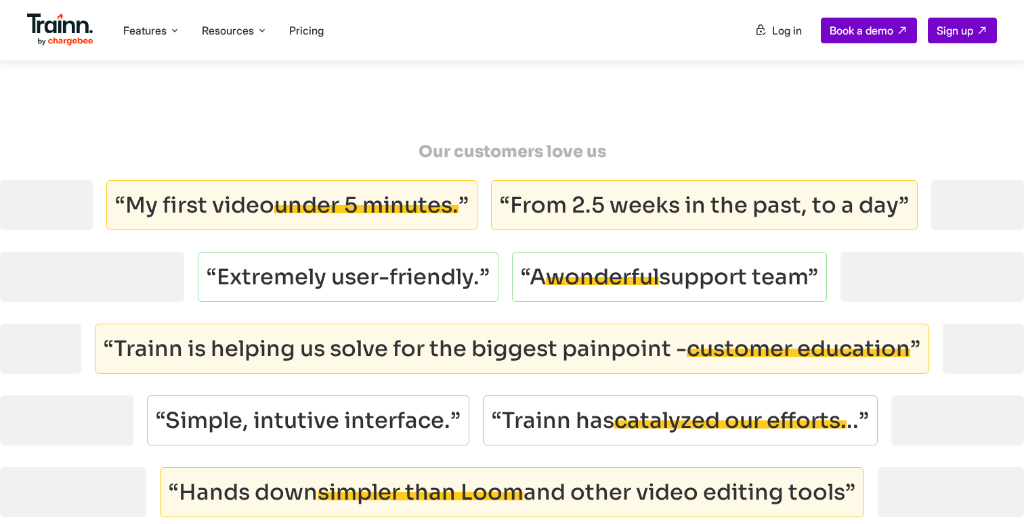
click at [456, 147] on span "Our customers love us" at bounding box center [513, 152] width 188 height 20
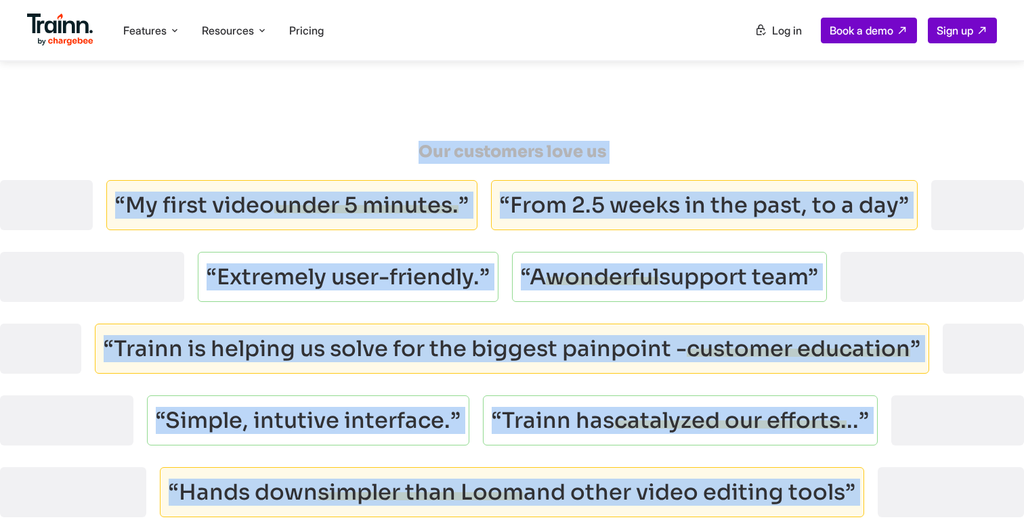
drag, startPoint x: 420, startPoint y: 146, endPoint x: 610, endPoint y: 513, distance: 413.2
click at [781, 145] on div "Our customers love us" at bounding box center [512, 152] width 1024 height 23
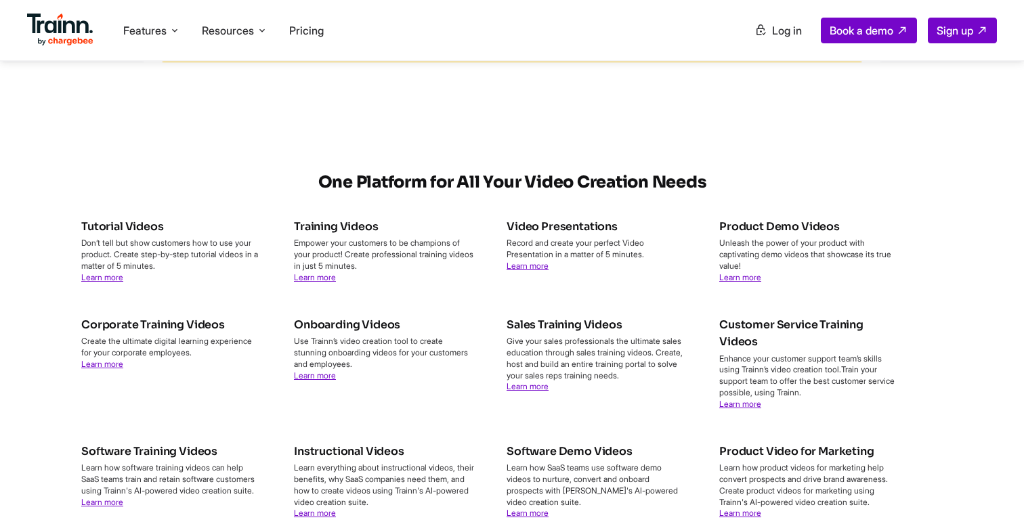
scroll to position [4738, 0]
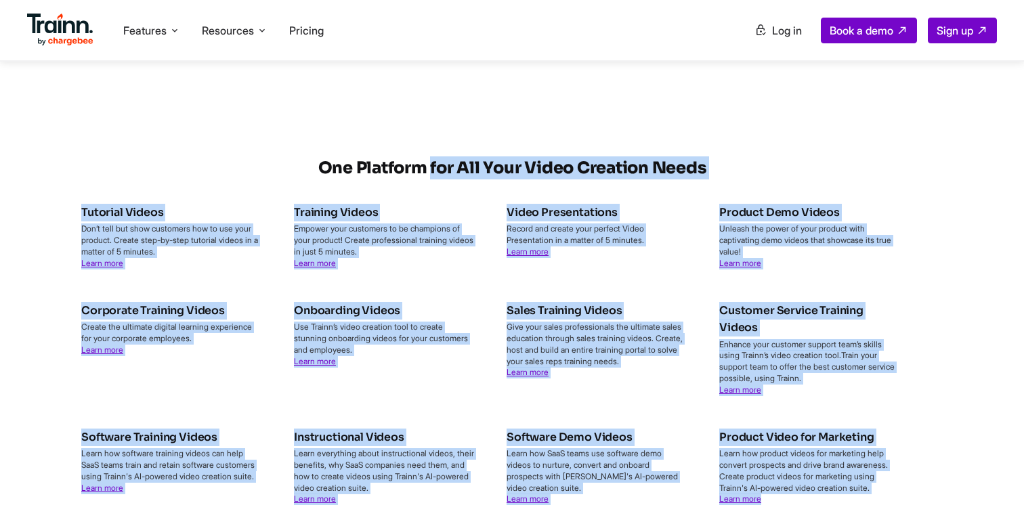
drag, startPoint x: 319, startPoint y: 154, endPoint x: 855, endPoint y: 490, distance: 632.0
click at [855, 490] on div "One Platform for All Your Video Creation Needs Tutorial Videos Don’t tell but s…" at bounding box center [511, 388] width 975 height 545
click at [855, 490] on p "Learn how product videos for marketing help convert prospects and drive brand a…" at bounding box center [809, 476] width 180 height 57
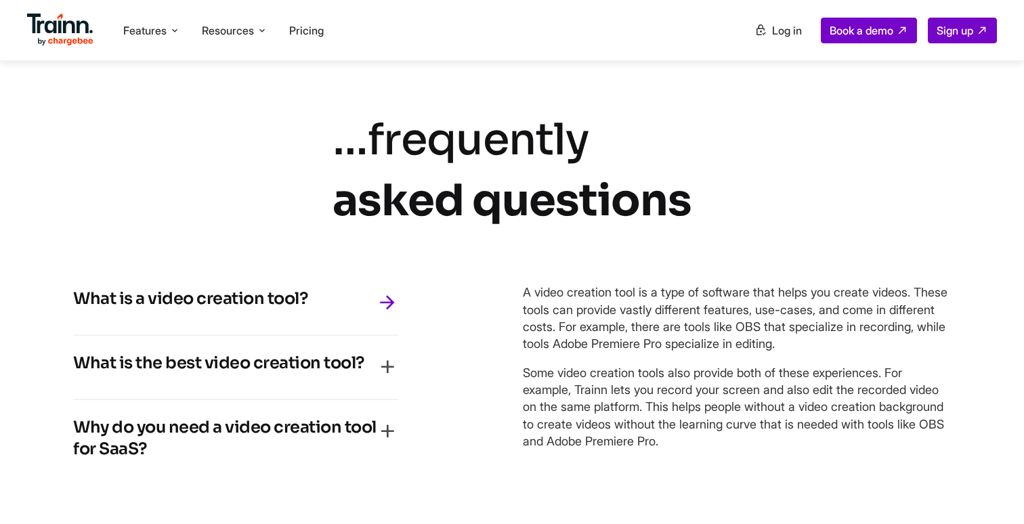
scroll to position [5841, 0]
drag, startPoint x: 339, startPoint y: 136, endPoint x: 727, endPoint y: 178, distance: 389.7
click at [727, 180] on div "… frequently asked questions What is a video creation tool? A video creation to…" at bounding box center [511, 310] width 975 height 402
click at [727, 178] on div "… frequently asked questions What is a video creation tool? A video creation to…" at bounding box center [511, 310] width 975 height 402
drag, startPoint x: 333, startPoint y: 140, endPoint x: 673, endPoint y: 209, distance: 347.6
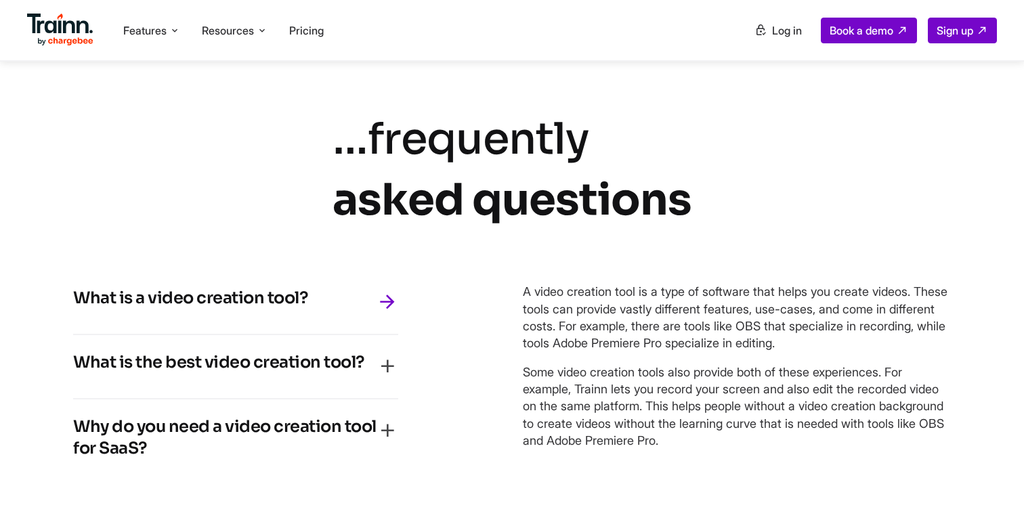
click at [673, 209] on div "… frequently asked questions" at bounding box center [512, 169] width 359 height 121
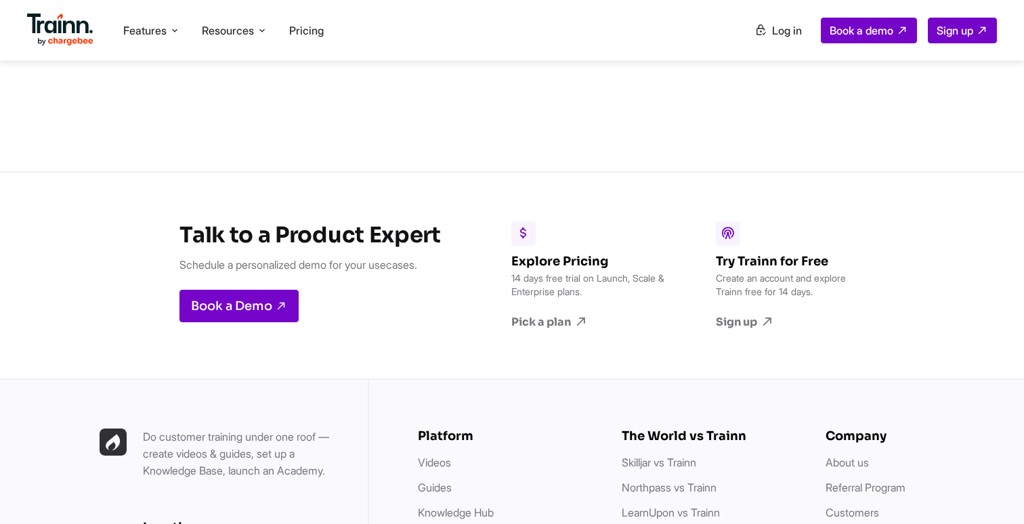
scroll to position [6247, 0]
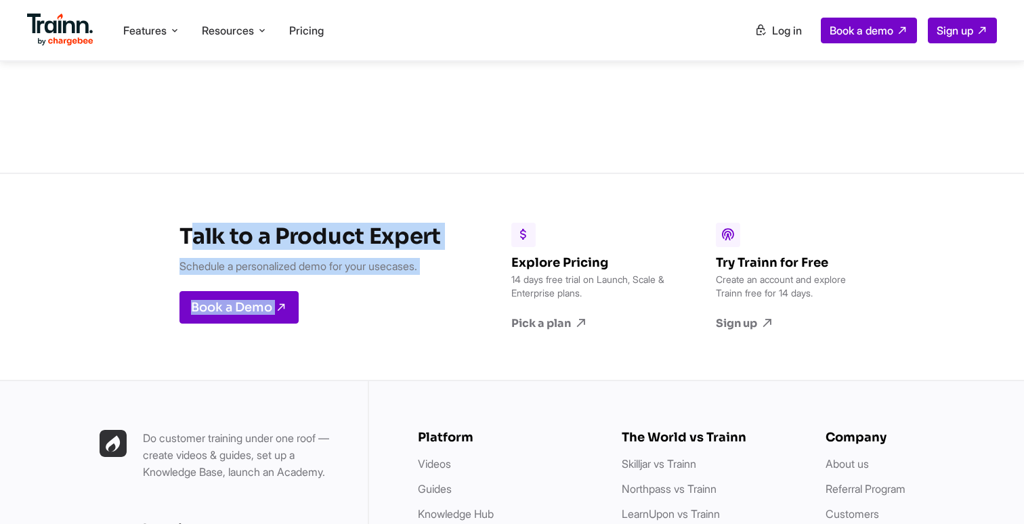
drag, startPoint x: 190, startPoint y: 234, endPoint x: 466, endPoint y: 242, distance: 275.8
click at [466, 242] on div "Talk to a Product Expert Schedule a personalized demo for your usecases. Book a…" at bounding box center [512, 276] width 1024 height 207
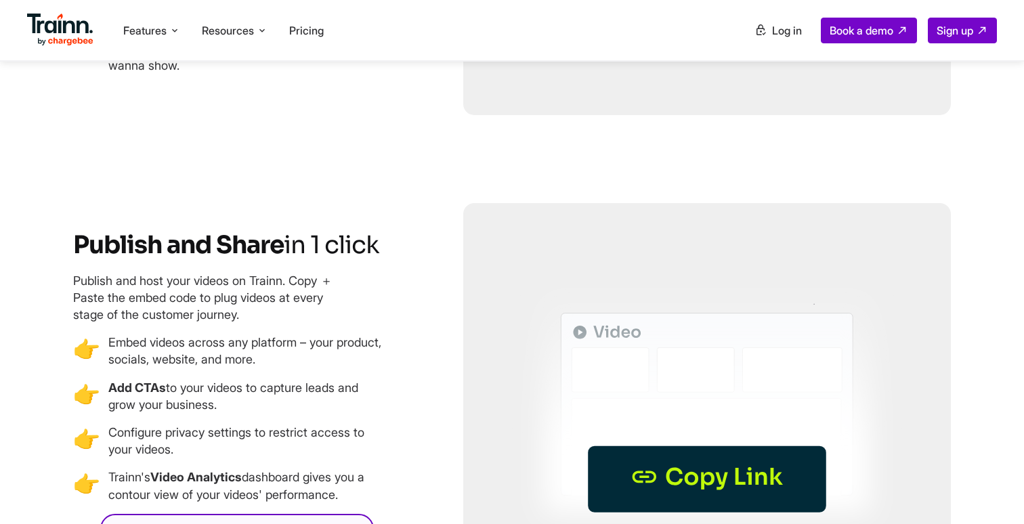
scroll to position [3588, 0]
